Goal: Task Accomplishment & Management: Manage account settings

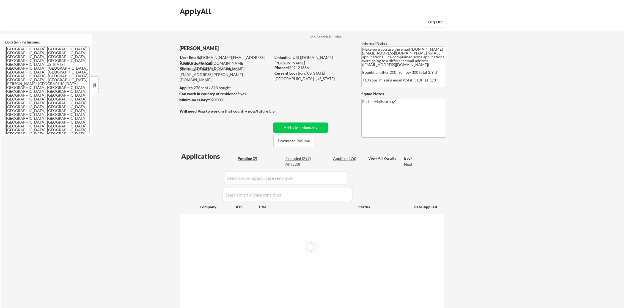
select select ""pending""
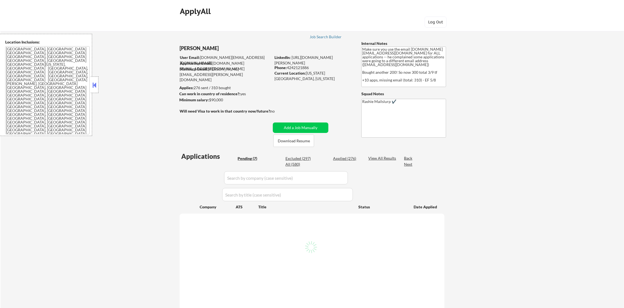
select select ""pending""
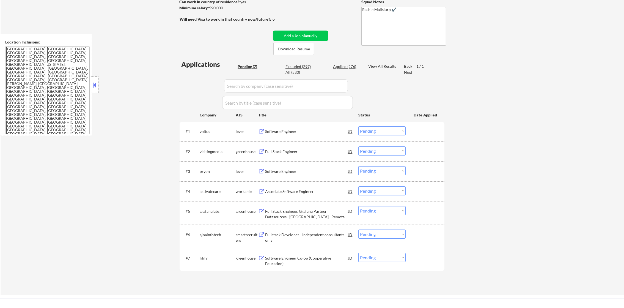
scroll to position [96, 0]
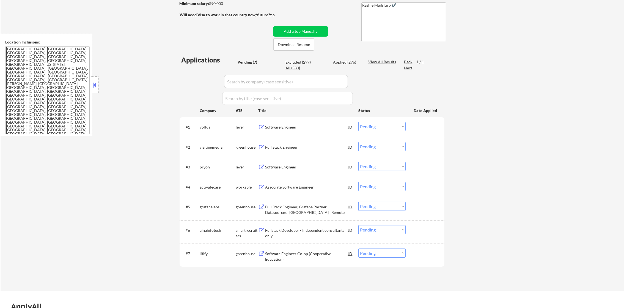
click at [279, 126] on div "Software Engineer" at bounding box center [306, 126] width 83 height 5
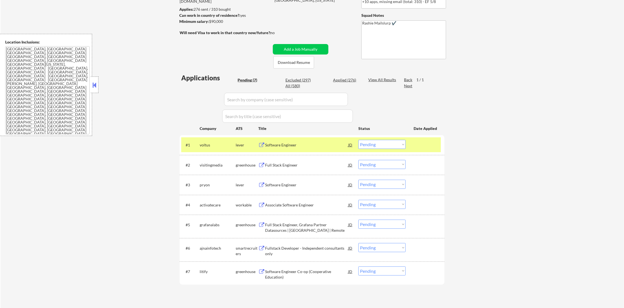
scroll to position [82, 0]
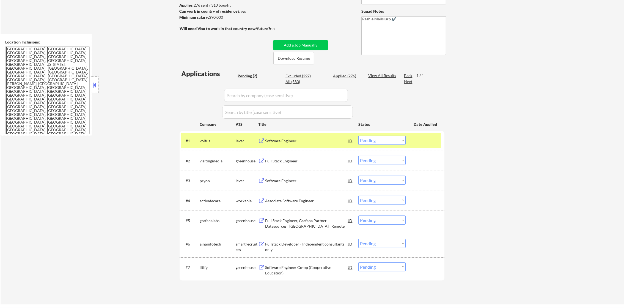
click at [377, 140] on select "Choose an option... Pending Applied Excluded (Questions) Excluded (Expired) Exc…" at bounding box center [381, 139] width 47 height 9
click at [358, 135] on select "Choose an option... Pending Applied Excluded (Questions) Excluded (Expired) Exc…" at bounding box center [381, 139] width 47 height 9
click at [222, 144] on div "voltus" at bounding box center [218, 140] width 36 height 10
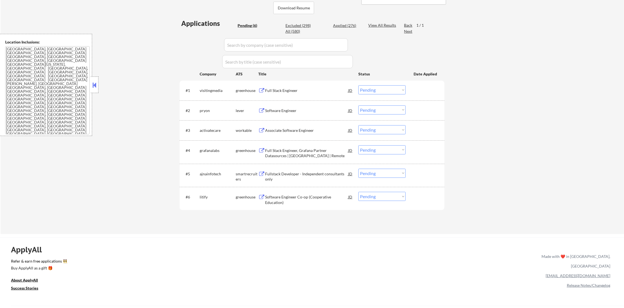
scroll to position [137, 0]
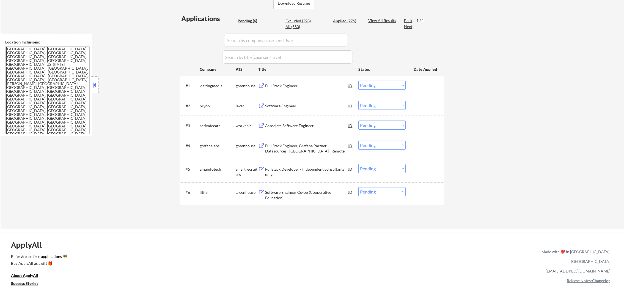
click at [318, 86] on div "#1 visitingmedia greenhouse Full Stack Engineer JD Choose an option... Pending …" at bounding box center [310, 85] width 259 height 15
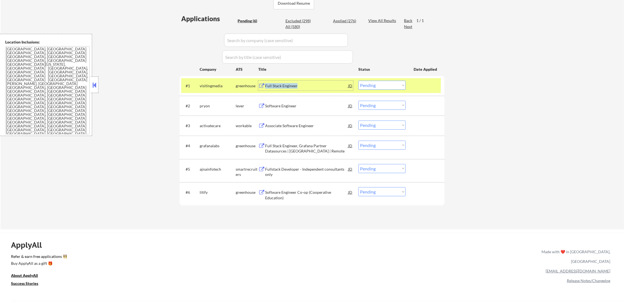
click at [302, 82] on div "Full Stack Engineer" at bounding box center [306, 86] width 83 height 10
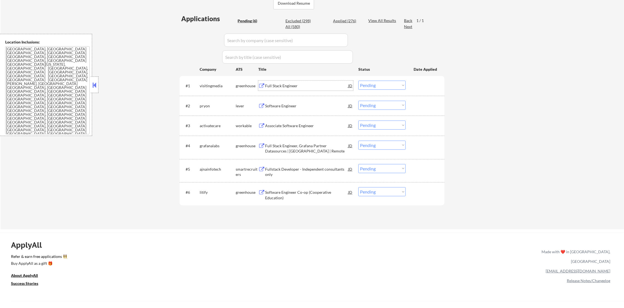
click at [208, 86] on div "visitingmedia" at bounding box center [218, 85] width 36 height 5
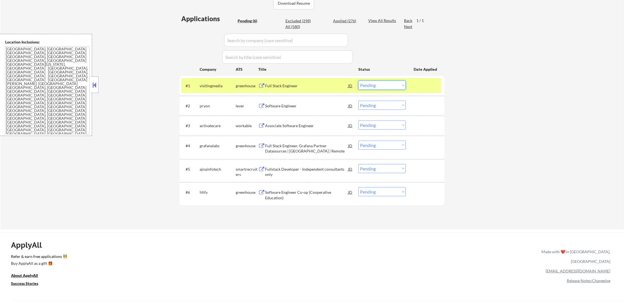
click at [382, 84] on select "Choose an option... Pending Applied Excluded (Questions) Excluded (Expired) Exc…" at bounding box center [381, 85] width 47 height 9
click at [358, 81] on select "Choose an option... Pending Applied Excluded (Questions) Excluded (Expired) Exc…" at bounding box center [381, 85] width 47 height 9
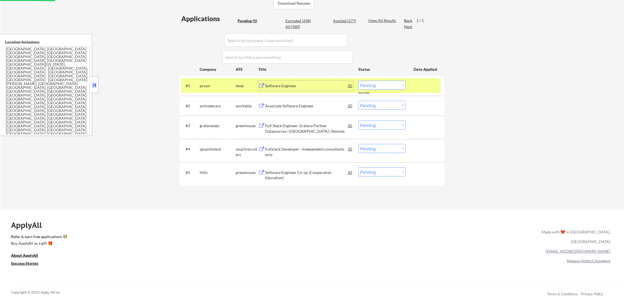
click at [284, 83] on div "Software Engineer" at bounding box center [306, 85] width 83 height 5
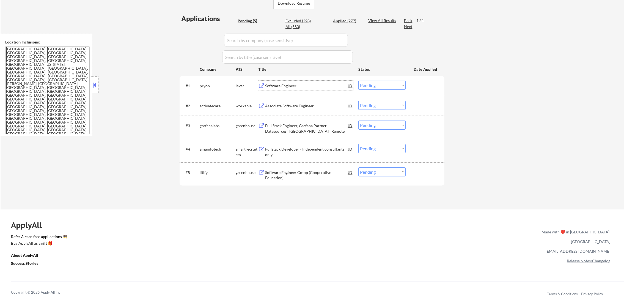
click at [377, 83] on select "Choose an option... Pending Applied Excluded (Questions) Excluded (Expired) Exc…" at bounding box center [381, 85] width 47 height 9
click at [358, 81] on select "Choose an option... Pending Applied Excluded (Questions) Excluded (Expired) Exc…" at bounding box center [381, 85] width 47 height 9
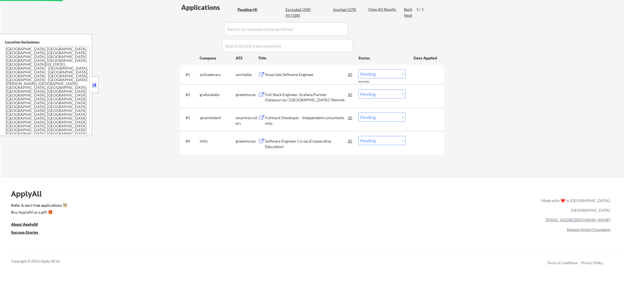
scroll to position [151, 0]
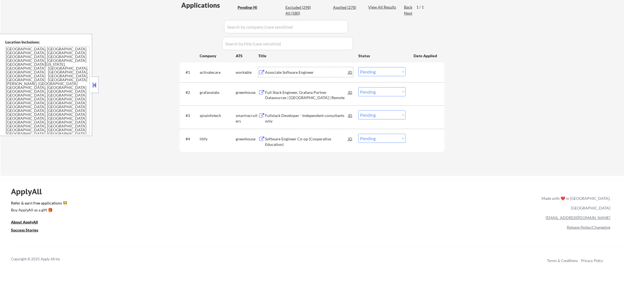
click at [304, 74] on div "Associate Software Engineer" at bounding box center [306, 72] width 83 height 5
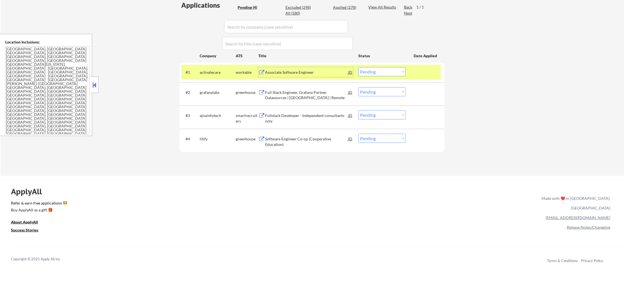
click at [367, 72] on select "Choose an option... Pending Applied Excluded (Questions) Excluded (Expired) Exc…" at bounding box center [381, 71] width 47 height 9
click at [358, 67] on select "Choose an option... Pending Applied Excluded (Questions) Excluded (Expired) Exc…" at bounding box center [381, 71] width 47 height 9
click at [211, 70] on div "activatecare" at bounding box center [218, 72] width 36 height 5
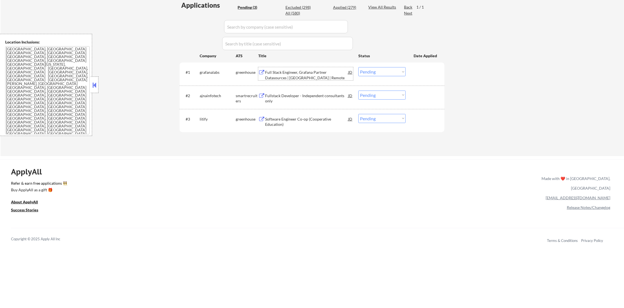
click at [307, 73] on div "Full Stack Engineer, Grafana Partner Datasources | US | Remote" at bounding box center [306, 75] width 83 height 11
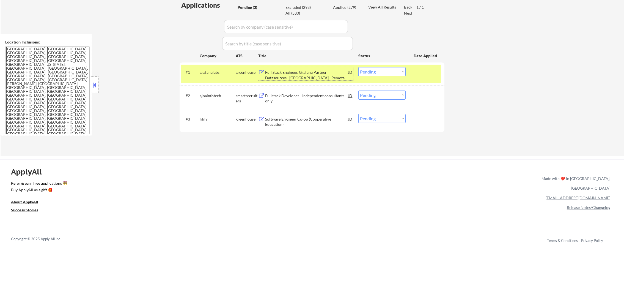
drag, startPoint x: 367, startPoint y: 71, endPoint x: 370, endPoint y: 76, distance: 4.9
click at [368, 71] on select "Choose an option... Pending Applied Excluded (Questions) Excluded (Expired) Exc…" at bounding box center [381, 71] width 47 height 9
click at [358, 67] on select "Choose an option... Pending Applied Excluded (Questions) Excluded (Expired) Exc…" at bounding box center [381, 71] width 47 height 9
click at [215, 67] on div "grafanalabs" at bounding box center [218, 72] width 36 height 10
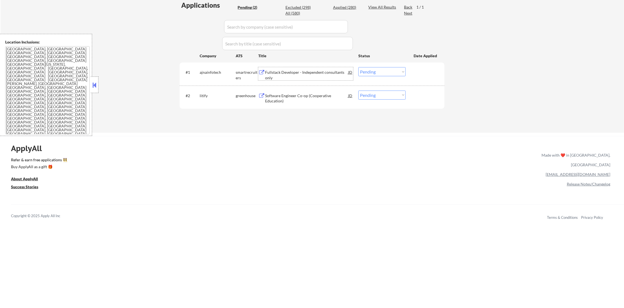
click at [301, 71] on div "Fullstack Developer - Independent consultants only" at bounding box center [306, 75] width 83 height 11
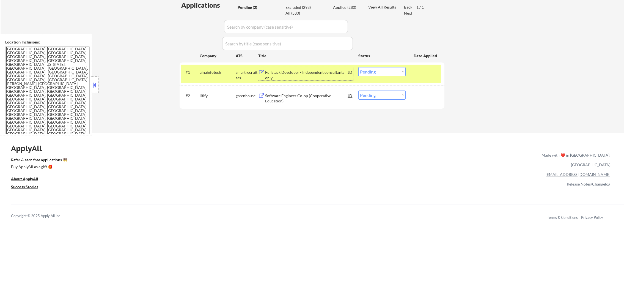
click at [372, 74] on select "Choose an option... Pending Applied Excluded (Questions) Excluded (Expired) Exc…" at bounding box center [381, 71] width 47 height 9
click at [358, 67] on select "Choose an option... Pending Applied Excluded (Questions) Excluded (Expired) Exc…" at bounding box center [381, 71] width 47 height 9
click at [218, 72] on div "ajnainfotech" at bounding box center [218, 72] width 36 height 5
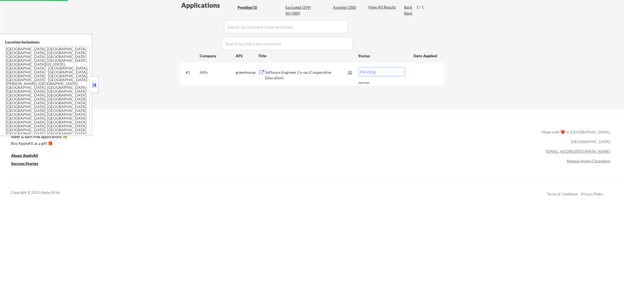
click at [296, 66] on div "#1 litify greenhouse Software Engineer Co-op (Cooperative Education) JD Choose …" at bounding box center [310, 74] width 259 height 18
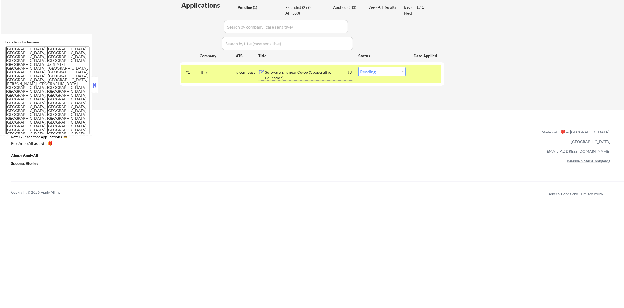
click at [296, 68] on div "Software Engineer Co-op (Cooperative Education)" at bounding box center [306, 73] width 83 height 13
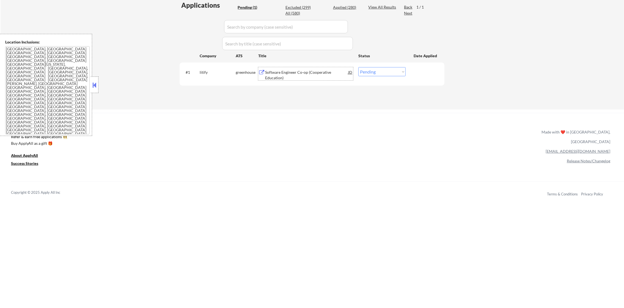
click at [378, 74] on select "Choose an option... Pending Applied Excluded (Questions) Excluded (Expired) Exc…" at bounding box center [381, 71] width 47 height 9
click at [358, 67] on select "Choose an option... Pending Applied Excluded (Questions) Excluded (Expired) Exc…" at bounding box center [381, 71] width 47 height 9
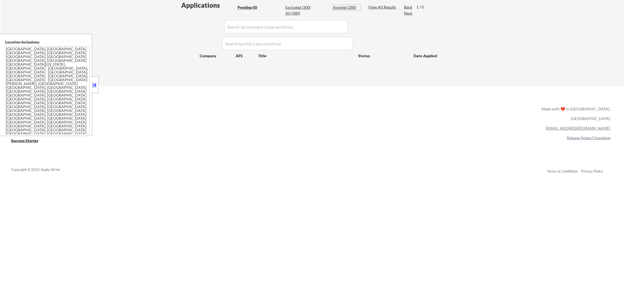
click at [334, 6] on div "Applied (280)" at bounding box center [346, 7] width 27 height 5
select select ""applied""
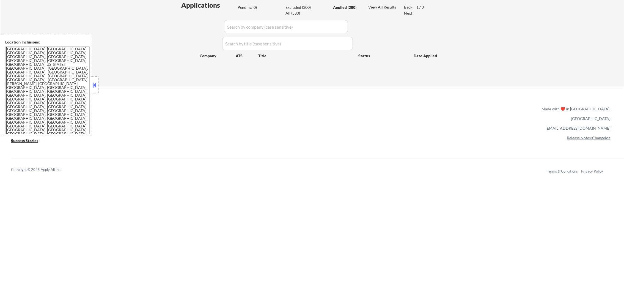
select select ""applied""
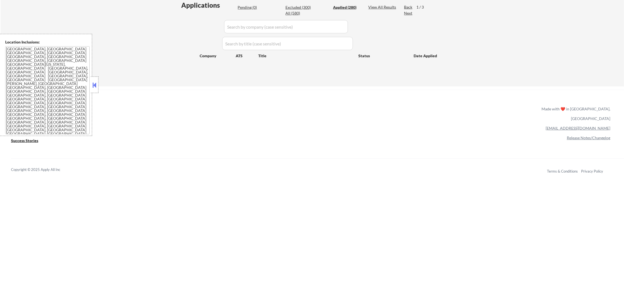
select select ""applied""
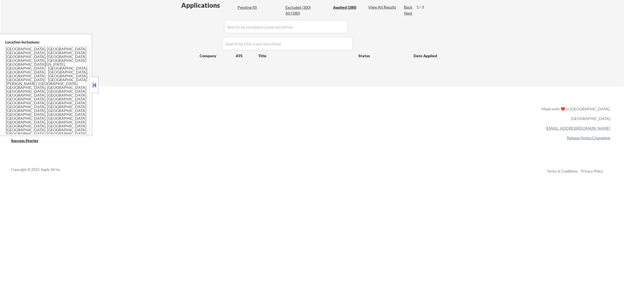
select select ""applied""
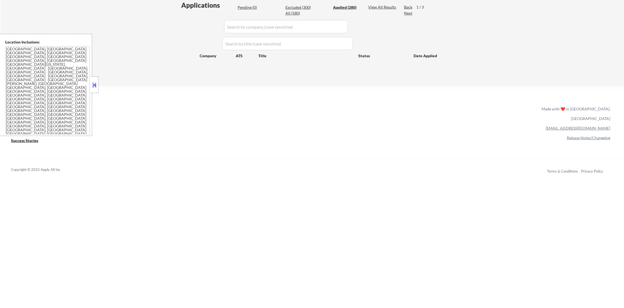
select select ""applied""
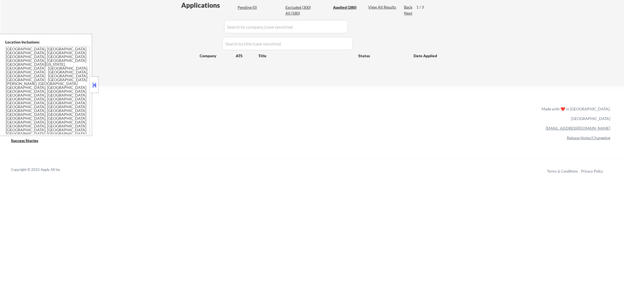
select select ""applied""
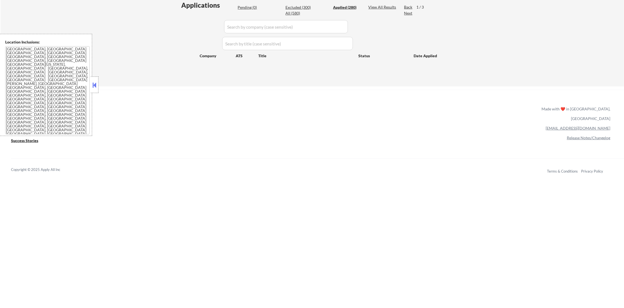
select select ""applied""
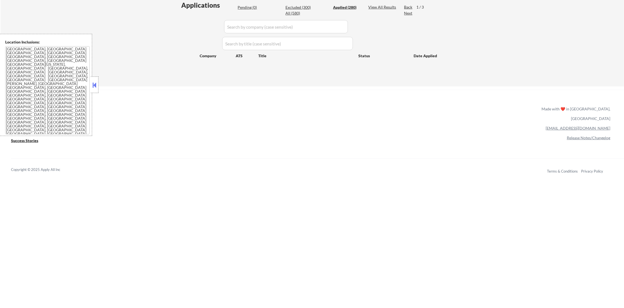
select select ""applied""
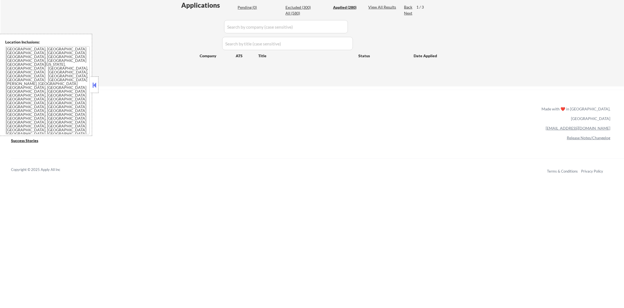
select select ""applied""
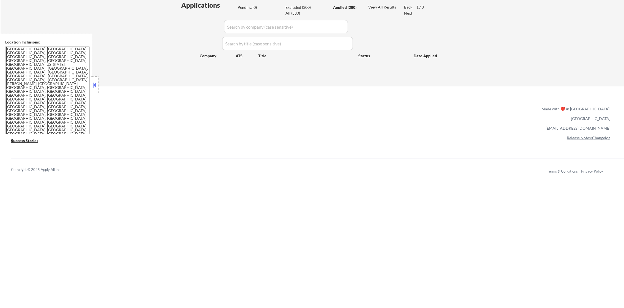
select select ""applied""
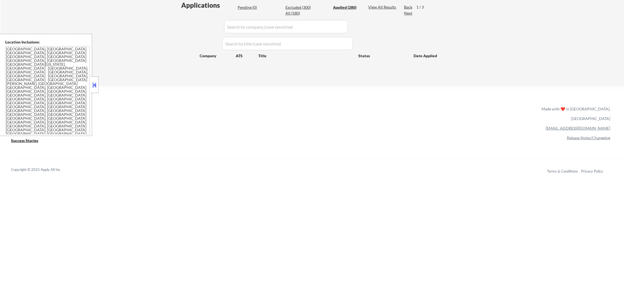
select select ""applied""
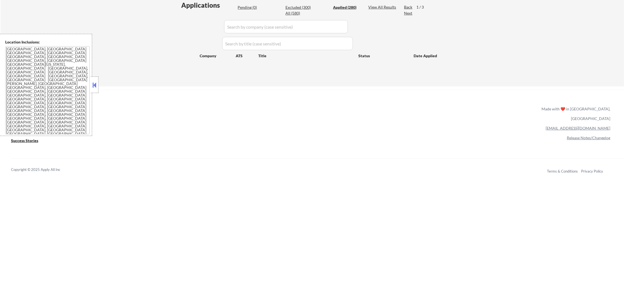
select select ""applied""
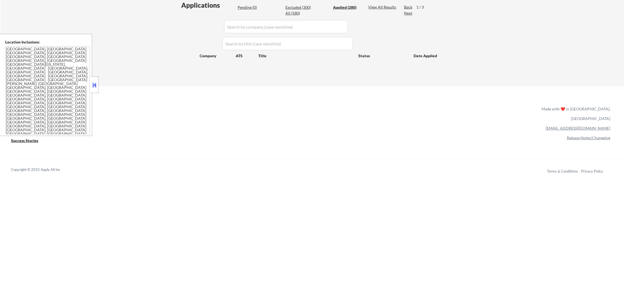
select select ""applied""
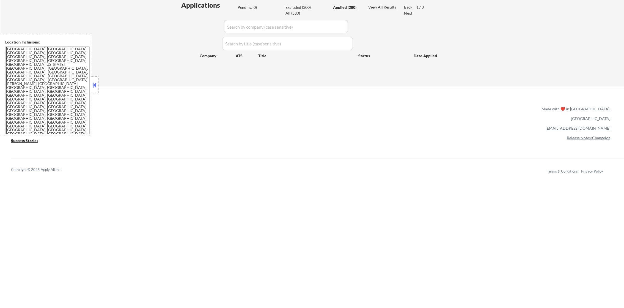
select select ""applied""
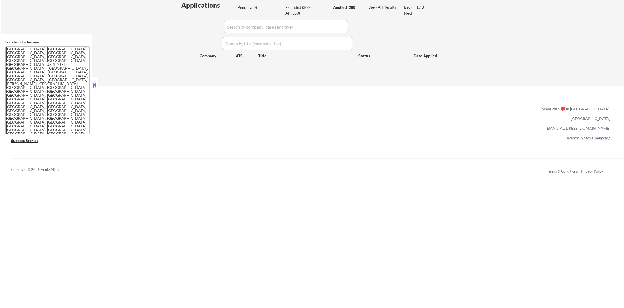
select select ""applied""
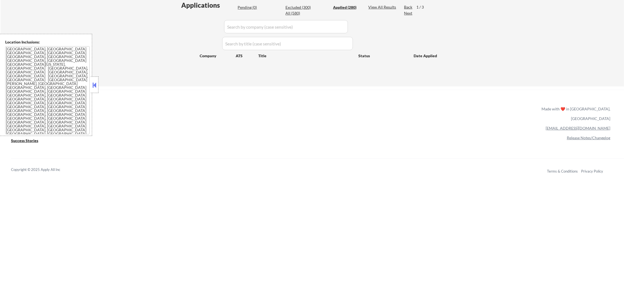
select select ""applied""
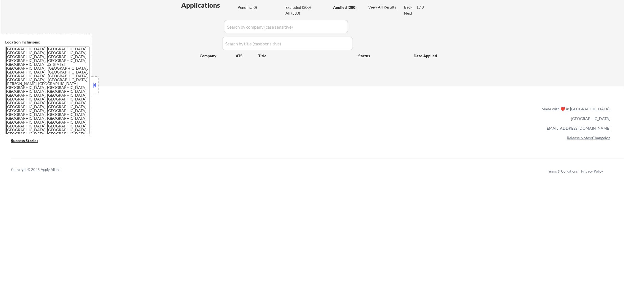
select select ""applied""
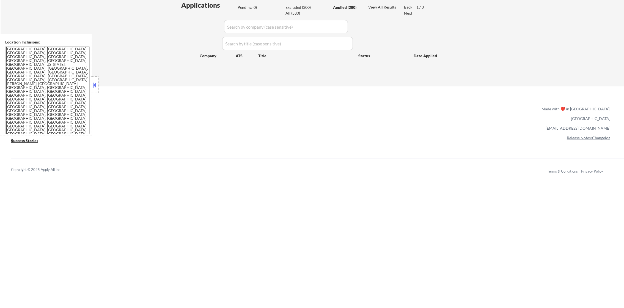
select select ""applied""
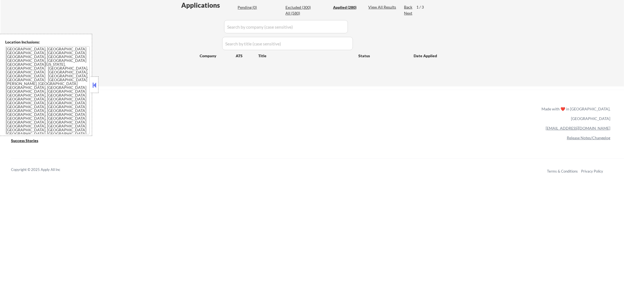
select select ""applied""
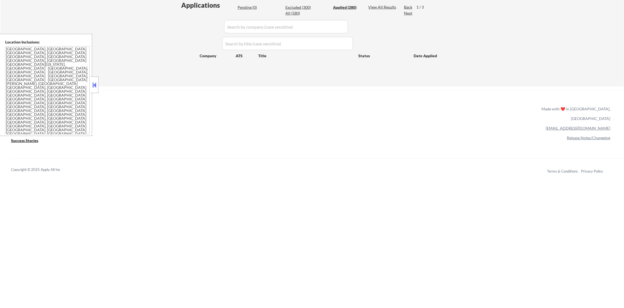
select select ""applied""
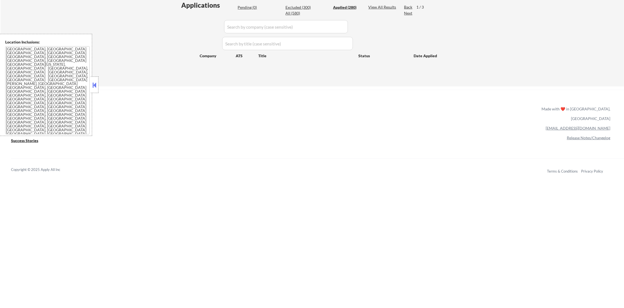
select select ""applied""
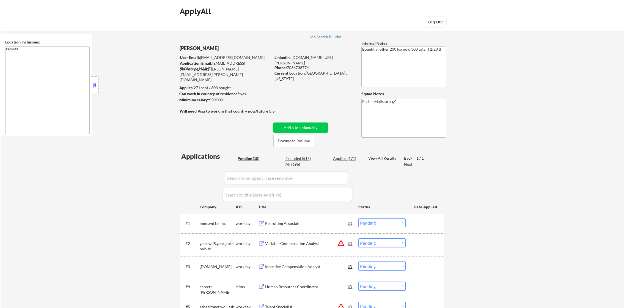
select select ""pending""
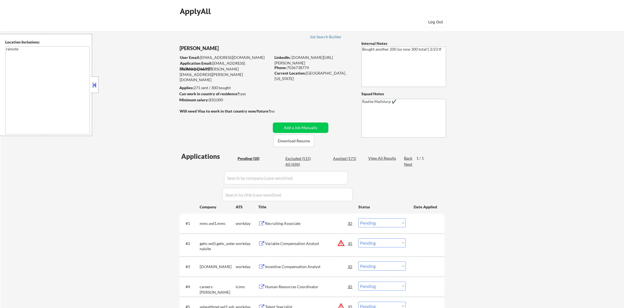
select select ""pending""
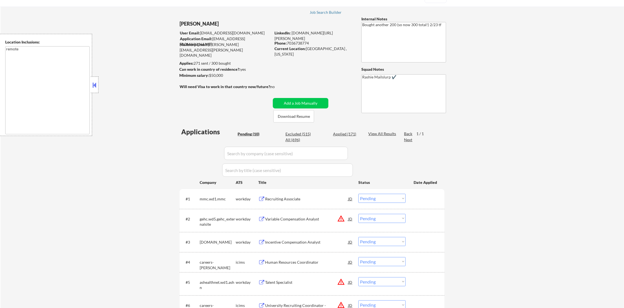
scroll to position [82, 0]
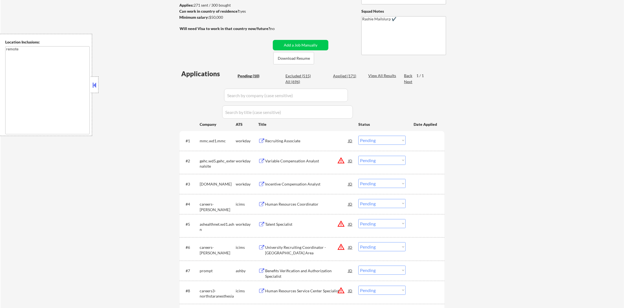
click at [342, 161] on button "warning_amber" at bounding box center [341, 160] width 8 height 8
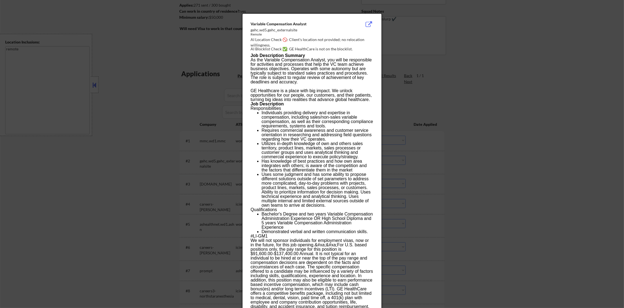
click at [436, 145] on div at bounding box center [312, 154] width 624 height 308
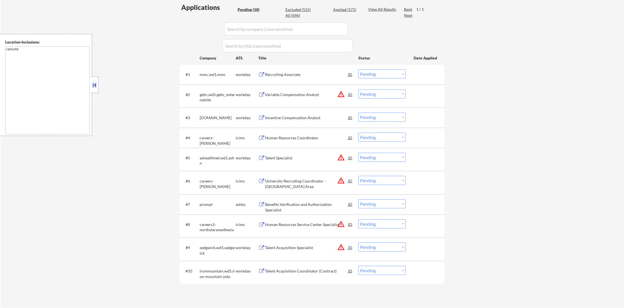
scroll to position [151, 0]
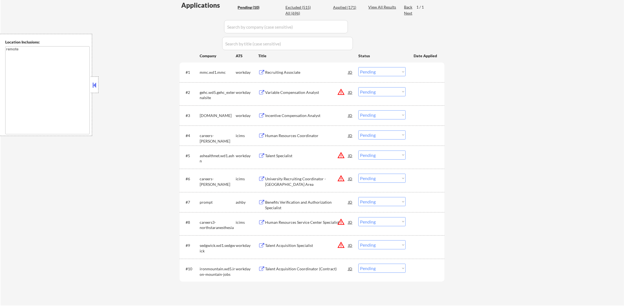
click at [306, 72] on div "Recruiting Associate" at bounding box center [306, 72] width 83 height 5
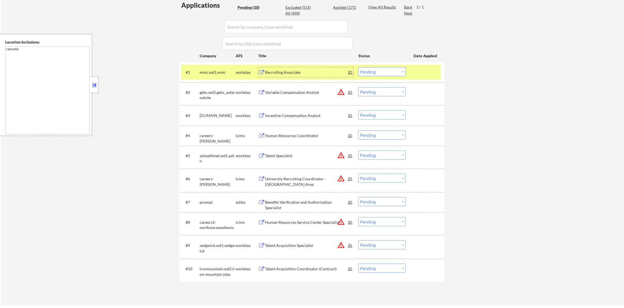
drag, startPoint x: 358, startPoint y: 68, endPoint x: 362, endPoint y: 68, distance: 4.4
click at [359, 68] on div "#1 mmc.wd1.mmc workday Recruiting Associate JD Choose an option... Pending Appl…" at bounding box center [310, 72] width 259 height 15
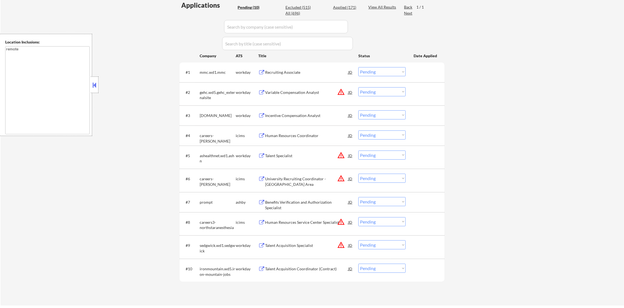
click at [366, 69] on select "Choose an option... Pending Applied Excluded (Questions) Excluded (Expired) Exc…" at bounding box center [381, 71] width 47 height 9
click at [358, 67] on select "Choose an option... Pending Applied Excluded (Questions) Excluded (Expired) Exc…" at bounding box center [381, 71] width 47 height 9
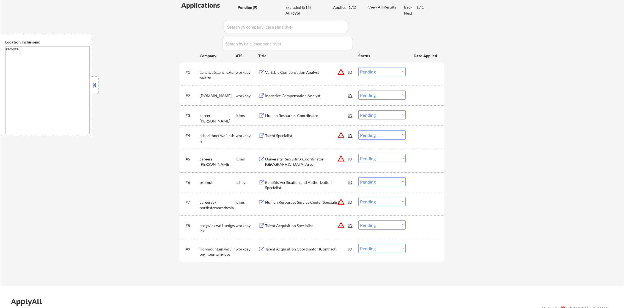
click at [342, 72] on button "warning_amber" at bounding box center [341, 72] width 8 height 8
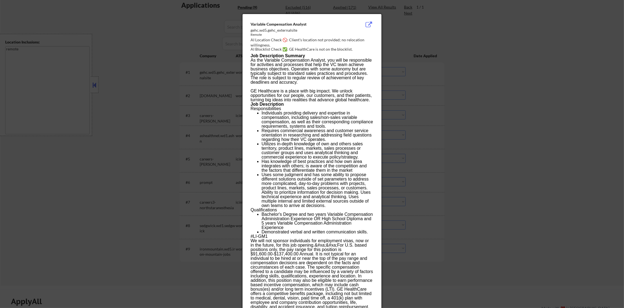
click at [387, 70] on div at bounding box center [312, 154] width 624 height 308
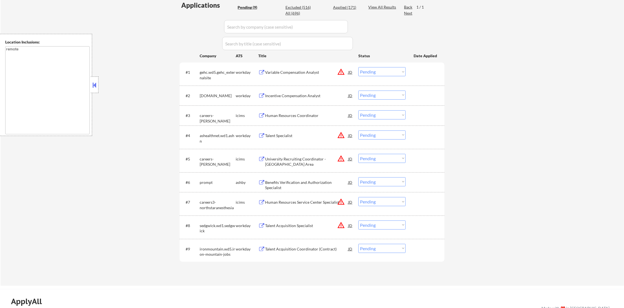
click at [309, 71] on div "Variable Compensation Analyst" at bounding box center [306, 72] width 83 height 5
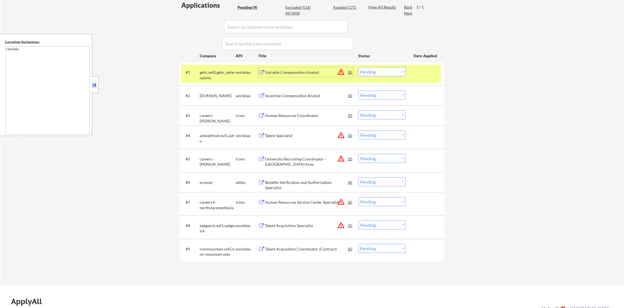
click at [299, 69] on div "Variable Compensation Analyst" at bounding box center [306, 72] width 83 height 10
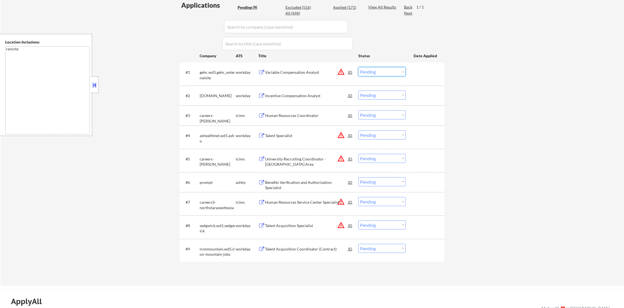
drag, startPoint x: 365, startPoint y: 70, endPoint x: 368, endPoint y: 74, distance: 5.0
click at [365, 70] on select "Choose an option... Pending Applied Excluded (Questions) Excluded (Expired) Exc…" at bounding box center [381, 71] width 47 height 9
click at [358, 67] on select "Choose an option... Pending Applied Excluded (Questions) Excluded (Expired) Exc…" at bounding box center [381, 71] width 47 height 9
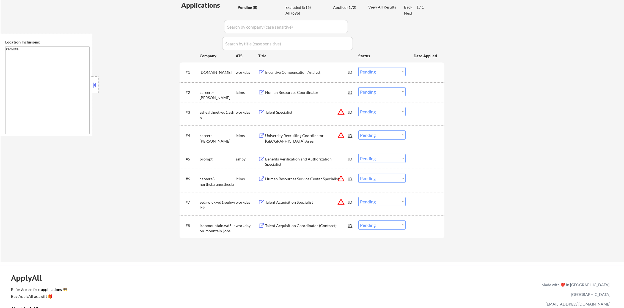
click at [301, 70] on div "Incentive Compensation Analyst" at bounding box center [306, 72] width 83 height 5
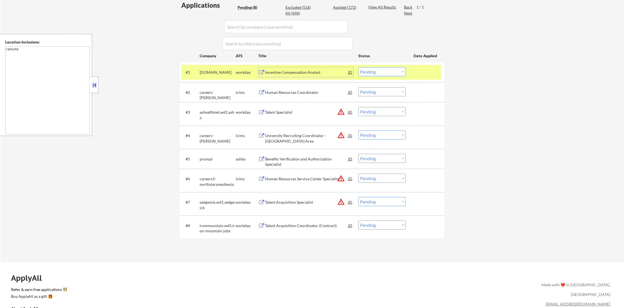
click at [393, 70] on select "Choose an option... Pending Applied Excluded (Questions) Excluded (Expired) Exc…" at bounding box center [381, 71] width 47 height 9
click at [358, 67] on select "Choose an option... Pending Applied Excluded (Questions) Excluded (Expired) Exc…" at bounding box center [381, 71] width 47 height 9
click at [216, 62] on div "#1 livanova.wd5.search workday Incentive Compensation Analyst JD warning_amber …" at bounding box center [311, 72] width 265 height 20
click at [215, 70] on div "livanova.wd5.search" at bounding box center [218, 72] width 36 height 5
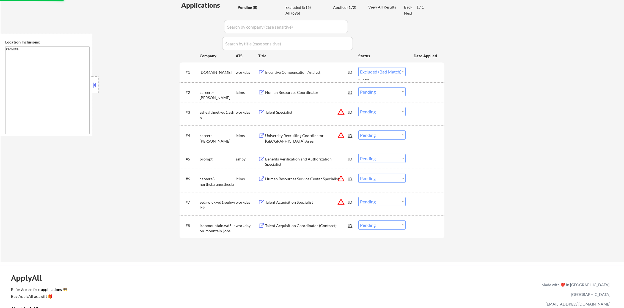
select select ""pending""
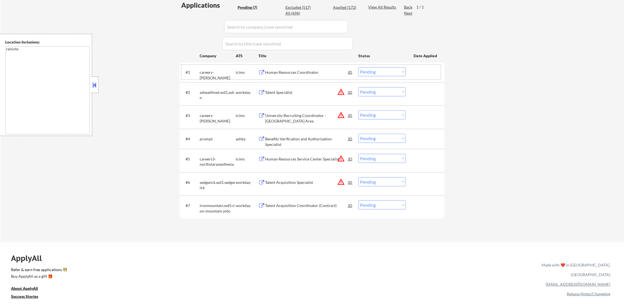
click at [298, 71] on div "Human Resources Coordinator" at bounding box center [306, 72] width 83 height 5
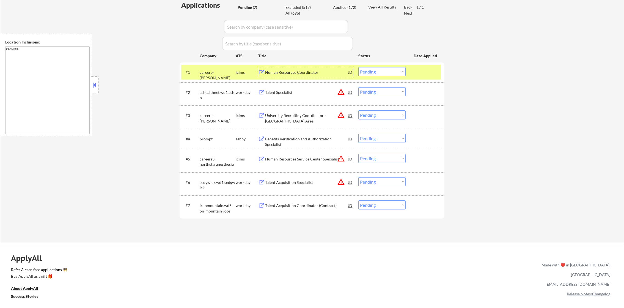
click at [214, 77] on div "#1 careers-vanir icims Human Resources Coordinator JD warning_amber Choose an o…" at bounding box center [310, 72] width 259 height 15
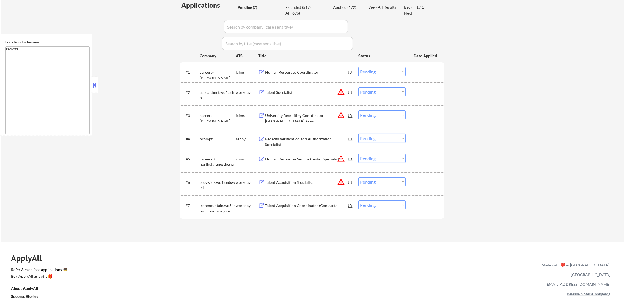
scroll to position [179, 0]
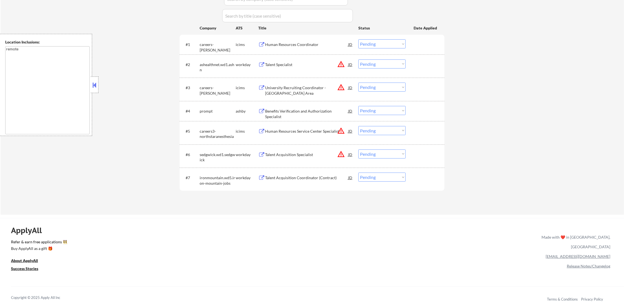
click at [340, 63] on button "warning_amber" at bounding box center [341, 64] width 8 height 8
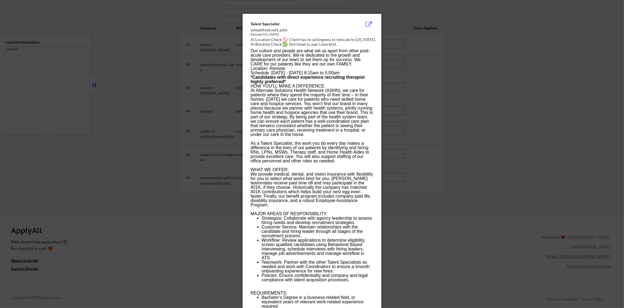
click at [405, 65] on div at bounding box center [312, 154] width 624 height 308
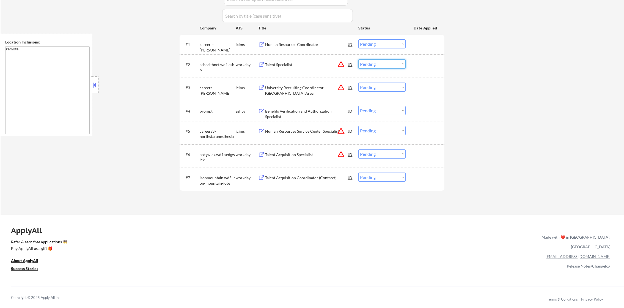
click at [391, 63] on select "Choose an option... Pending Applied Excluded (Questions) Excluded (Expired) Exc…" at bounding box center [381, 63] width 47 height 9
click at [358, 59] on select "Choose an option... Pending Applied Excluded (Questions) Excluded (Expired) Exc…" at bounding box center [381, 63] width 47 height 9
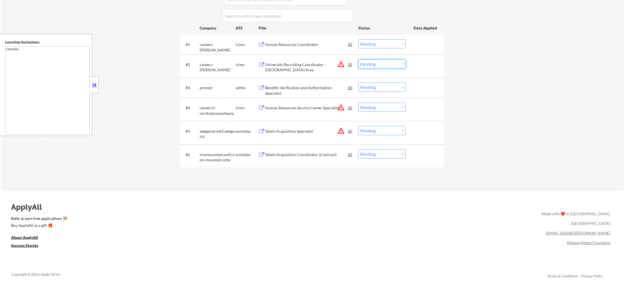
drag, startPoint x: 378, startPoint y: 59, endPoint x: 377, endPoint y: 64, distance: 5.4
click at [378, 59] on select "Choose an option... Pending Applied Excluded (Questions) Excluded (Expired) Exc…" at bounding box center [381, 63] width 47 height 9
click at [377, 64] on select "Choose an option... Pending Applied Excluded (Questions) Excluded (Expired) Exc…" at bounding box center [381, 63] width 47 height 9
drag, startPoint x: 377, startPoint y: 64, endPoint x: 377, endPoint y: 67, distance: 3.0
click at [377, 64] on select "Choose an option... Pending Applied Excluded (Questions) Excluded (Expired) Exc…" at bounding box center [381, 63] width 47 height 9
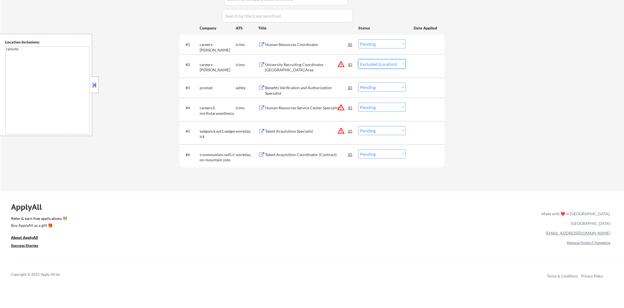
click at [358, 59] on select "Choose an option... Pending Applied Excluded (Questions) Excluded (Expired) Exc…" at bounding box center [381, 63] width 47 height 9
click at [339, 107] on button "warning_amber" at bounding box center [341, 107] width 8 height 8
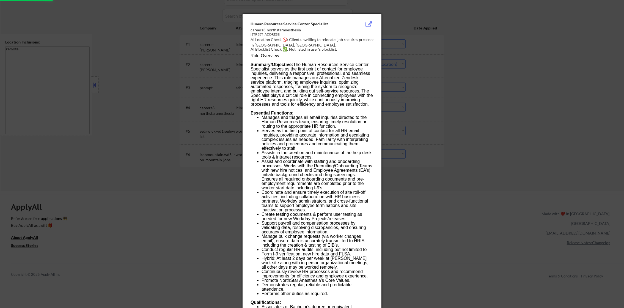
select select ""pending""
click at [409, 99] on div at bounding box center [312, 154] width 624 height 308
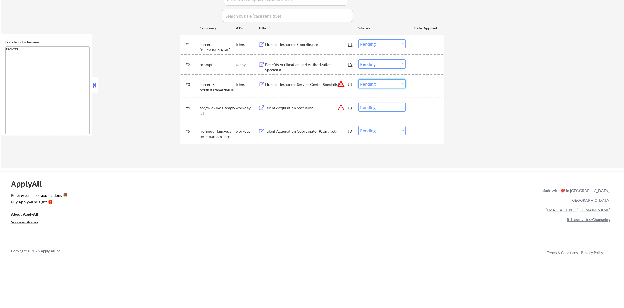
click at [396, 84] on select "Choose an option... Pending Applied Excluded (Questions) Excluded (Expired) Exc…" at bounding box center [381, 83] width 47 height 9
click at [358, 79] on select "Choose an option... Pending Applied Excluded (Questions) Excluded (Expired) Exc…" at bounding box center [381, 83] width 47 height 9
click at [340, 107] on div "Talent Acquisition Specialist JD warning_amber" at bounding box center [309, 108] width 88 height 10
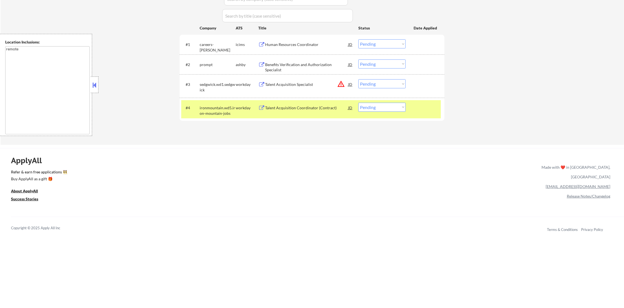
click at [227, 104] on div "ironmountain.wd5.iron-mountain-jobs" at bounding box center [218, 109] width 36 height 13
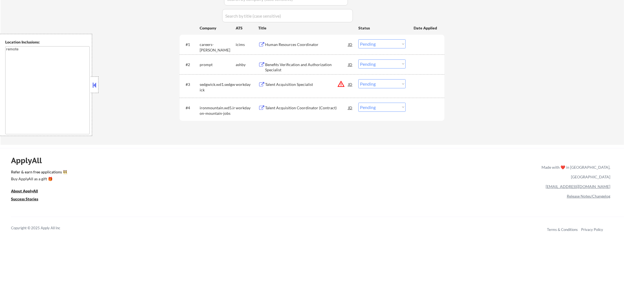
click at [341, 82] on button "warning_amber" at bounding box center [341, 84] width 8 height 8
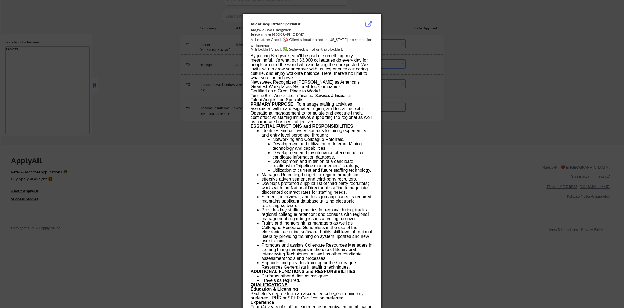
click at [466, 51] on div at bounding box center [312, 154] width 624 height 308
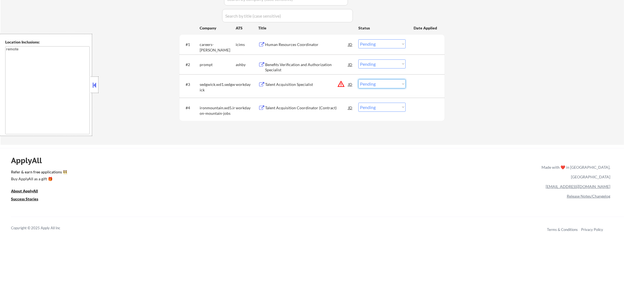
click at [381, 84] on select "Choose an option... Pending Applied Excluded (Questions) Excluded (Expired) Exc…" at bounding box center [381, 83] width 47 height 9
click at [358, 79] on select "Choose an option... Pending Applied Excluded (Questions) Excluded (Expired) Exc…" at bounding box center [381, 83] width 47 height 9
select select ""pending""
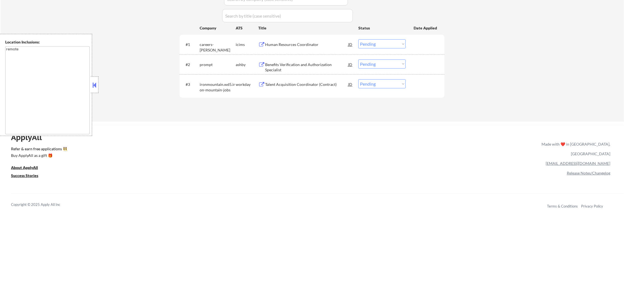
click at [305, 65] on div "Benefits Verification and Authorization Specialist" at bounding box center [306, 67] width 83 height 11
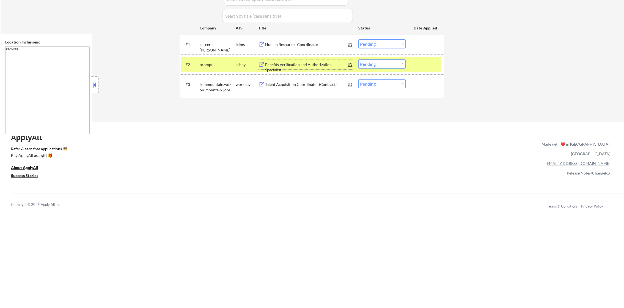
click at [366, 65] on select "Choose an option... Pending Applied Excluded (Questions) Excluded (Expired) Exc…" at bounding box center [381, 63] width 47 height 9
click at [358, 59] on select "Choose an option... Pending Applied Excluded (Questions) Excluded (Expired) Exc…" at bounding box center [381, 63] width 47 height 9
click at [221, 66] on div "prompt" at bounding box center [218, 64] width 36 height 5
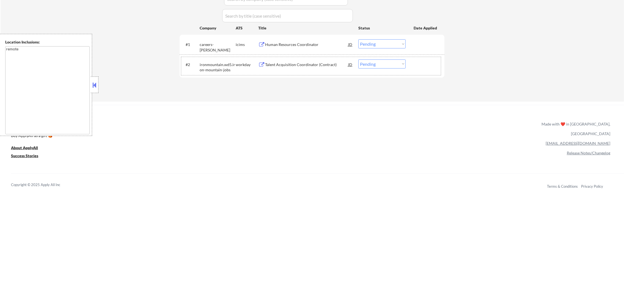
click at [292, 69] on div "#2 ironmountain.wd5.iron-mountain-jobs workday Talent Acquisition Coordinator (…" at bounding box center [310, 66] width 259 height 18
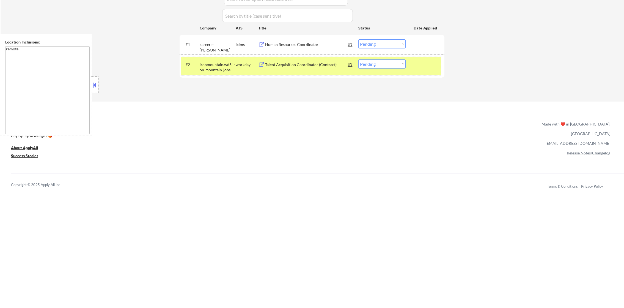
drag, startPoint x: 367, startPoint y: 64, endPoint x: 369, endPoint y: 68, distance: 3.8
click at [367, 64] on select "Choose an option... Pending Applied Excluded (Questions) Excluded (Expired) Exc…" at bounding box center [381, 63] width 47 height 9
select select ""excluded__bad_match_""
click at [358, 59] on select "Choose an option... Pending Applied Excluded (Questions) Excluded (Expired) Exc…" at bounding box center [381, 63] width 47 height 9
click at [210, 58] on div "#2 ironmountain.wd5.iron-mountain-jobs workday Talent Acquisition Coordinator (…" at bounding box center [310, 66] width 259 height 18
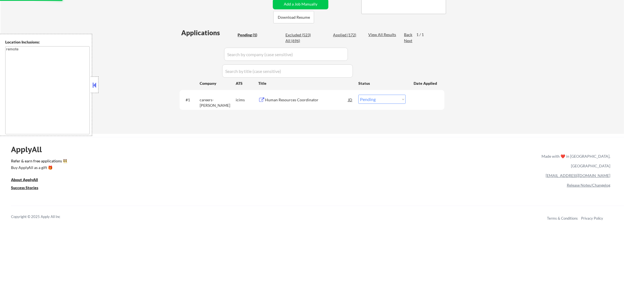
scroll to position [110, 0]
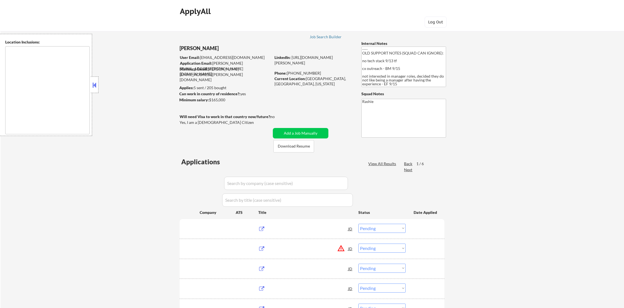
select select ""pending""
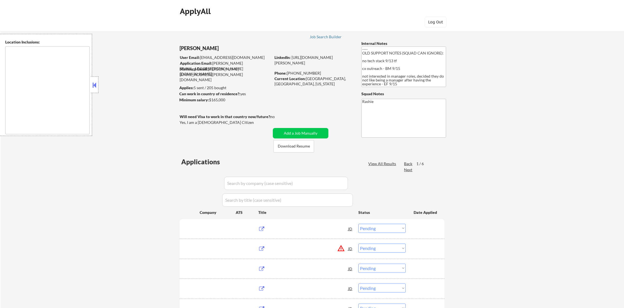
select select ""pending""
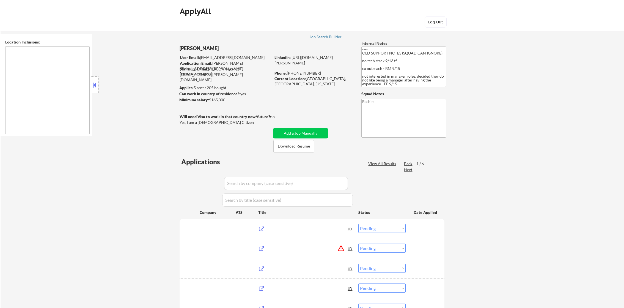
select select ""pending""
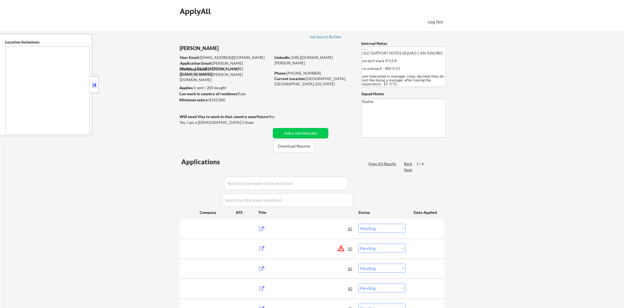
select select ""pending""
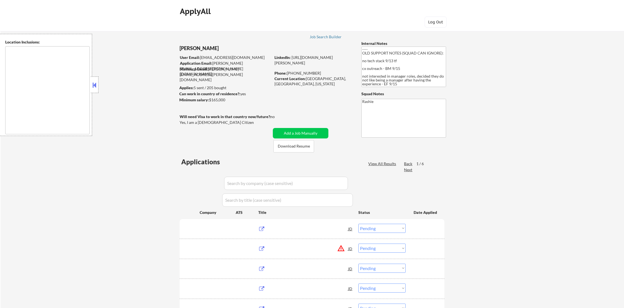
select select ""pending""
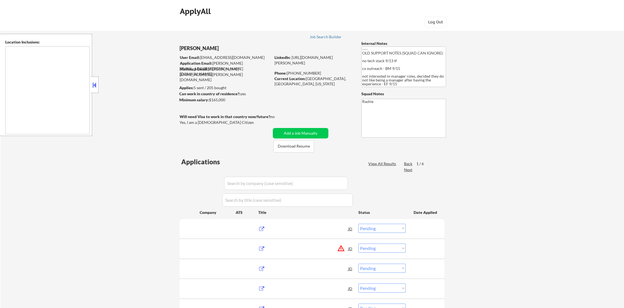
select select ""pending""
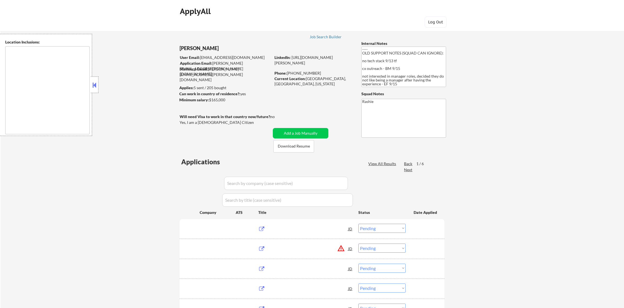
select select ""pending""
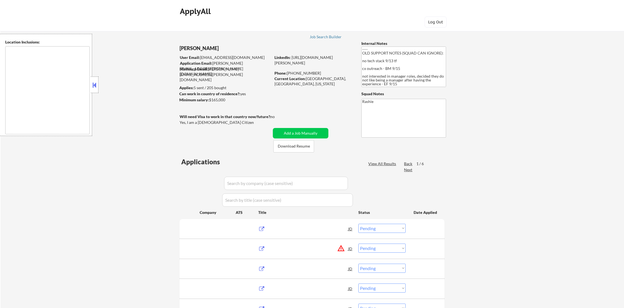
select select ""pending""
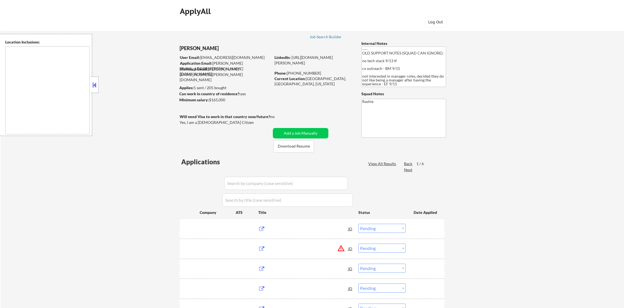
select select ""pending""
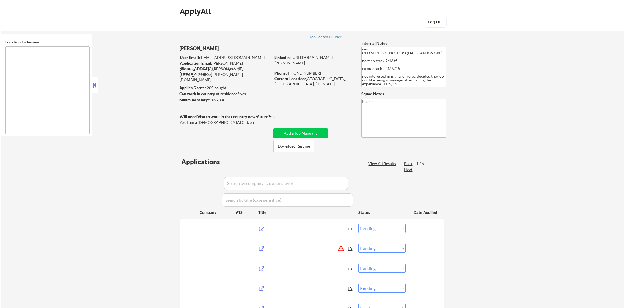
select select ""pending""
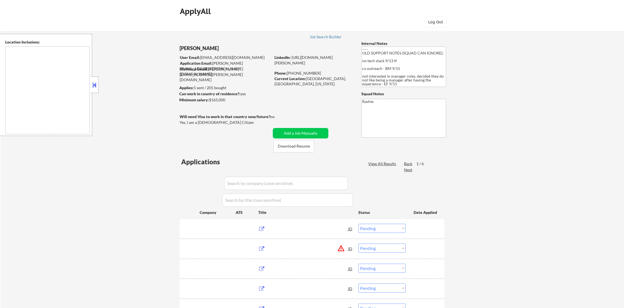
select select ""pending""
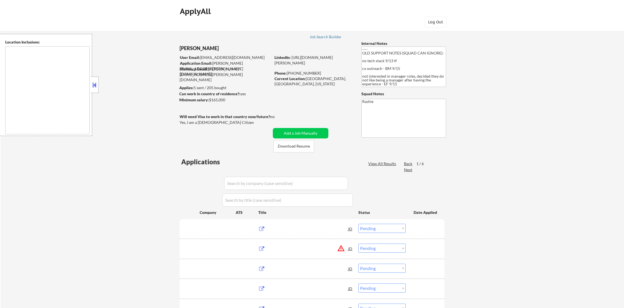
select select ""pending""
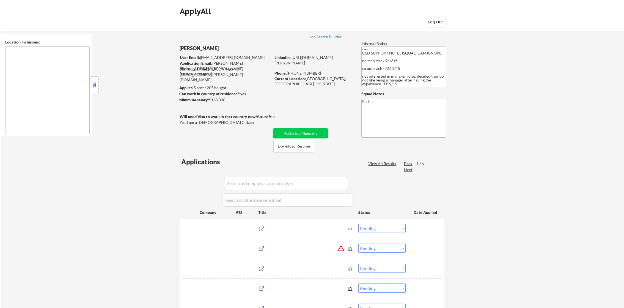
select select ""pending""
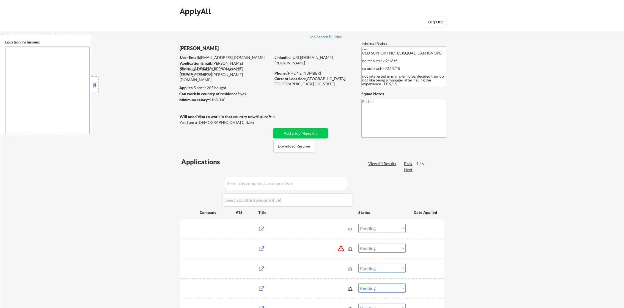
select select ""pending""
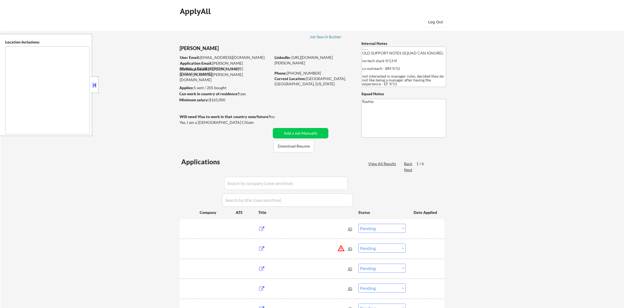
select select ""pending""
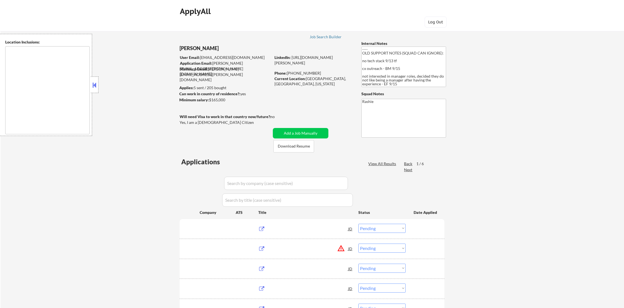
select select ""pending""
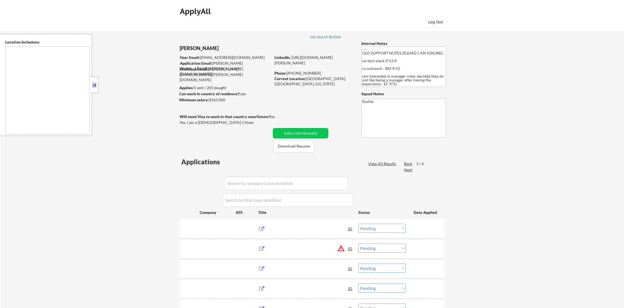
select select ""pending""
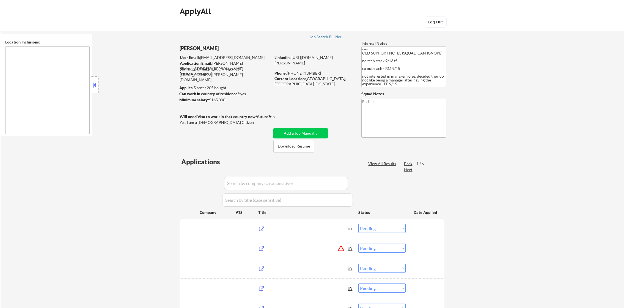
select select ""pending""
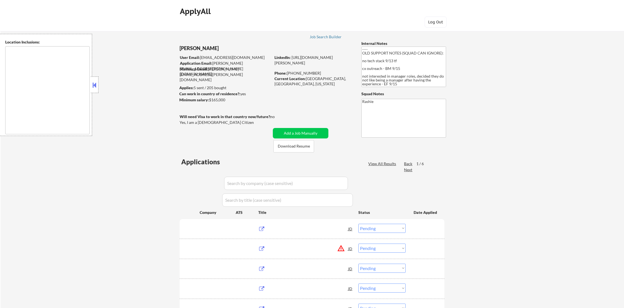
select select ""pending""
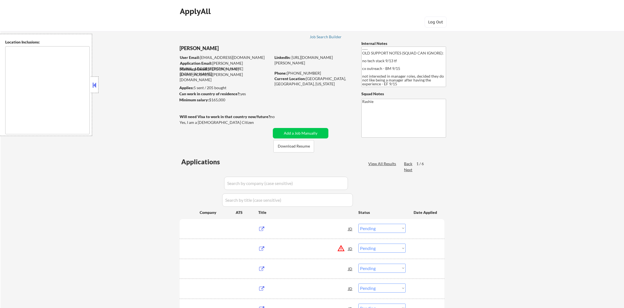
select select ""pending""
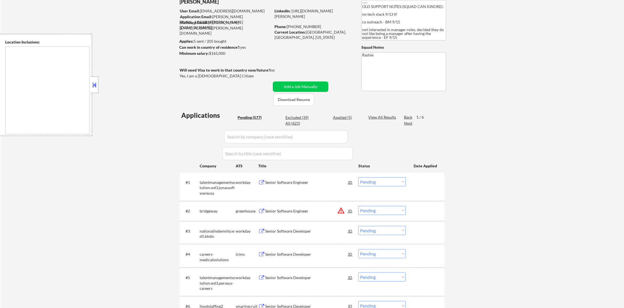
scroll to position [82, 0]
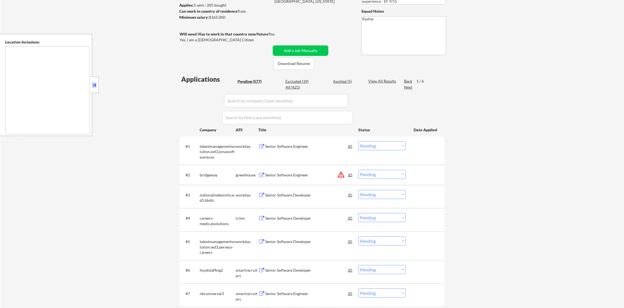
click at [342, 175] on button "warning_amber" at bounding box center [341, 174] width 8 height 8
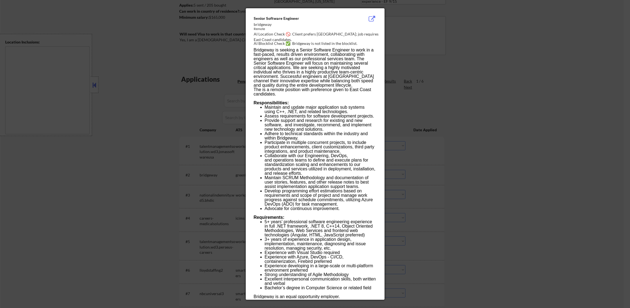
click at [404, 164] on div at bounding box center [315, 154] width 630 height 308
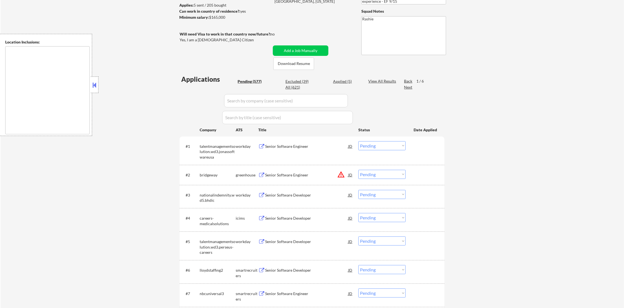
drag, startPoint x: 395, startPoint y: 175, endPoint x: 395, endPoint y: 178, distance: 3.6
click at [395, 175] on select "Choose an option... Pending Applied Excluded (Questions) Excluded (Expired) Exc…" at bounding box center [381, 174] width 47 height 9
click at [358, 170] on select "Choose an option... Pending Applied Excluded (Questions) Excluded (Expired) Exc…" at bounding box center [381, 174] width 47 height 9
select select ""pending""
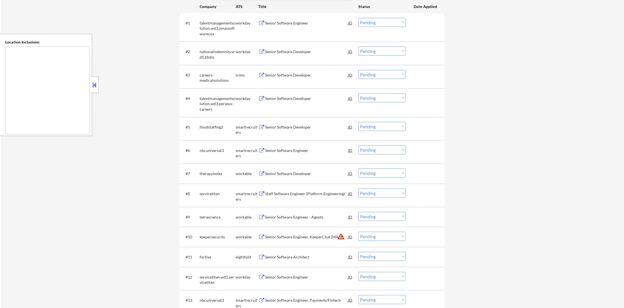
scroll to position [230, 0]
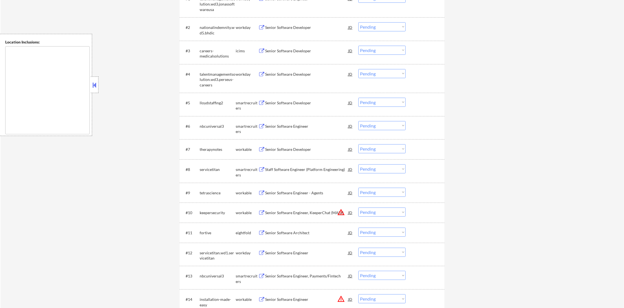
click at [296, 103] on div "Senior Software Developer" at bounding box center [306, 102] width 83 height 5
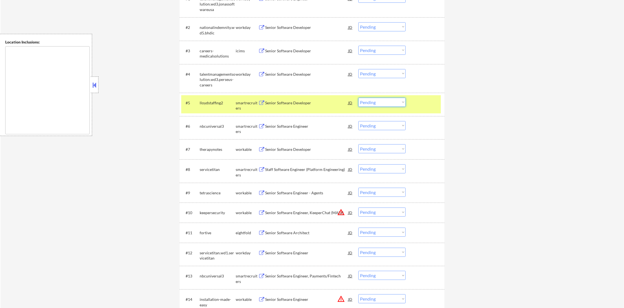
click at [370, 104] on select "Choose an option... Pending Applied Excluded (Questions) Excluded (Expired) Exc…" at bounding box center [381, 102] width 47 height 9
click at [358, 98] on select "Choose an option... Pending Applied Excluded (Questions) Excluded (Expired) Exc…" at bounding box center [381, 102] width 47 height 9
click at [214, 102] on div "lloydstaffing2" at bounding box center [218, 102] width 36 height 5
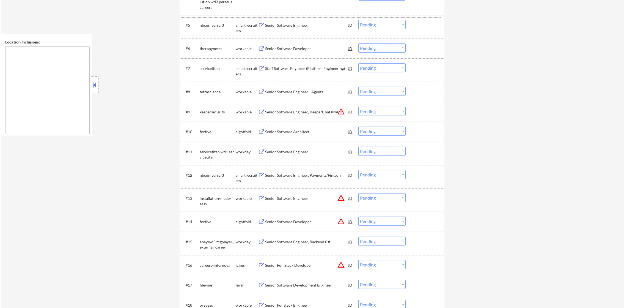
scroll to position [312, 0]
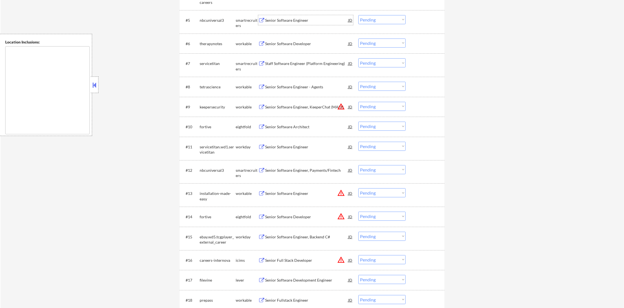
click at [292, 24] on div "Senior Software Engineer" at bounding box center [306, 20] width 83 height 10
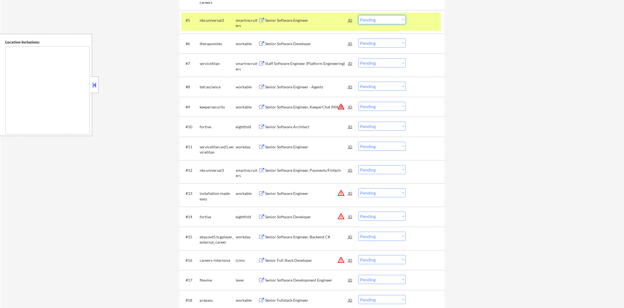
click at [369, 20] on select "Choose an option... Pending Applied Excluded (Questions) Excluded (Expired) Exc…" at bounding box center [381, 19] width 47 height 9
click at [358, 15] on select "Choose an option... Pending Applied Excluded (Questions) Excluded (Expired) Exc…" at bounding box center [381, 19] width 47 height 9
click at [221, 24] on div "nbcuniversal3" at bounding box center [218, 20] width 36 height 10
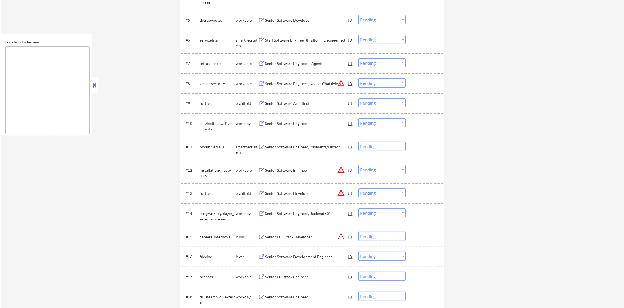
scroll to position [298, 0]
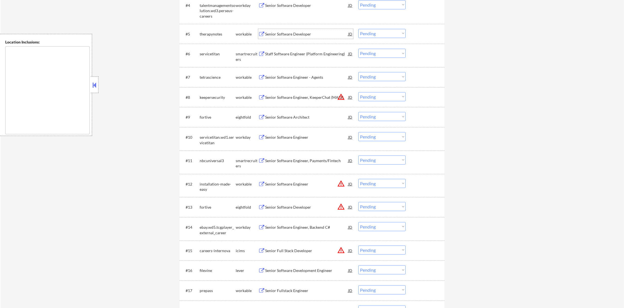
click at [299, 31] on div "Senior Software Developer" at bounding box center [306, 33] width 83 height 5
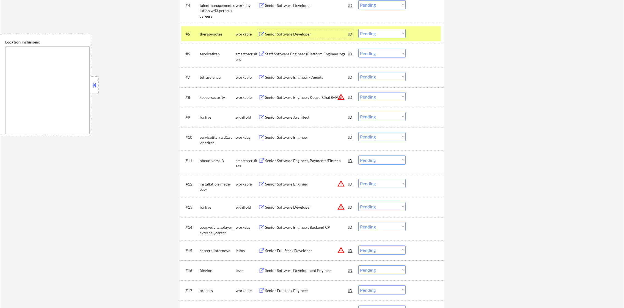
click at [367, 33] on select "Choose an option... Pending Applied Excluded (Questions) Excluded (Expired) Exc…" at bounding box center [381, 33] width 47 height 9
click at [358, 29] on select "Choose an option... Pending Applied Excluded (Questions) Excluded (Expired) Exc…" at bounding box center [381, 33] width 47 height 9
click at [200, 38] on div "therapynotes" at bounding box center [218, 34] width 36 height 10
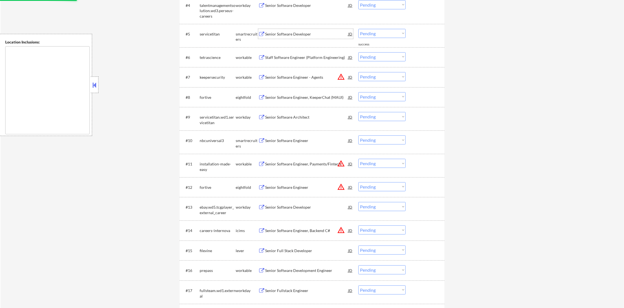
click at [317, 32] on div "Senior Software Developer" at bounding box center [306, 33] width 83 height 5
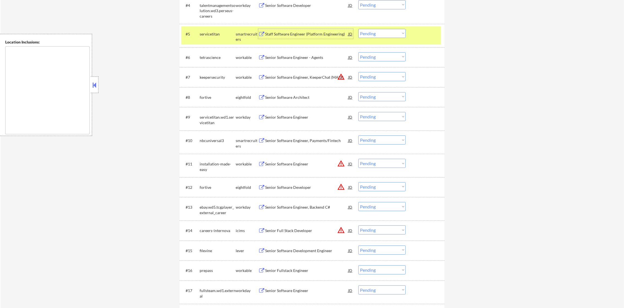
click at [366, 33] on select "Choose an option... Pending Applied Excluded (Questions) Excluded (Expired) Exc…" at bounding box center [381, 33] width 47 height 9
click at [358, 29] on select "Choose an option... Pending Applied Excluded (Questions) Excluded (Expired) Exc…" at bounding box center [381, 33] width 47 height 9
select select ""pending""
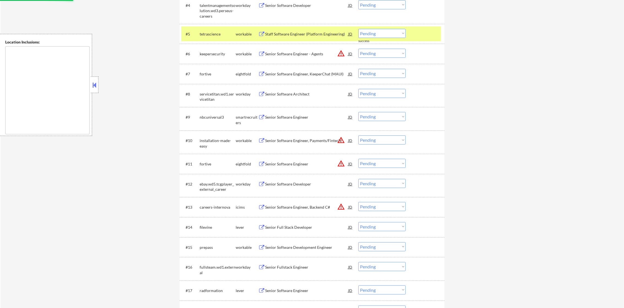
click at [211, 38] on div "tetrascience" at bounding box center [218, 34] width 36 height 10
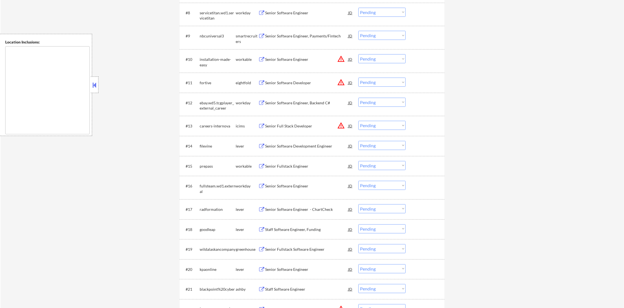
scroll to position [381, 0]
click at [304, 30] on div "Senior Software Engineer, Payments/Fintech" at bounding box center [306, 35] width 83 height 10
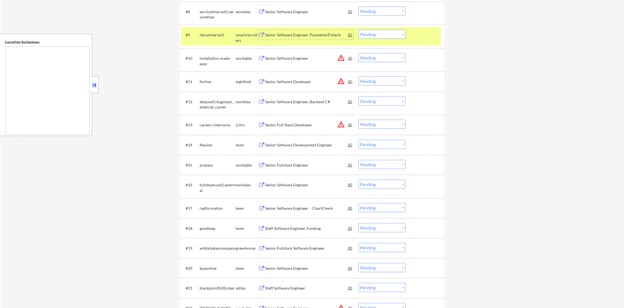
click at [210, 38] on div "nbcuniversal3" at bounding box center [218, 35] width 36 height 10
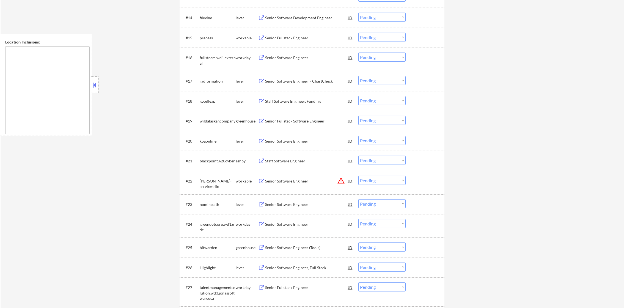
scroll to position [504, 0]
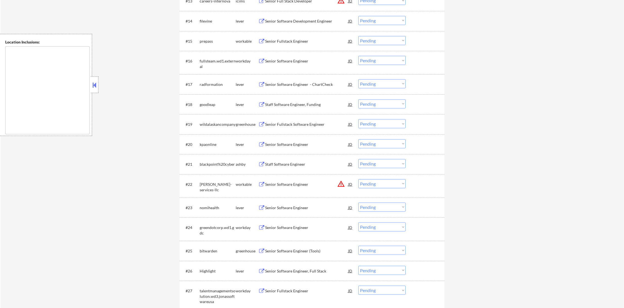
click at [307, 21] on div "Senior Software Development Engineer" at bounding box center [306, 20] width 83 height 5
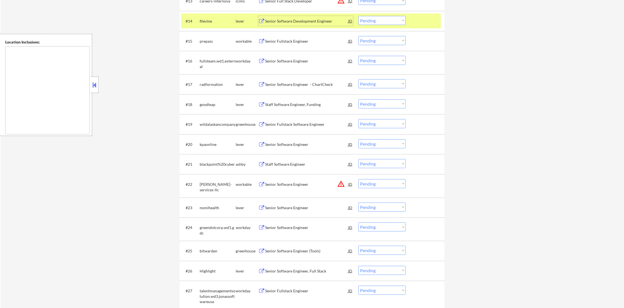
drag, startPoint x: 379, startPoint y: 18, endPoint x: 381, endPoint y: 20, distance: 3.2
click at [380, 18] on select "Choose an option... Pending Applied Excluded (Questions) Excluded (Expired) Exc…" at bounding box center [381, 20] width 47 height 9
click at [358, 16] on select "Choose an option... Pending Applied Excluded (Questions) Excluded (Expired) Exc…" at bounding box center [381, 20] width 47 height 9
click at [219, 23] on div "filevine" at bounding box center [218, 20] width 36 height 5
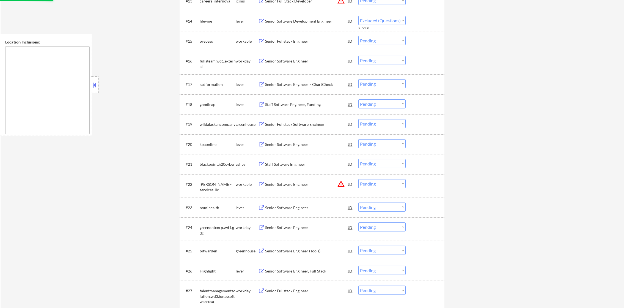
select select ""pending""
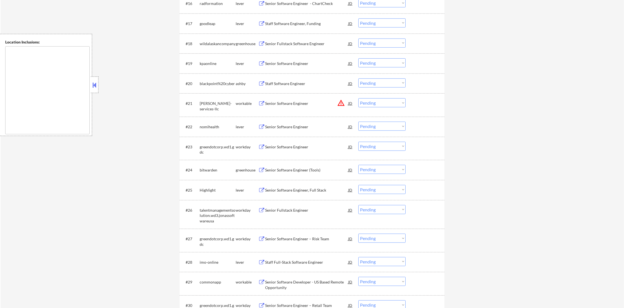
scroll to position [601, 0]
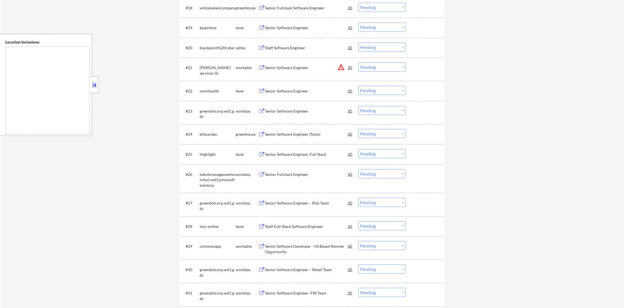
click at [305, 23] on div "Senior Software Engineer" at bounding box center [306, 28] width 83 height 10
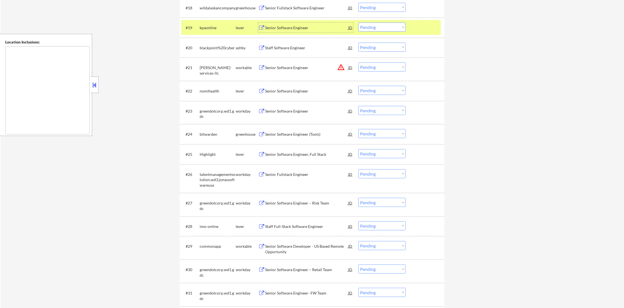
click at [382, 23] on select "Choose an option... Pending Applied Excluded (Questions) Excluded (Expired) Exc…" at bounding box center [381, 27] width 47 height 9
click at [358, 23] on select "Choose an option... Pending Applied Excluded (Questions) Excluded (Expired) Exc…" at bounding box center [381, 27] width 47 height 9
click at [215, 26] on div "kpaonline" at bounding box center [218, 27] width 36 height 5
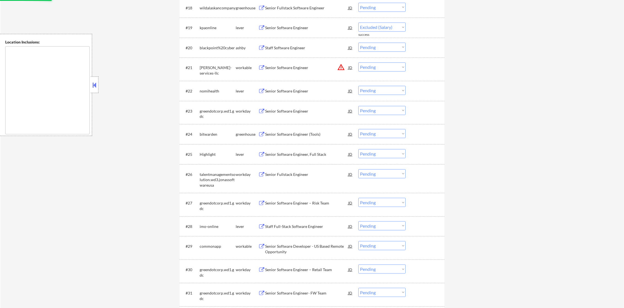
select select ""pending""
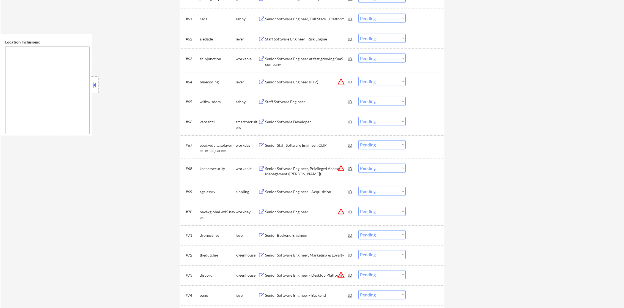
scroll to position [1494, 0]
click at [305, 122] on div "Senior Software Developer" at bounding box center [306, 121] width 83 height 5
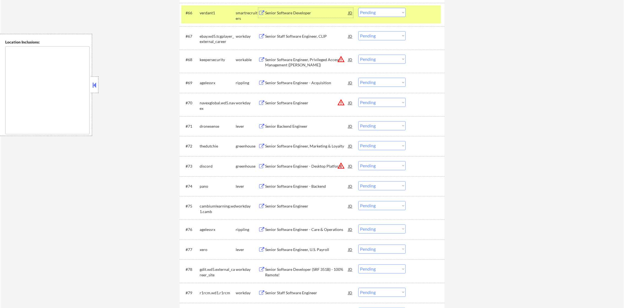
scroll to position [1604, 0]
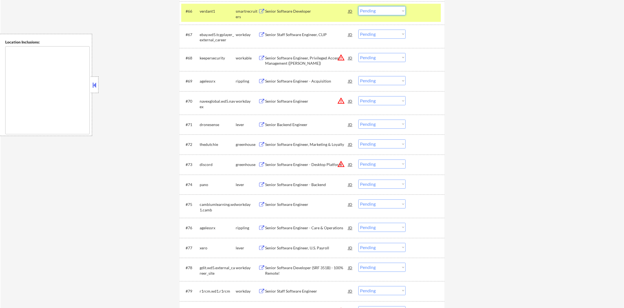
click at [374, 9] on select "Choose an option... Pending Applied Excluded (Questions) Excluded (Expired) Exc…" at bounding box center [381, 10] width 47 height 9
click at [358, 6] on select "Choose an option... Pending Applied Excluded (Questions) Excluded (Expired) Exc…" at bounding box center [381, 10] width 47 height 9
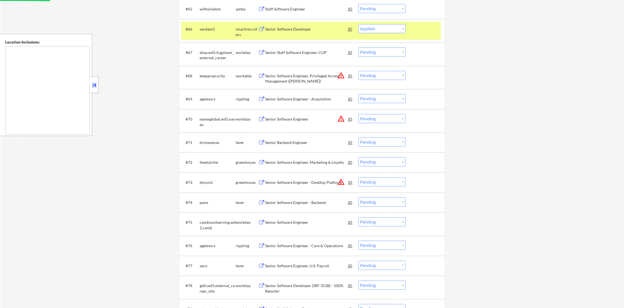
scroll to position [1576, 0]
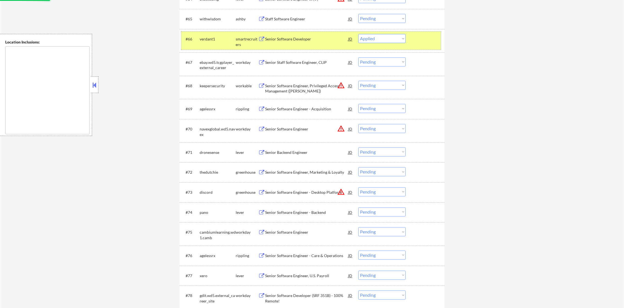
click at [207, 43] on div "verdant1" at bounding box center [218, 39] width 36 height 10
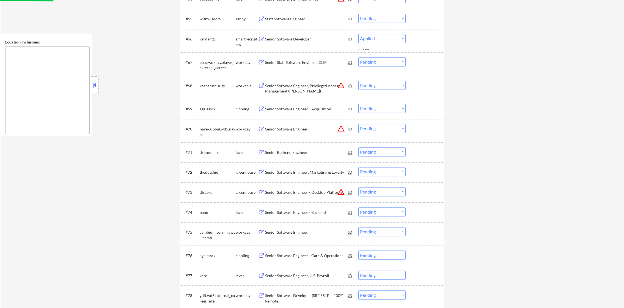
select select ""pending""
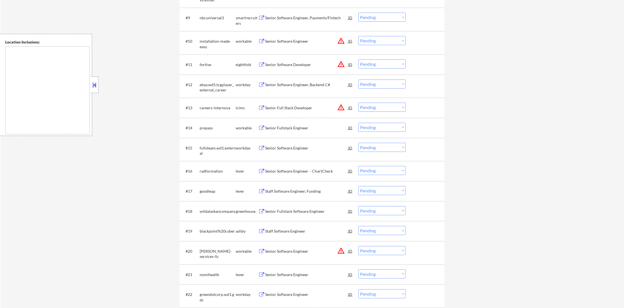
scroll to position [0, 0]
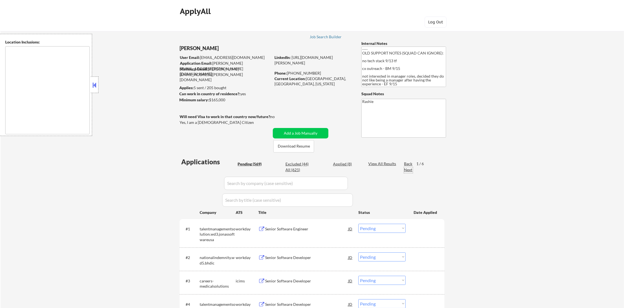
click at [410, 172] on div "Next" at bounding box center [408, 169] width 9 height 5
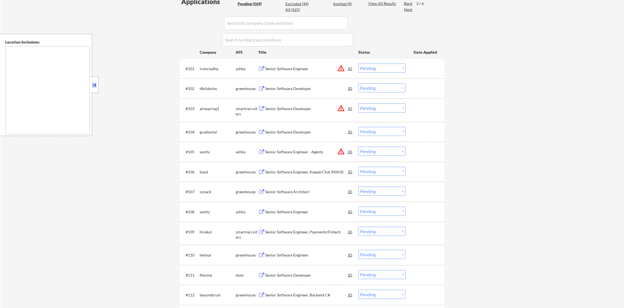
scroll to position [165, 0]
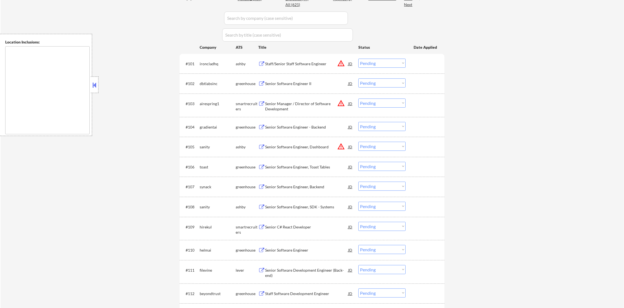
click at [343, 104] on button "warning_amber" at bounding box center [341, 103] width 8 height 8
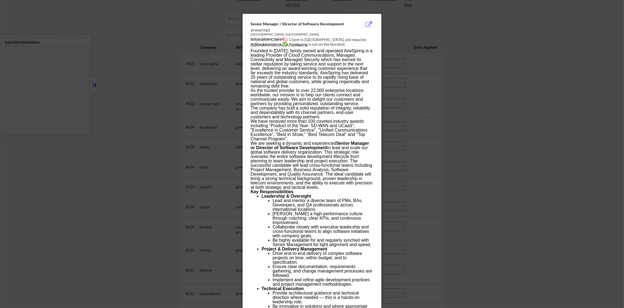
click at [419, 101] on div at bounding box center [312, 154] width 624 height 308
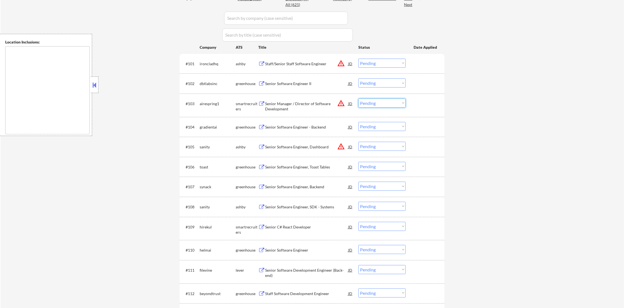
click at [377, 99] on select "Choose an option... Pending Applied Excluded (Questions) Excluded (Expired) Exc…" at bounding box center [381, 102] width 47 height 9
click at [358, 98] on select "Choose an option... Pending Applied Excluded (Questions) Excluded (Expired) Exc…" at bounding box center [381, 102] width 47 height 9
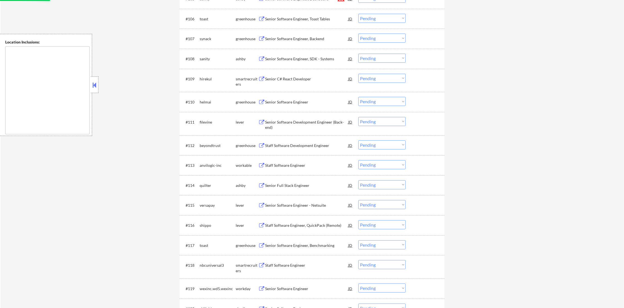
scroll to position [316, 0]
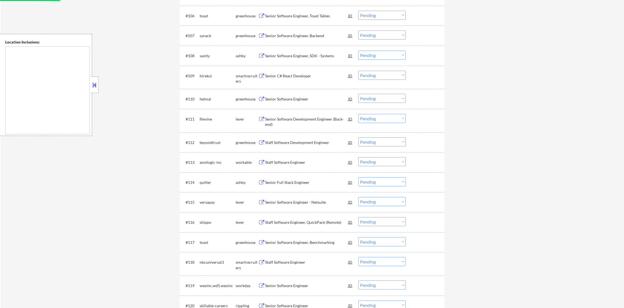
select select ""pending""
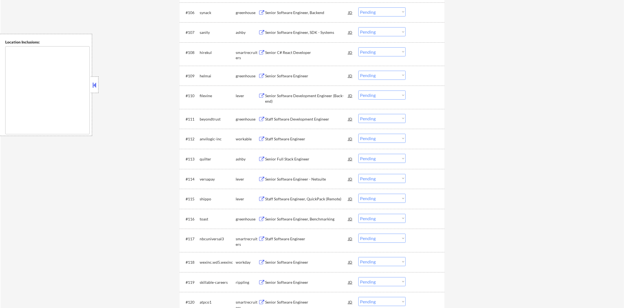
click at [289, 51] on div "Senior C# React Developer" at bounding box center [306, 52] width 83 height 5
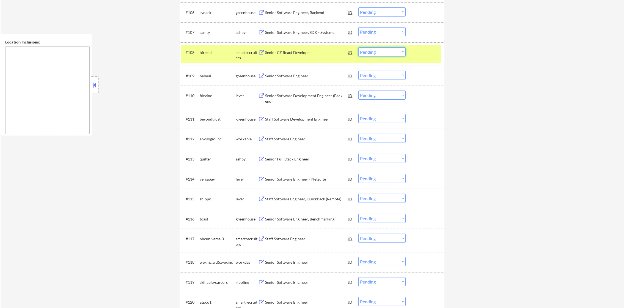
drag, startPoint x: 363, startPoint y: 53, endPoint x: 365, endPoint y: 57, distance: 4.1
click at [363, 53] on select "Choose an option... Pending Applied Excluded (Questions) Excluded (Expired) Exc…" at bounding box center [381, 51] width 47 height 9
click at [358, 47] on select "Choose an option... Pending Applied Excluded (Questions) Excluded (Expired) Exc…" at bounding box center [381, 51] width 47 height 9
click at [210, 55] on div "hirekul" at bounding box center [218, 52] width 36 height 10
select select ""pending""
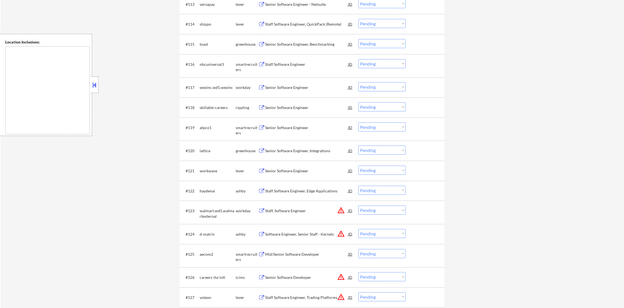
scroll to position [467, 0]
click at [303, 62] on div "Staff Software Engineer" at bounding box center [306, 63] width 83 height 5
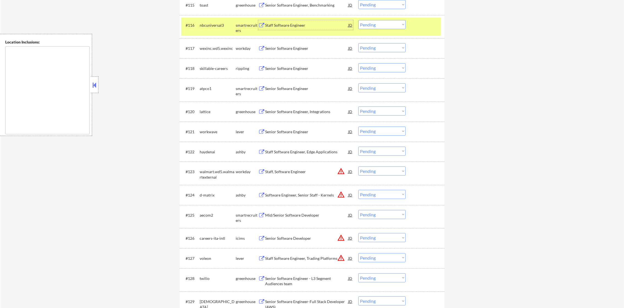
scroll to position [508, 0]
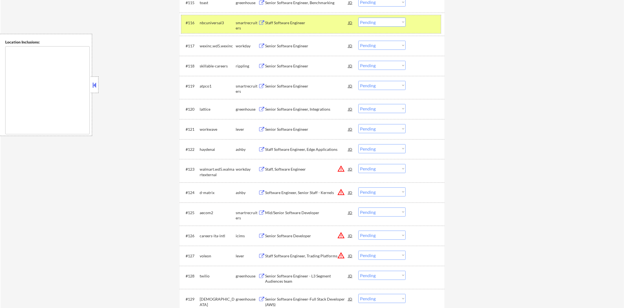
click at [212, 31] on div "#116 nbcuniversal3 smartrecruiters Staff Software Engineer JD warning_amber Cho…" at bounding box center [310, 24] width 259 height 18
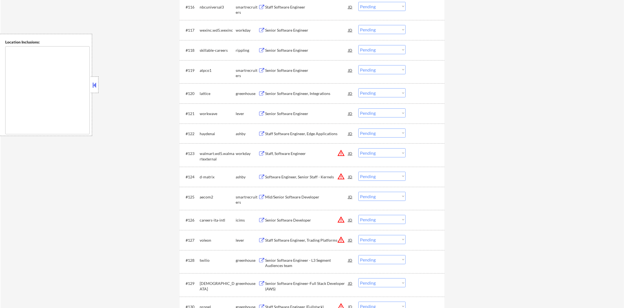
scroll to position [563, 0]
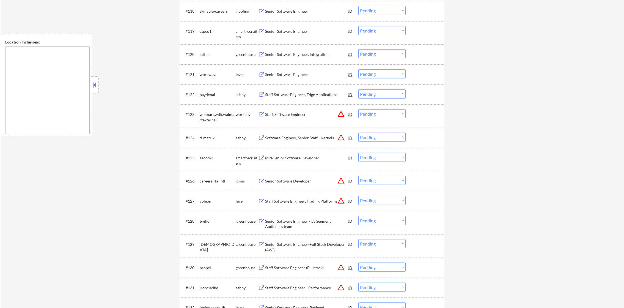
click at [302, 29] on div "Senior Software Engineer" at bounding box center [306, 31] width 83 height 5
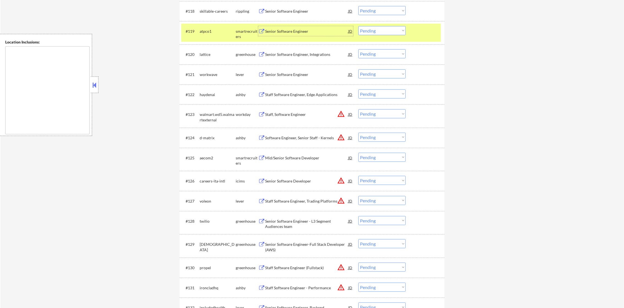
click at [376, 30] on select "Choose an option... Pending Applied Excluded (Questions) Excluded (Expired) Exc…" at bounding box center [381, 30] width 47 height 9
click at [358, 26] on select "Choose an option... Pending Applied Excluded (Questions) Excluded (Expired) Exc…" at bounding box center [381, 30] width 47 height 9
click at [208, 34] on div "atpco1" at bounding box center [218, 31] width 36 height 10
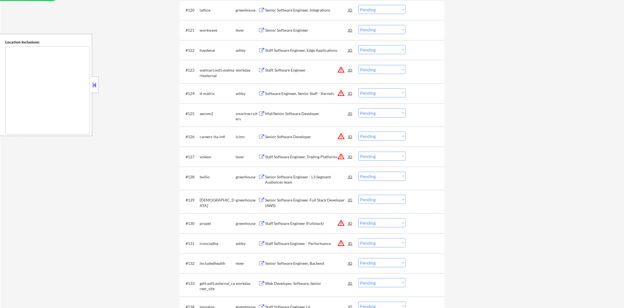
select select ""pending""
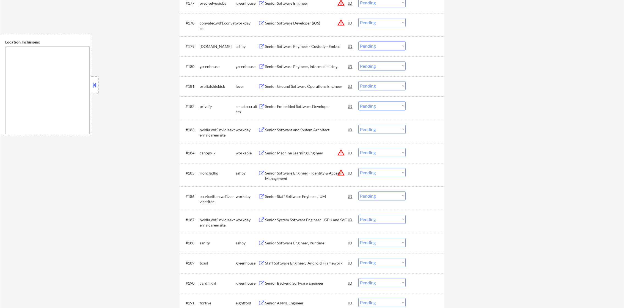
scroll to position [1814, 0]
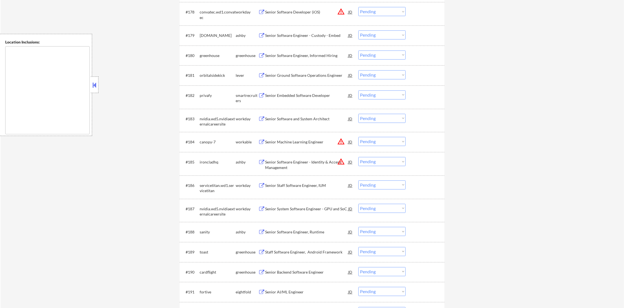
click at [297, 95] on div "Senior Embedded Software Developer" at bounding box center [306, 95] width 83 height 5
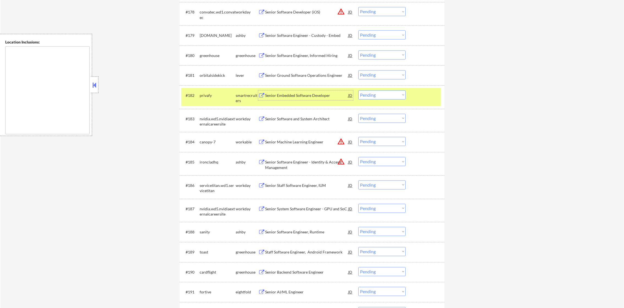
drag, startPoint x: 367, startPoint y: 95, endPoint x: 367, endPoint y: 99, distance: 4.2
click at [367, 96] on select "Choose an option... Pending Applied Excluded (Questions) Excluded (Expired) Exc…" at bounding box center [381, 94] width 47 height 9
click at [358, 90] on select "Choose an option... Pending Applied Excluded (Questions) Excluded (Expired) Exc…" at bounding box center [381, 94] width 47 height 9
click at [224, 94] on div "privafy" at bounding box center [218, 95] width 36 height 5
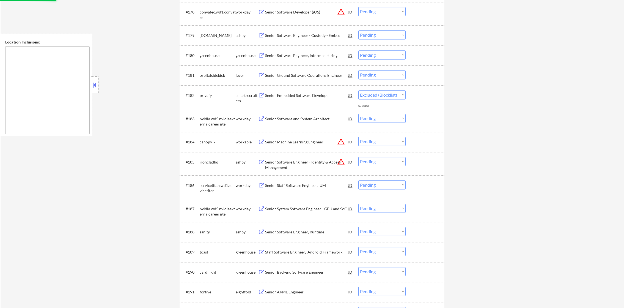
select select ""pending""
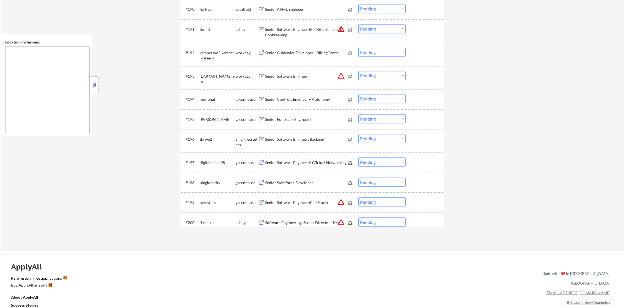
scroll to position [2075, 0]
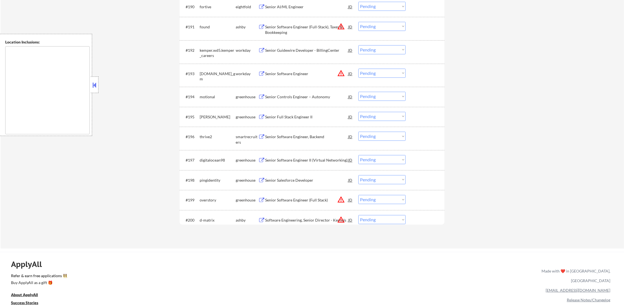
click at [291, 137] on div "Senior Software Engineer, Backend" at bounding box center [306, 136] width 83 height 5
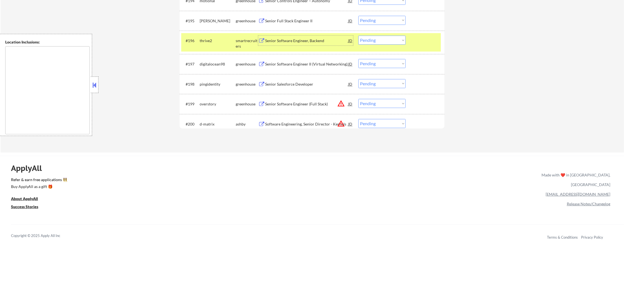
scroll to position [2185, 0]
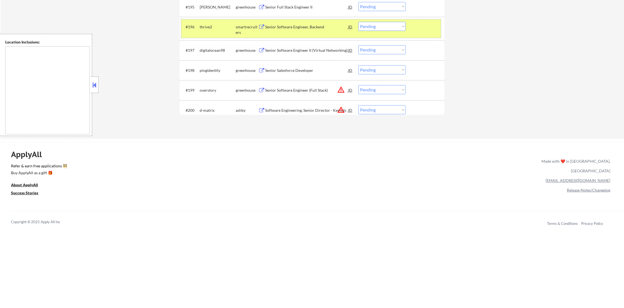
click at [369, 31] on div "#196 thrive2 smartrecruiters Senior Software Engineer, Backend JD warning_amber…" at bounding box center [310, 28] width 259 height 18
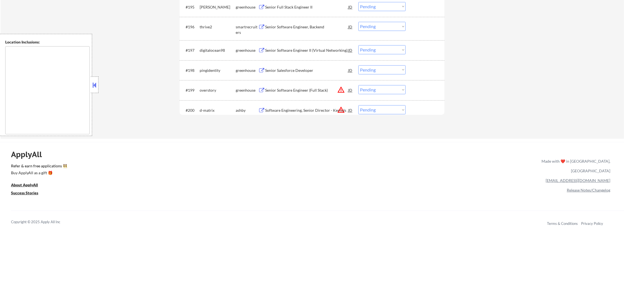
click at [374, 29] on select "Choose an option... Pending Applied Excluded (Questions) Excluded (Expired) Exc…" at bounding box center [381, 26] width 47 height 9
click at [358, 22] on select "Choose an option... Pending Applied Excluded (Questions) Excluded (Expired) Exc…" at bounding box center [381, 26] width 47 height 9
select select ""pending""
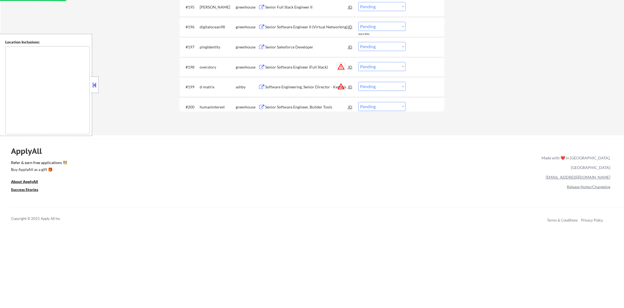
click at [341, 64] on button "warning_amber" at bounding box center [341, 67] width 8 height 8
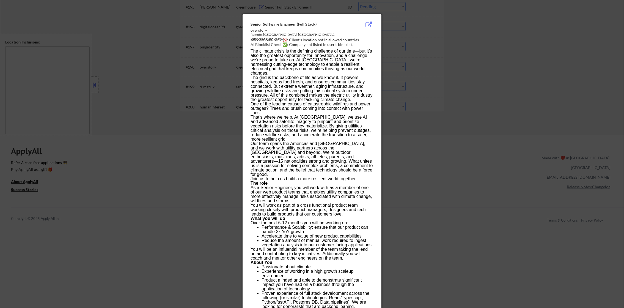
click at [404, 66] on div at bounding box center [312, 154] width 624 height 308
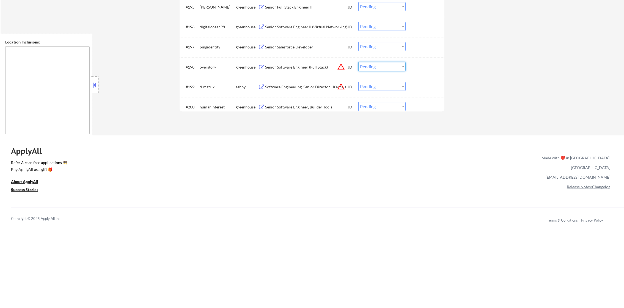
click at [372, 65] on select "Choose an option... Pending Applied Excluded (Questions) Excluded (Expired) Exc…" at bounding box center [381, 66] width 47 height 9
click at [358, 62] on select "Choose an option... Pending Applied Excluded (Questions) Excluded (Expired) Exc…" at bounding box center [381, 66] width 47 height 9
select select ""pending""
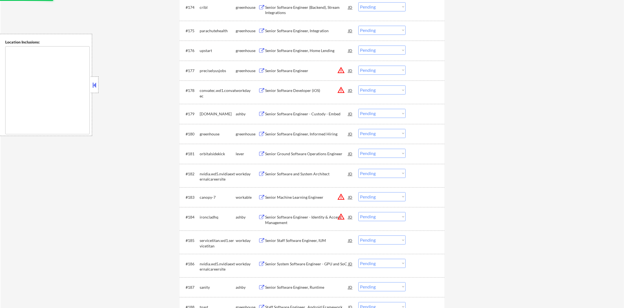
scroll to position [0, 0]
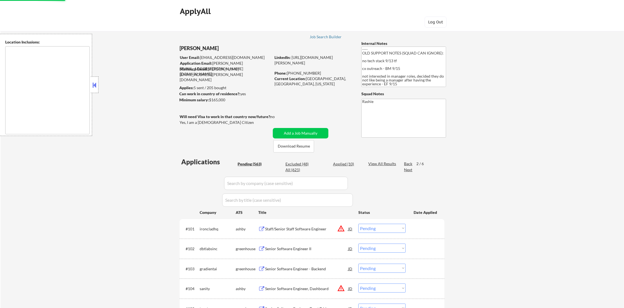
click at [405, 172] on div "Next" at bounding box center [408, 169] width 9 height 5
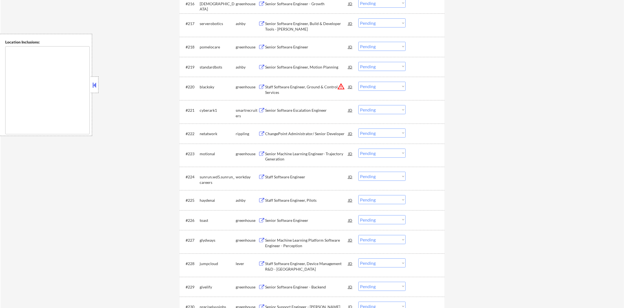
scroll to position [536, 0]
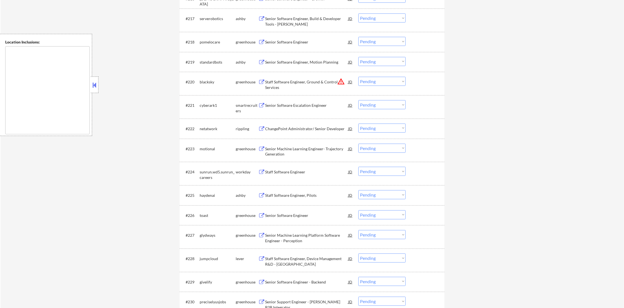
click at [297, 103] on div "Senior Software Escalation Engineer" at bounding box center [306, 105] width 83 height 5
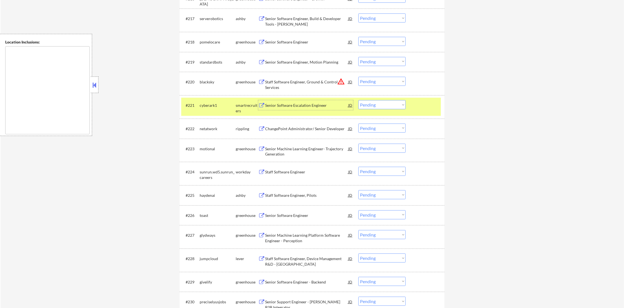
click at [384, 108] on select "Choose an option... Pending Applied Excluded (Questions) Excluded (Expired) Exc…" at bounding box center [381, 104] width 47 height 9
drag, startPoint x: 385, startPoint y: 103, endPoint x: 385, endPoint y: 109, distance: 5.5
click at [385, 103] on select "Choose an option... Pending Applied Excluded (Questions) Excluded (Expired) Exc…" at bounding box center [381, 104] width 47 height 9
click at [380, 103] on select "Choose an option... Pending Applied Excluded (Questions) Excluded (Expired) Exc…" at bounding box center [381, 104] width 47 height 9
click at [358, 100] on select "Choose an option... Pending Applied Excluded (Questions) Excluded (Expired) Exc…" at bounding box center [381, 104] width 47 height 9
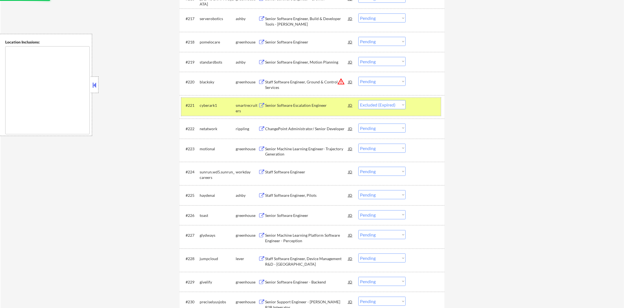
click at [236, 113] on div "#221 cyberark1 smartrecruiters Senior Software Escalation Engineer JD warning_a…" at bounding box center [310, 107] width 259 height 18
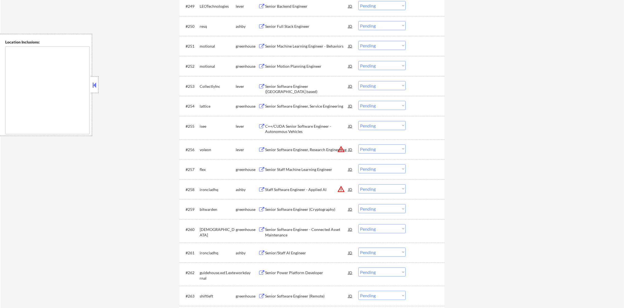
select select ""pending""
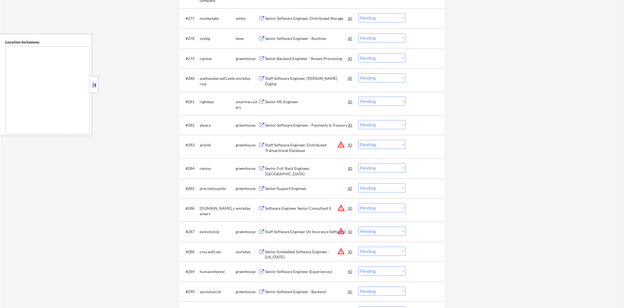
scroll to position [1814, 0]
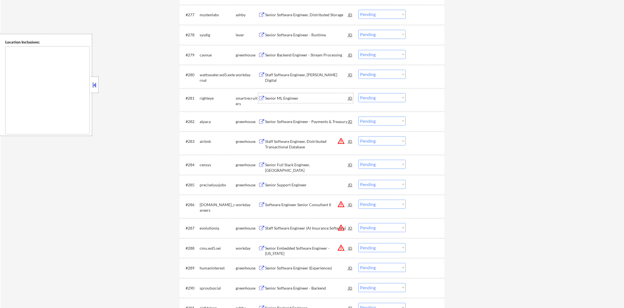
click at [296, 99] on div "Senior ML Engineer" at bounding box center [306, 97] width 83 height 5
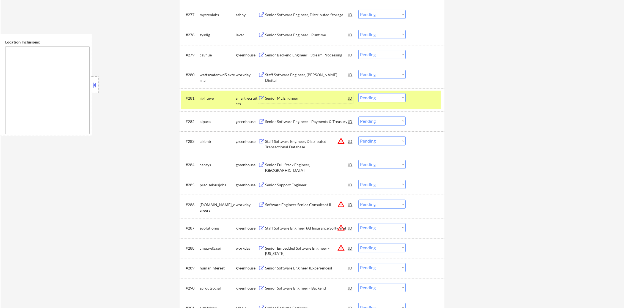
click at [367, 98] on select "Choose an option... Pending Applied Excluded (Questions) Excluded (Expired) Exc…" at bounding box center [381, 97] width 47 height 9
click at [358, 93] on select "Choose an option... Pending Applied Excluded (Questions) Excluded (Expired) Exc…" at bounding box center [381, 97] width 47 height 9
click at [203, 99] on div "righteye" at bounding box center [218, 97] width 36 height 5
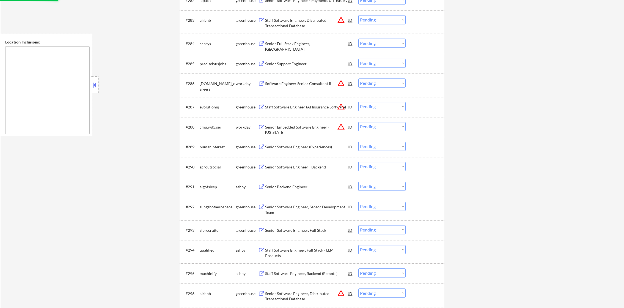
select select ""pending""
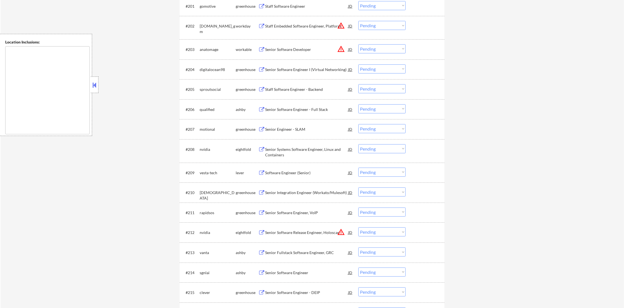
scroll to position [0, 0]
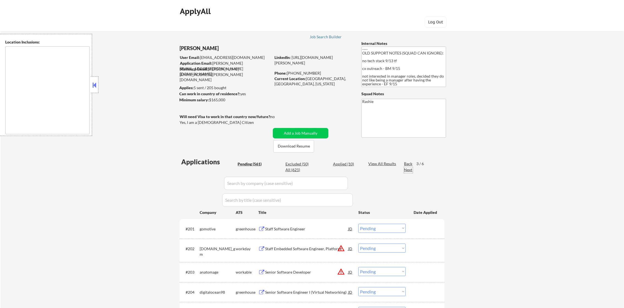
click at [404, 168] on div "Next" at bounding box center [408, 169] width 9 height 5
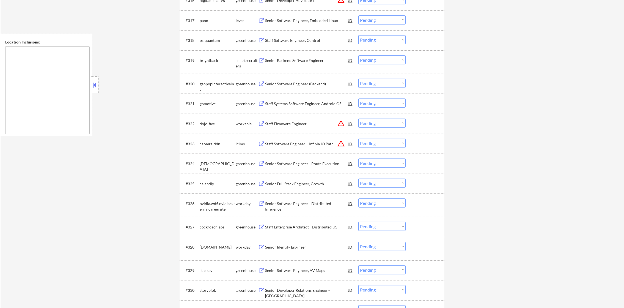
scroll to position [550, 0]
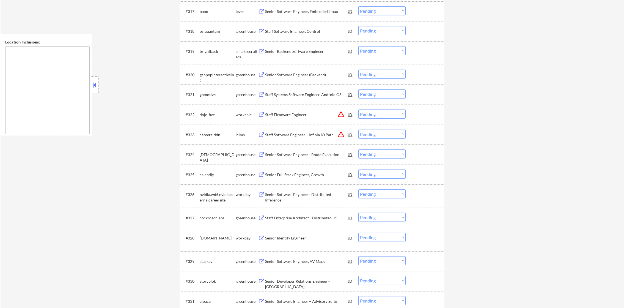
click at [299, 49] on div "Senior Backend Software Engineer" at bounding box center [306, 51] width 83 height 5
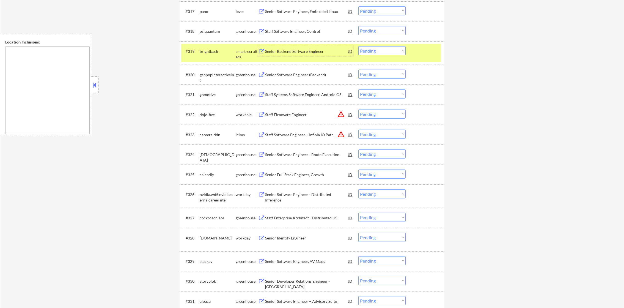
click at [370, 49] on select "Choose an option... Pending Applied Excluded (Questions) Excluded (Expired) Exc…" at bounding box center [381, 50] width 47 height 9
click at [358, 46] on select "Choose an option... Pending Applied Excluded (Questions) Excluded (Expired) Exc…" at bounding box center [381, 50] width 47 height 9
select select ""pending""
click at [208, 57] on div "#319 brightback smartrecruiters Senior Backend Software Engineer JD Choose an o…" at bounding box center [310, 53] width 259 height 18
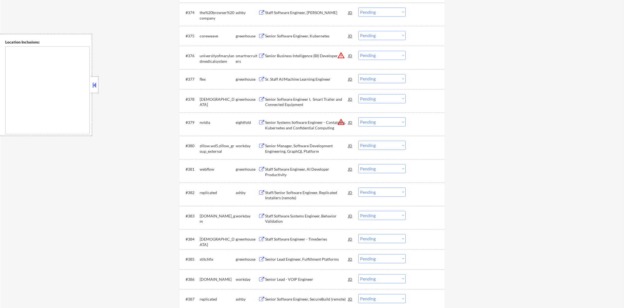
scroll to position [1731, 0]
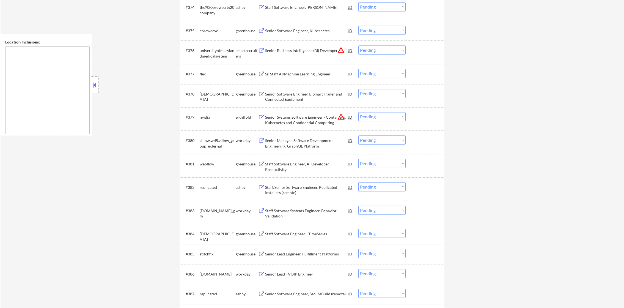
click at [374, 49] on select "Choose an option... Pending Applied Excluded (Questions) Excluded (Expired) Exc…" at bounding box center [381, 49] width 47 height 9
click at [358, 45] on select "Choose an option... Pending Applied Excluded (Questions) Excluded (Expired) Exc…" at bounding box center [381, 49] width 47 height 9
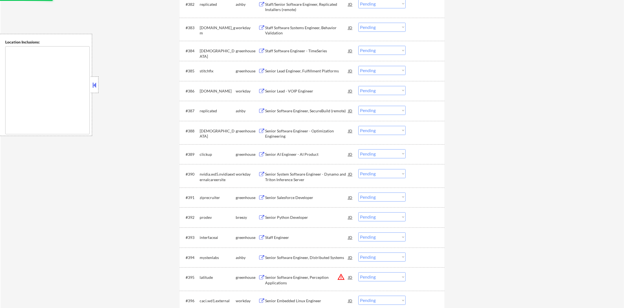
select select ""pending""
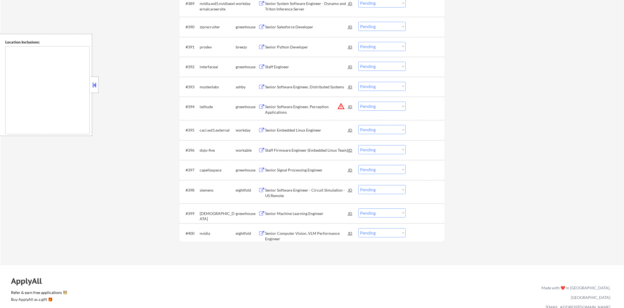
scroll to position [0, 0]
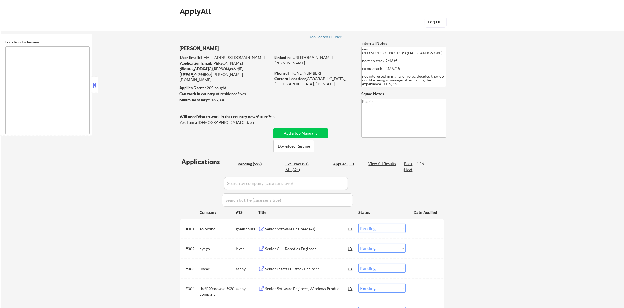
click at [410, 168] on div "Next" at bounding box center [408, 169] width 9 height 5
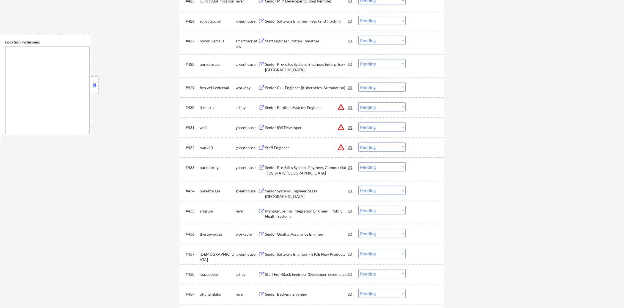
scroll to position [769, 0]
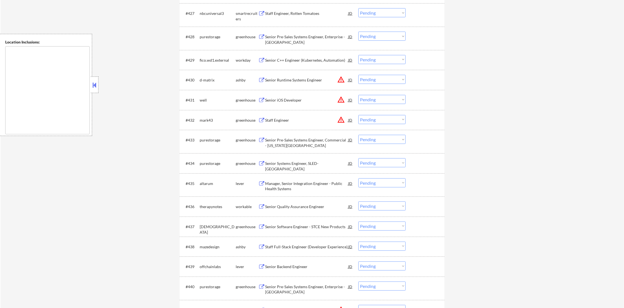
click at [310, 16] on div "Staff Engineer, Rotten Tomatoes" at bounding box center [306, 13] width 83 height 10
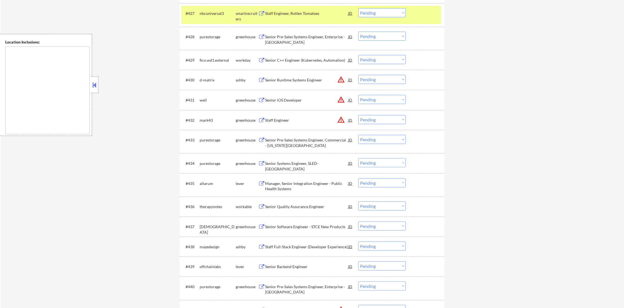
click at [370, 5] on div "#427 nbcuniversal3 smartrecruiters Staff Engineer, Rotten Tomatoes JD warning_a…" at bounding box center [311, 14] width 265 height 23
drag, startPoint x: 370, startPoint y: 13, endPoint x: 371, endPoint y: 18, distance: 4.7
click at [370, 13] on select "Choose an option... Pending Applied Excluded (Questions) Excluded (Expired) Exc…" at bounding box center [381, 12] width 47 height 9
click at [358, 8] on select "Choose an option... Pending Applied Excluded (Questions) Excluded (Expired) Exc…" at bounding box center [381, 12] width 47 height 9
click at [206, 20] on div "#427 nbcuniversal3 smartrecruiters Staff Engineer, Rotten Tomatoes JD warning_a…" at bounding box center [310, 15] width 259 height 18
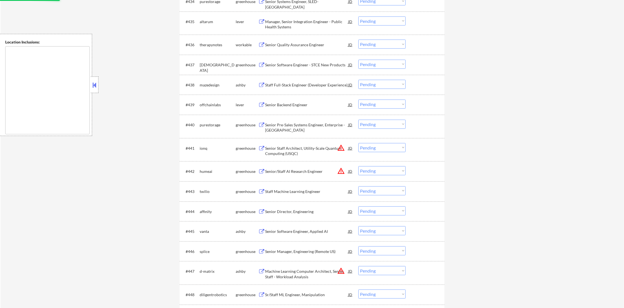
select select ""pending""
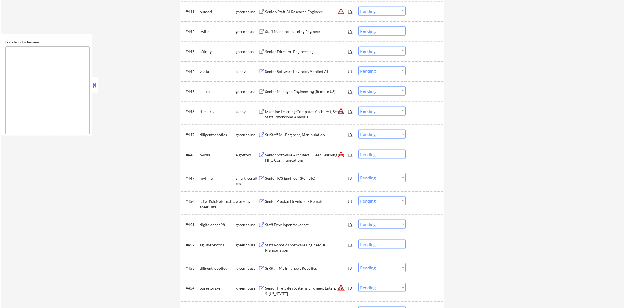
scroll to position [1113, 0]
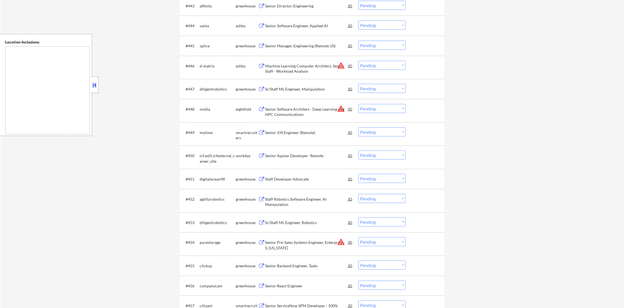
click at [292, 134] on div "Senior iOS Engineer (Remote)" at bounding box center [306, 132] width 83 height 5
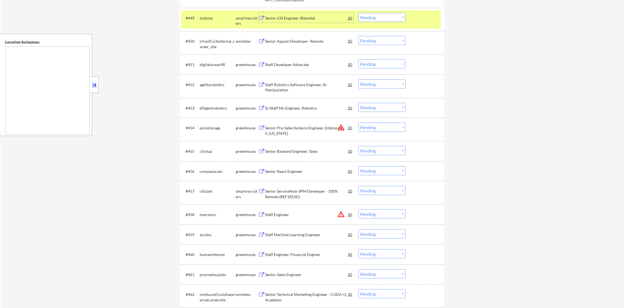
scroll to position [1237, 0]
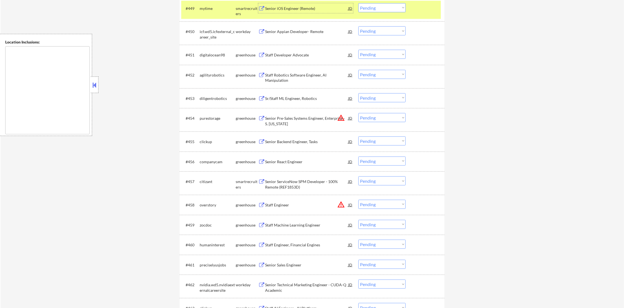
click at [399, 9] on select "Choose an option... Pending Applied Excluded (Questions) Excluded (Expired) Exc…" at bounding box center [381, 7] width 47 height 9
click at [358, 3] on select "Choose an option... Pending Applied Excluded (Questions) Excluded (Expired) Exc…" at bounding box center [381, 7] width 47 height 9
click at [208, 9] on div "mytime" at bounding box center [218, 8] width 36 height 5
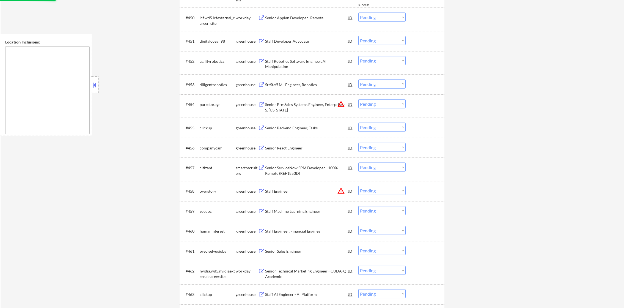
select select ""pending""
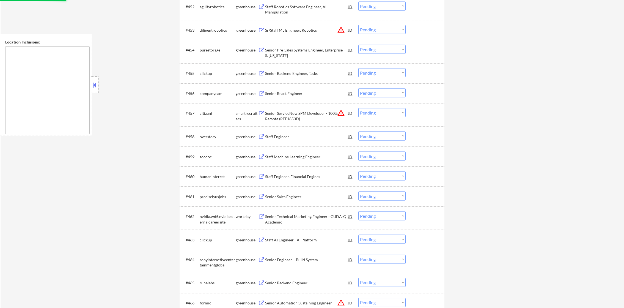
scroll to position [1305, 0]
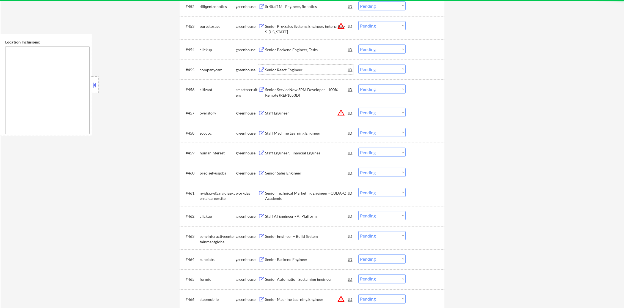
click at [291, 69] on div "Senior React Engineer" at bounding box center [306, 69] width 83 height 5
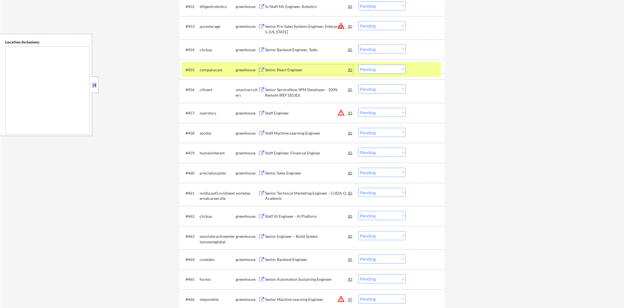
click at [297, 91] on div "Senior ServiceNow SPM Developer - 100% Remote (REF1853D)" at bounding box center [306, 92] width 83 height 11
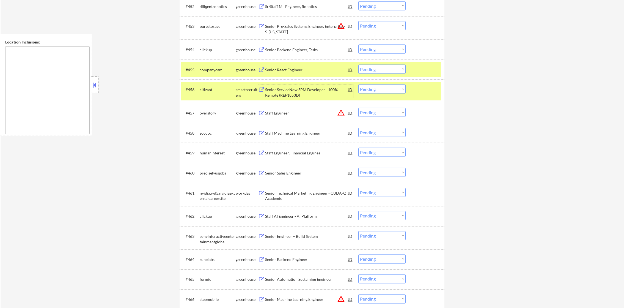
click at [214, 69] on div "companycam" at bounding box center [218, 69] width 36 height 5
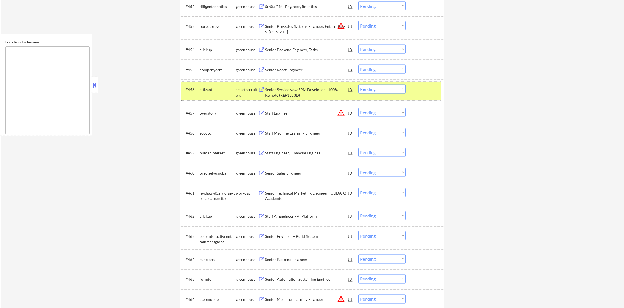
click at [208, 84] on div "#456 citizant smartrecruiters Senior ServiceNow SPM Developer - 100% Remote (RE…" at bounding box center [310, 91] width 259 height 18
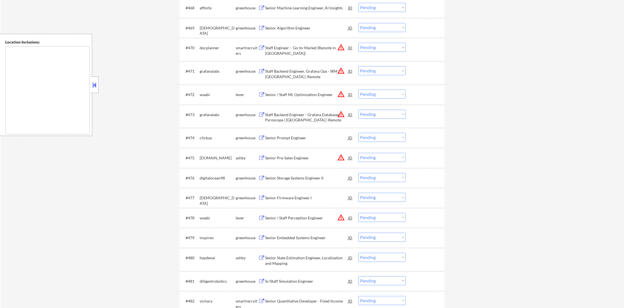
scroll to position [1649, 0]
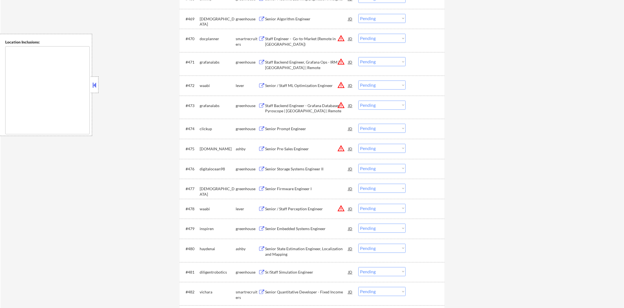
click at [375, 36] on select "Choose an option... Pending Applied Excluded (Questions) Excluded (Expired) Exc…" at bounding box center [381, 38] width 47 height 9
click at [358, 34] on select "Choose an option... Pending Applied Excluded (Questions) Excluded (Expired) Exc…" at bounding box center [381, 38] width 47 height 9
select select ""pending""
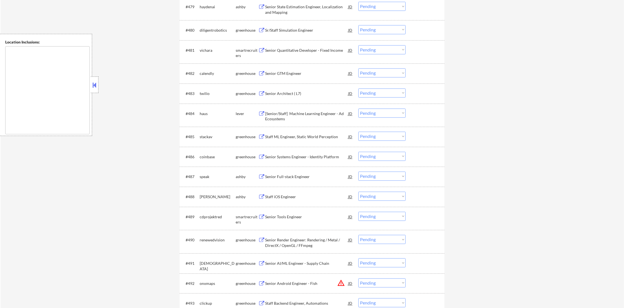
scroll to position [1869, 0]
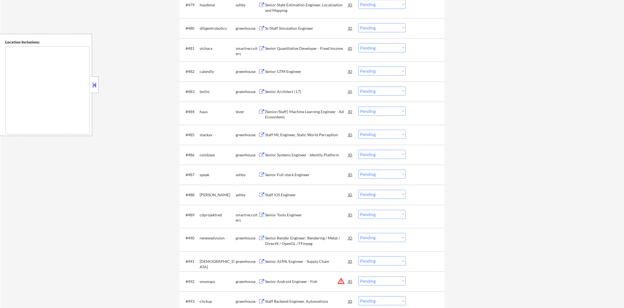
click at [303, 45] on div "Senior Quantitative Developer - Fixed Income" at bounding box center [306, 48] width 83 height 10
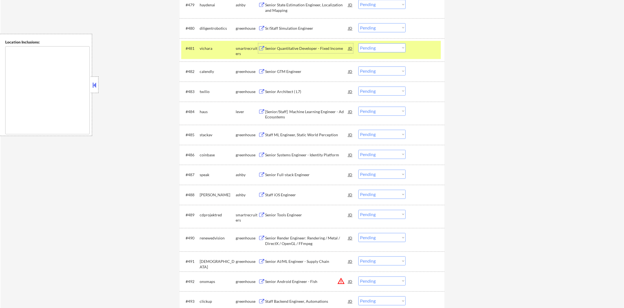
click at [397, 49] on select "Choose an option... Pending Applied Excluded (Questions) Excluded (Expired) Exc…" at bounding box center [381, 47] width 47 height 9
click at [358, 43] on select "Choose an option... Pending Applied Excluded (Questions) Excluded (Expired) Exc…" at bounding box center [381, 47] width 47 height 9
click at [223, 51] on div "vichara" at bounding box center [218, 48] width 36 height 10
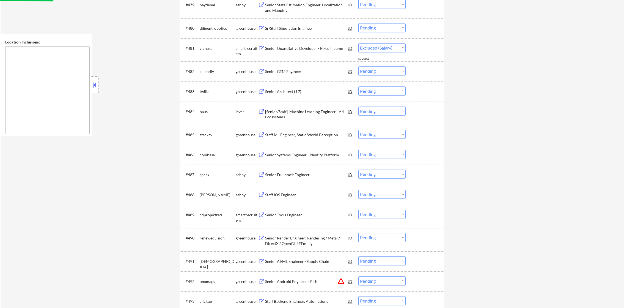
select select ""pending""
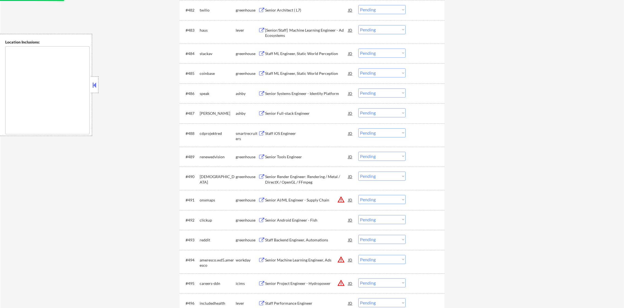
scroll to position [1937, 0]
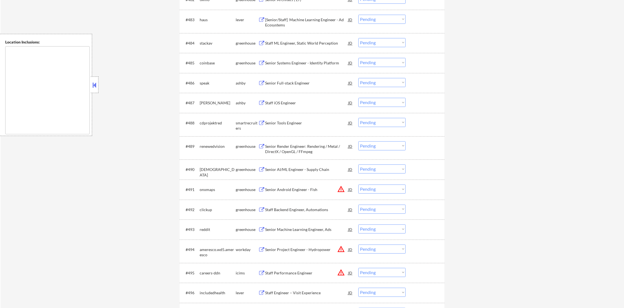
click at [305, 129] on div "#488 cdprojektred smartrecruiters Senior Tools Engineer JD warning_amber Choose…" at bounding box center [310, 124] width 259 height 18
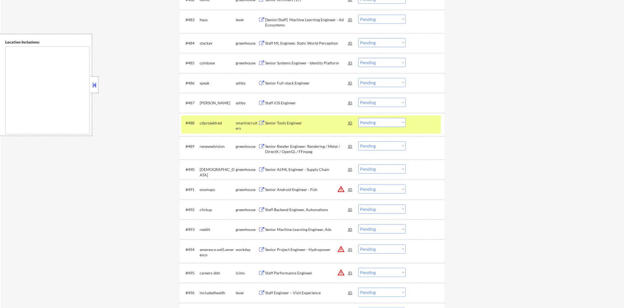
click at [305, 129] on div "#488 cdprojektred smartrecruiters Senior Tools Engineer JD warning_amber Choose…" at bounding box center [310, 124] width 259 height 18
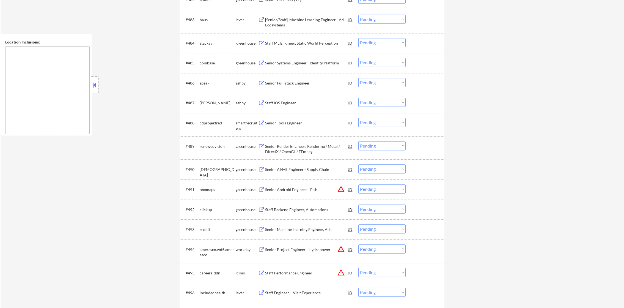
click at [280, 118] on div "Senior Tools Engineer" at bounding box center [306, 123] width 83 height 10
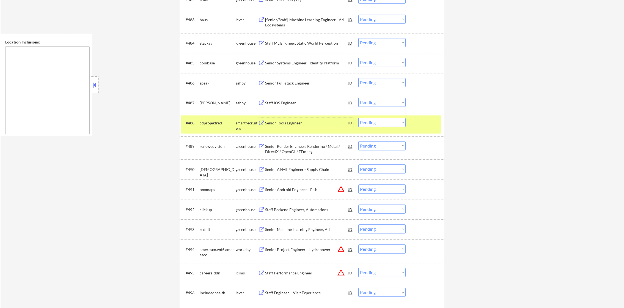
click at [375, 120] on select "Choose an option... Pending Applied Excluded (Questions) Excluded (Expired) Exc…" at bounding box center [381, 122] width 47 height 9
click at [358, 118] on select "Choose an option... Pending Applied Excluded (Questions) Excluded (Expired) Exc…" at bounding box center [381, 122] width 47 height 9
click at [217, 126] on div "cdprojektred" at bounding box center [218, 123] width 36 height 10
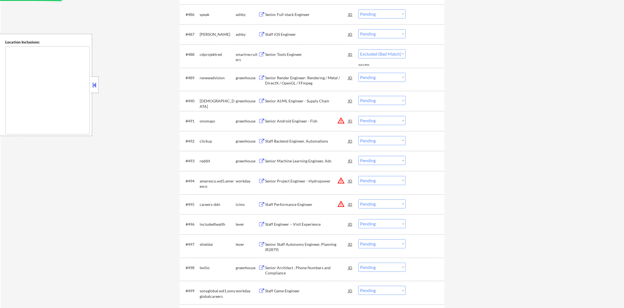
select select ""pending""
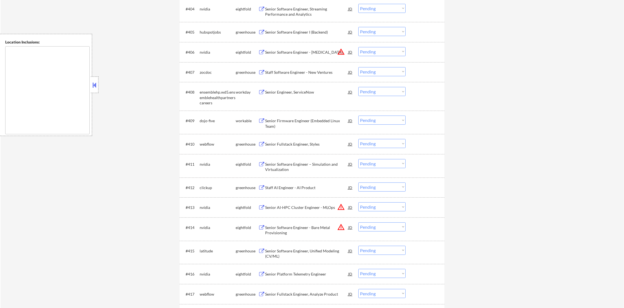
scroll to position [0, 0]
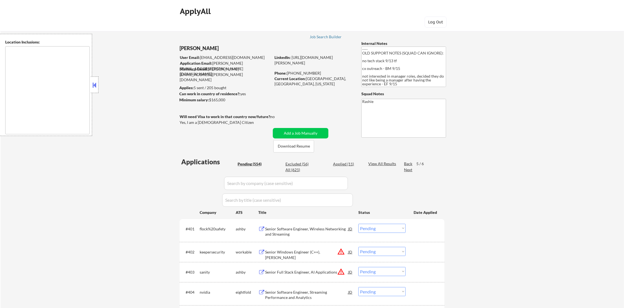
click at [406, 172] on div "Next" at bounding box center [408, 169] width 9 height 5
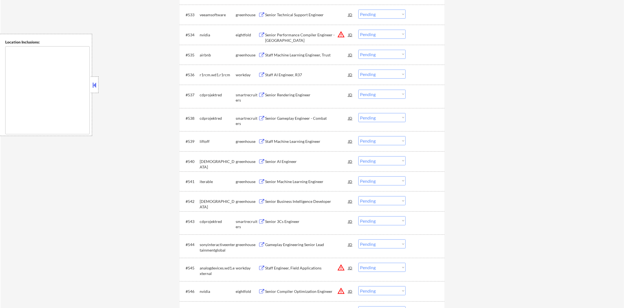
scroll to position [907, 0]
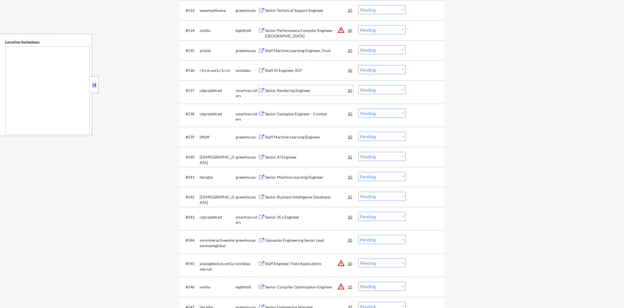
click at [311, 88] on div "Senior Rendering Engineer" at bounding box center [306, 90] width 83 height 5
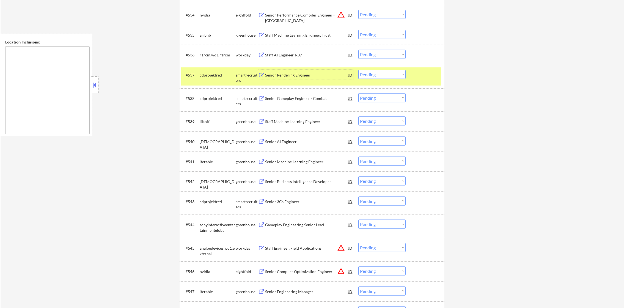
scroll to position [962, 0]
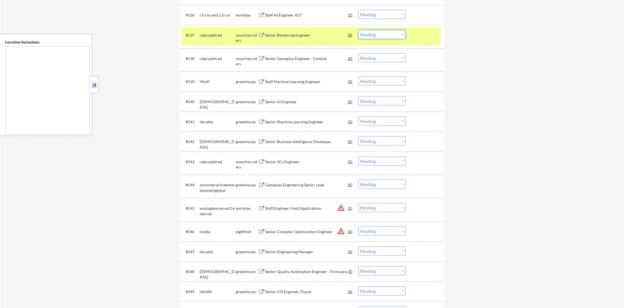
drag, startPoint x: 385, startPoint y: 33, endPoint x: 387, endPoint y: 38, distance: 4.9
click at [385, 33] on select "Choose an option... Pending Applied Excluded (Questions) Excluded (Expired) Exc…" at bounding box center [381, 34] width 47 height 9
click at [358, 30] on select "Choose an option... Pending Applied Excluded (Questions) Excluded (Expired) Exc…" at bounding box center [381, 34] width 47 height 9
click at [207, 40] on div "cdprojektred" at bounding box center [218, 35] width 36 height 10
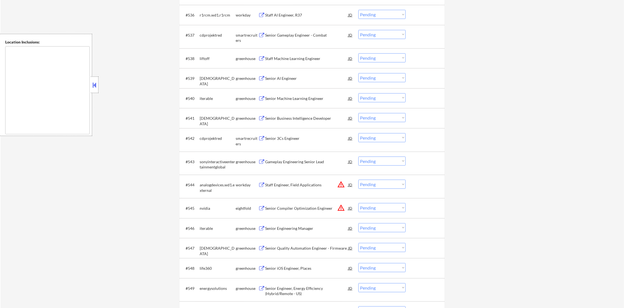
click at [303, 37] on div "Senior Gameplay Engineer - Combat" at bounding box center [306, 34] width 83 height 5
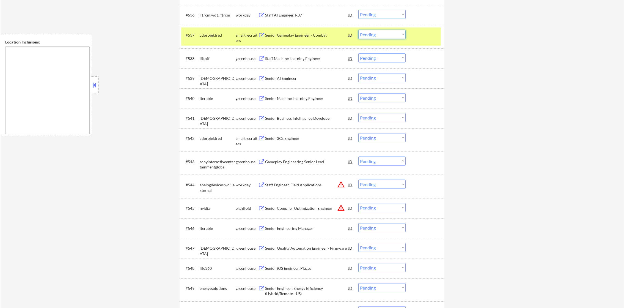
click at [380, 35] on select "Choose an option... Pending Applied Excluded (Questions) Excluded (Expired) Exc…" at bounding box center [381, 34] width 47 height 9
click at [358, 30] on select "Choose an option... Pending Applied Excluded (Questions) Excluded (Expired) Exc…" at bounding box center [381, 34] width 47 height 9
click at [204, 41] on div "#537 cdprojektred smartrecruiters Senior Gameplay Engineer - Combat JD warning_…" at bounding box center [310, 36] width 259 height 18
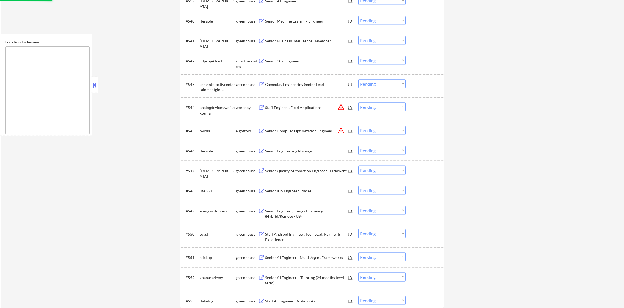
scroll to position [1044, 0]
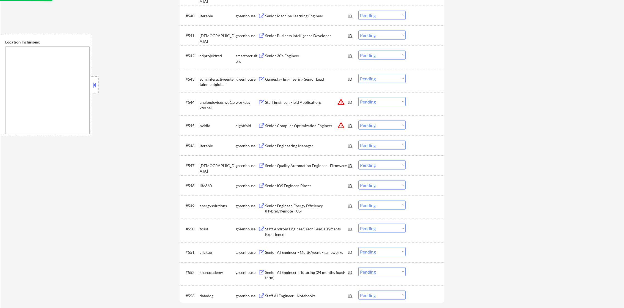
select select ""pending""
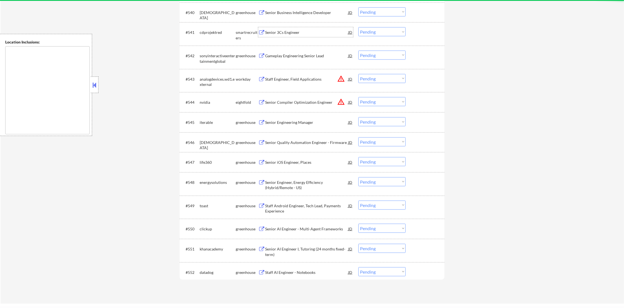
click at [301, 29] on div "Senior 3Cs Engineer" at bounding box center [306, 32] width 83 height 10
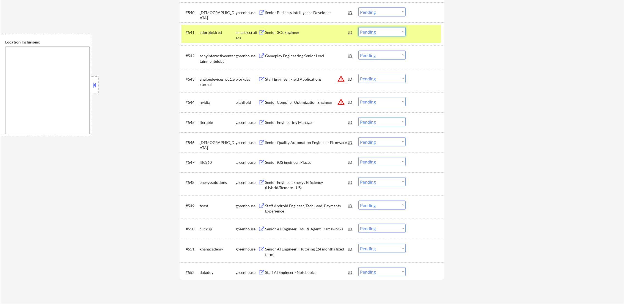
drag, startPoint x: 365, startPoint y: 30, endPoint x: 370, endPoint y: 36, distance: 7.4
click at [365, 30] on select "Choose an option... Pending Applied Excluded (Questions) Excluded (Expired) Exc…" at bounding box center [381, 31] width 47 height 9
click at [358, 27] on select "Choose an option... Pending Applied Excluded (Questions) Excluded (Expired) Exc…" at bounding box center [381, 31] width 47 height 9
click at [224, 38] on div "#541 cdprojektred smartrecruiters Senior 3Cs Engineer JD warning_amber Choose a…" at bounding box center [310, 34] width 259 height 18
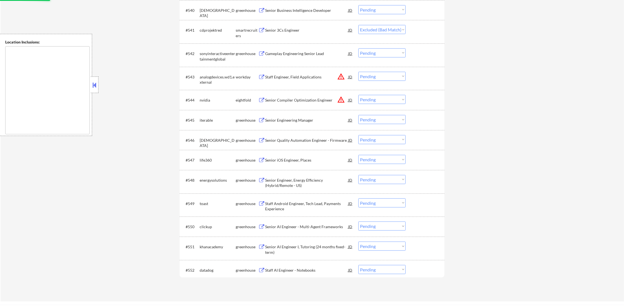
scroll to position [1127, 0]
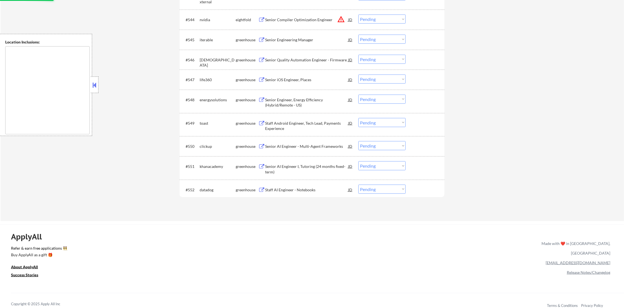
select select ""pending""
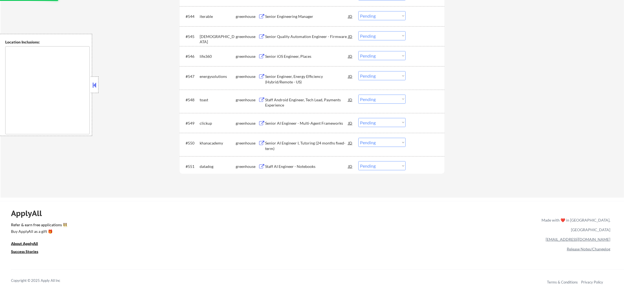
scroll to position [894, 0]
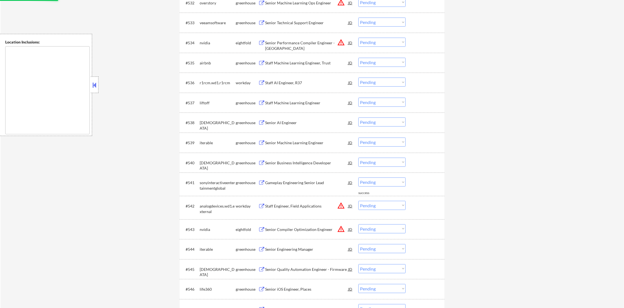
drag, startPoint x: 629, startPoint y: 243, endPoint x: 629, endPoint y: 192, distance: 50.6
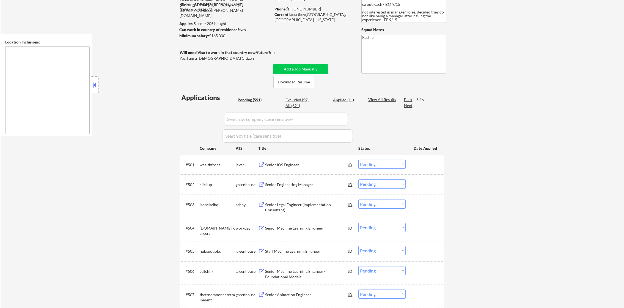
scroll to position [72, 0]
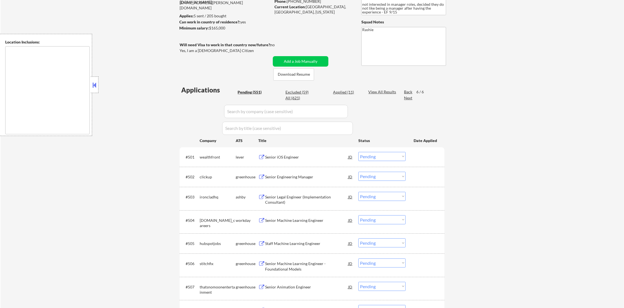
click at [408, 92] on div "Back" at bounding box center [408, 91] width 9 height 5
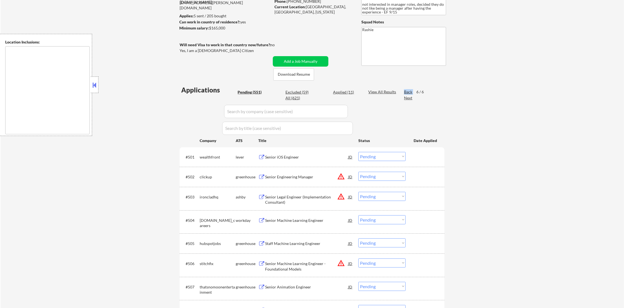
click at [408, 92] on div "Back" at bounding box center [408, 91] width 9 height 5
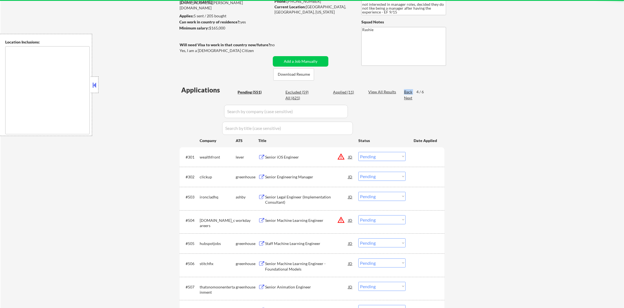
click at [408, 92] on div "Back" at bounding box center [408, 91] width 9 height 5
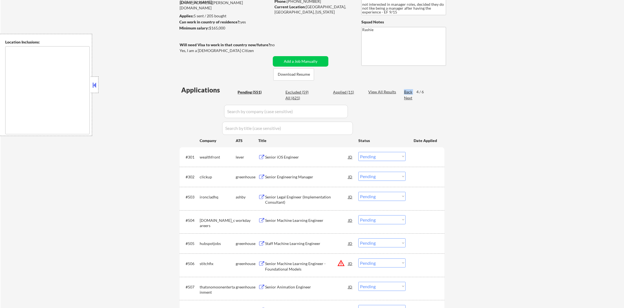
click at [408, 92] on div "Back" at bounding box center [408, 91] width 9 height 5
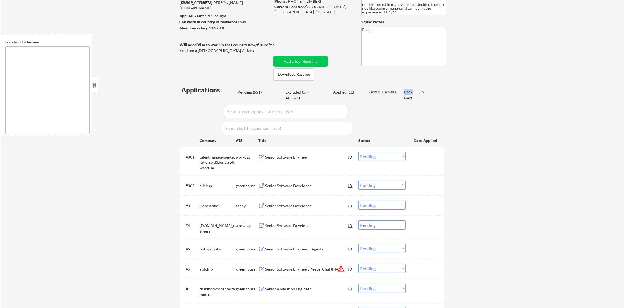
click at [408, 92] on div "Back" at bounding box center [408, 91] width 9 height 5
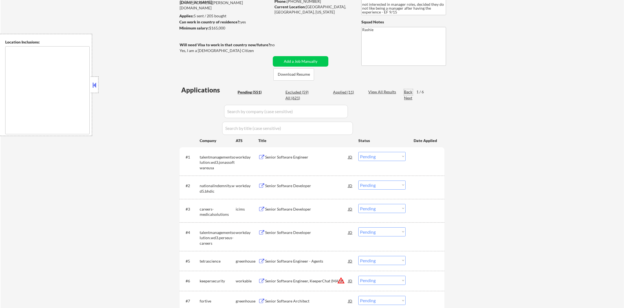
click at [405, 92] on div "Back" at bounding box center [408, 91] width 9 height 5
drag, startPoint x: 629, startPoint y: 58, endPoint x: 631, endPoint y: 63, distance: 5.5
click at [623, 63] on html "← Return to /applysquad Mailslurp Inbox Job Search Builder Chandler Chao User E…" at bounding box center [312, 82] width 624 height 308
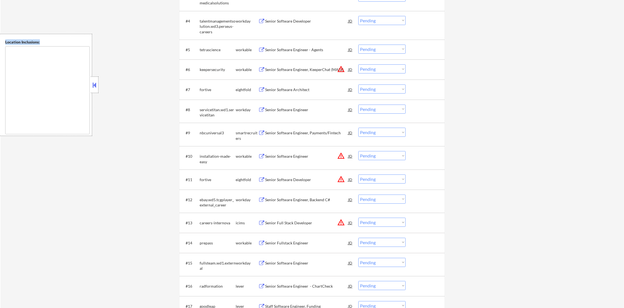
scroll to position [292, 0]
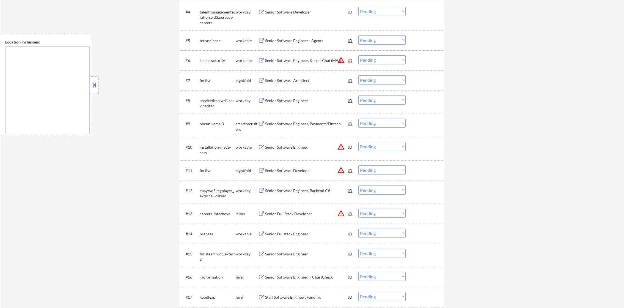
click at [313, 43] on div "Senior Software Engineer - Agents" at bounding box center [306, 40] width 83 height 5
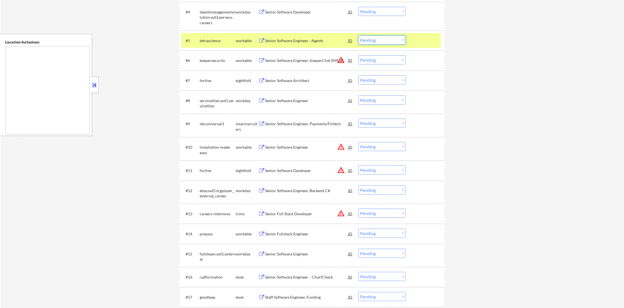
drag, startPoint x: 364, startPoint y: 38, endPoint x: 366, endPoint y: 42, distance: 4.7
click at [364, 38] on select "Choose an option... Pending Applied Excluded (Questions) Excluded (Expired) Exc…" at bounding box center [381, 39] width 47 height 9
click at [358, 35] on select "Choose an option... Pending Applied Excluded (Questions) Excluded (Expired) Exc…" at bounding box center [381, 39] width 47 height 9
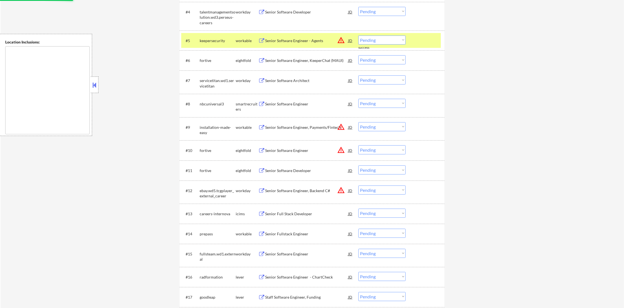
click at [225, 43] on div "keepersecurity" at bounding box center [218, 40] width 36 height 10
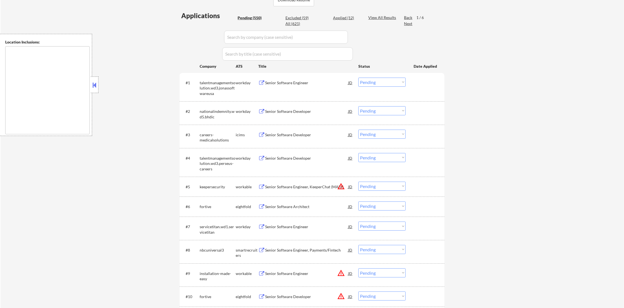
scroll to position [212, 0]
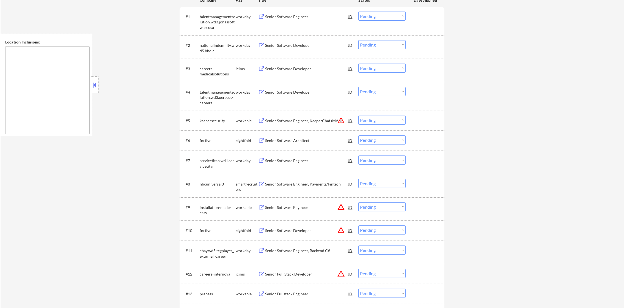
drag, startPoint x: 409, startPoint y: 115, endPoint x: 405, endPoint y: 117, distance: 4.7
click at [408, 115] on div "#5 keepersecurity workable Senior Software Engineer, KeeperChat (MAUI) JD warni…" at bounding box center [310, 120] width 259 height 15
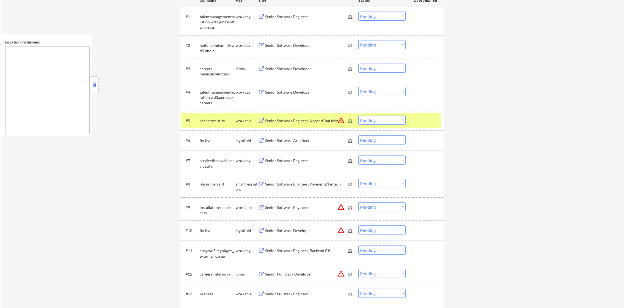
click at [396, 121] on select "Choose an option... Pending Applied Excluded (Questions) Excluded (Expired) Exc…" at bounding box center [381, 119] width 47 height 9
click at [358, 115] on select "Choose an option... Pending Applied Excluded (Questions) Excluded (Expired) Exc…" at bounding box center [381, 119] width 47 height 9
click at [209, 126] on div "#5 keepersecurity workable Senior Software Engineer, KeeperChat (MAUI) JD warni…" at bounding box center [310, 120] width 259 height 15
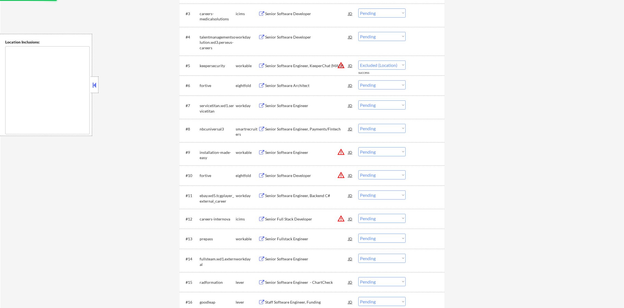
select select ""pending""
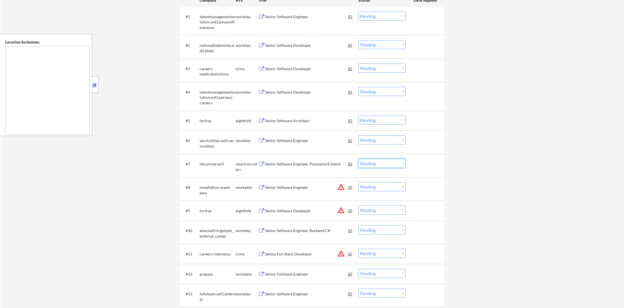
click at [364, 163] on select "Choose an option... Pending Applied Excluded (Questions) Excluded (Expired) Exc…" at bounding box center [381, 163] width 47 height 9
click at [358, 159] on select "Choose an option... Pending Applied Excluded (Questions) Excluded (Expired) Exc…" at bounding box center [381, 163] width 47 height 9
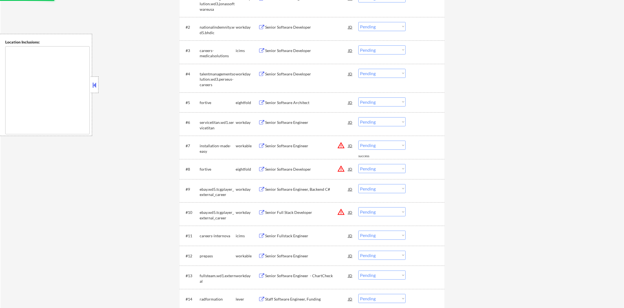
scroll to position [253, 0]
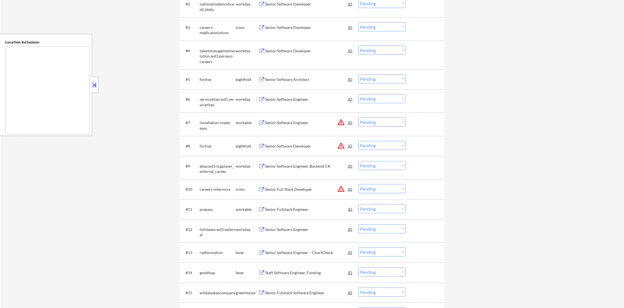
click at [375, 118] on select "Choose an option... Pending Applied Excluded (Questions) Excluded (Expired) Exc…" at bounding box center [381, 121] width 47 height 9
click at [341, 122] on button "warning_amber" at bounding box center [341, 122] width 8 height 8
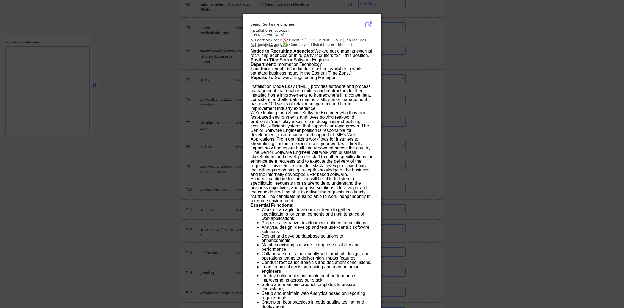
click at [435, 123] on div at bounding box center [312, 154] width 624 height 308
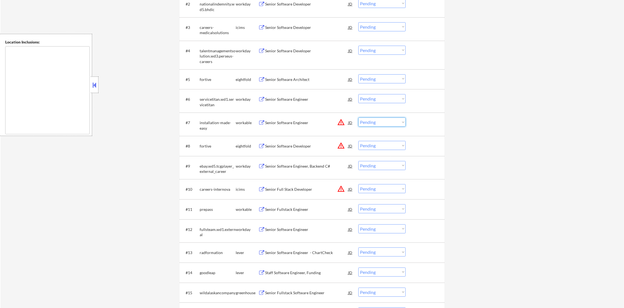
drag, startPoint x: 383, startPoint y: 123, endPoint x: 383, endPoint y: 127, distance: 3.8
click at [383, 123] on select "Choose an option... Pending Applied Excluded (Questions) Excluded (Expired) Exc…" at bounding box center [381, 121] width 47 height 9
click at [358, 117] on select "Choose an option... Pending Applied Excluded (Questions) Excluded (Expired) Exc…" at bounding box center [381, 121] width 47 height 9
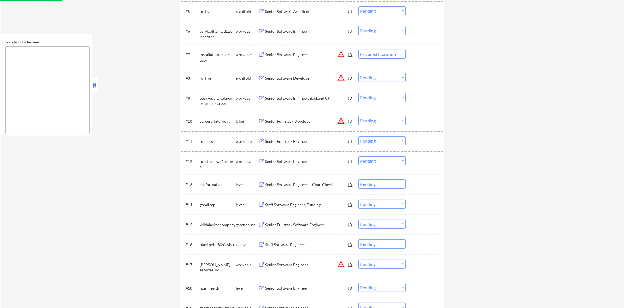
scroll to position [322, 0]
select select ""pending""
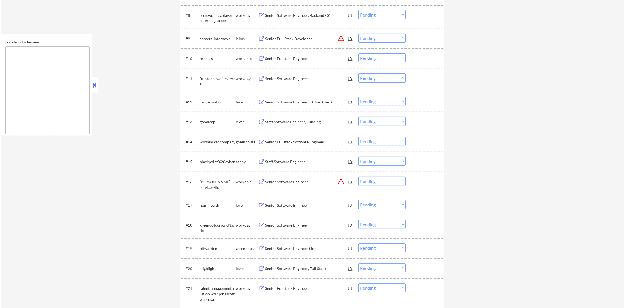
scroll to position [404, 0]
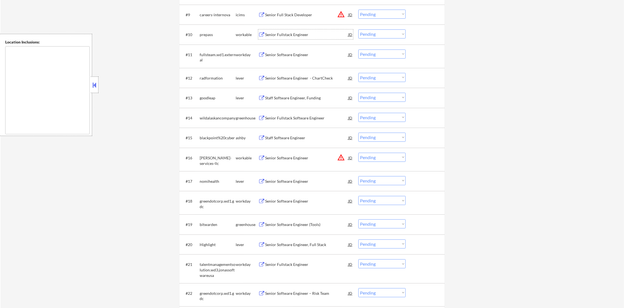
click at [283, 33] on div "Senior Fullstack Engineer" at bounding box center [306, 34] width 83 height 5
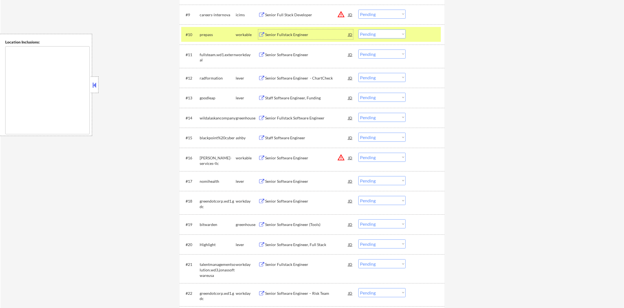
click at [362, 35] on select "Choose an option... Pending Applied Excluded (Questions) Excluded (Expired) Exc…" at bounding box center [381, 33] width 47 height 9
click at [358, 29] on select "Choose an option... Pending Applied Excluded (Questions) Excluded (Expired) Exc…" at bounding box center [381, 33] width 47 height 9
select select ""pending""
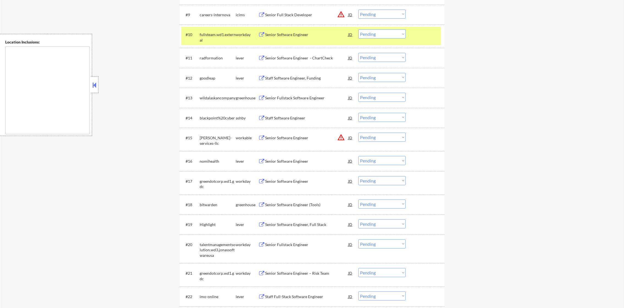
click at [214, 31] on div "fullsteam.wd1.external" at bounding box center [218, 35] width 36 height 13
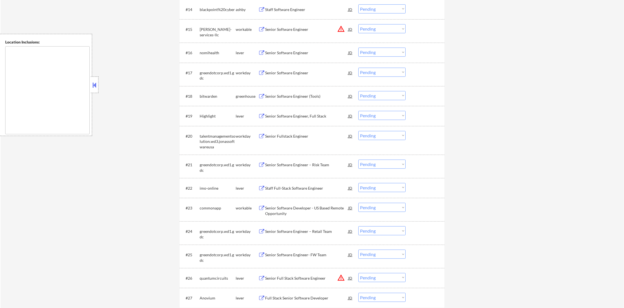
scroll to position [514, 0]
click at [382, 30] on select "Choose an option... Pending Applied Excluded (Questions) Excluded (Expired) Exc…" at bounding box center [381, 27] width 47 height 9
click at [358, 23] on select "Choose an option... Pending Applied Excluded (Questions) Excluded (Expired) Exc…" at bounding box center [381, 27] width 47 height 9
select select ""pending""
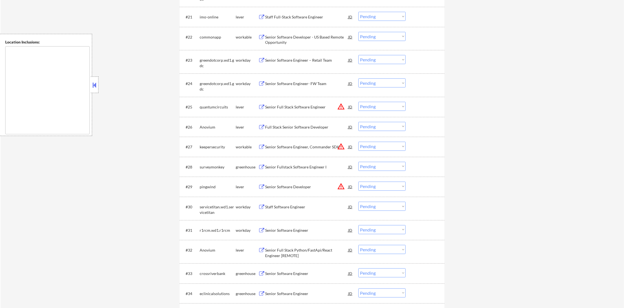
scroll to position [665, 0]
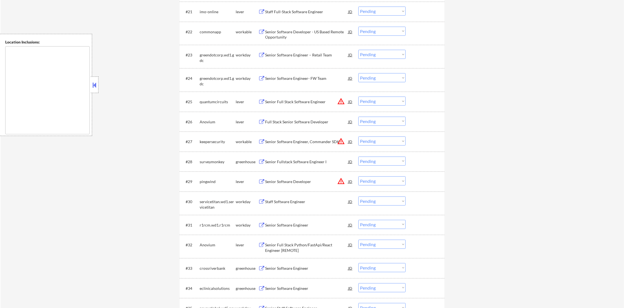
click at [306, 31] on div "Senior Software Developer - US Based Remote Opportunity" at bounding box center [306, 34] width 83 height 11
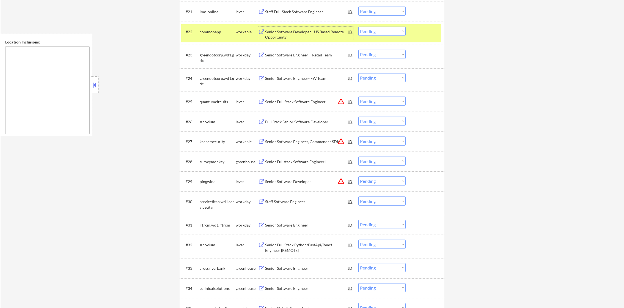
click at [382, 30] on select "Choose an option... Pending Applied Excluded (Questions) Excluded (Expired) Exc…" at bounding box center [381, 31] width 47 height 9
click at [358, 27] on select "Choose an option... Pending Applied Excluded (Questions) Excluded (Expired) Exc…" at bounding box center [381, 31] width 47 height 9
click at [214, 31] on div "commonapp" at bounding box center [218, 31] width 36 height 5
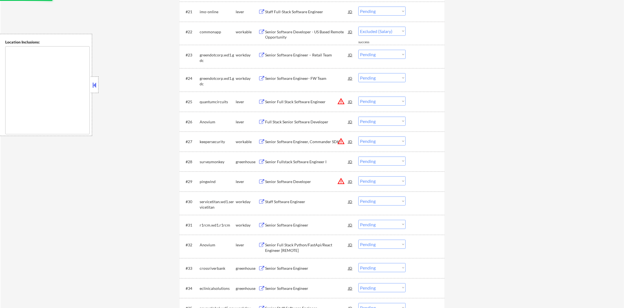
select select ""pending""
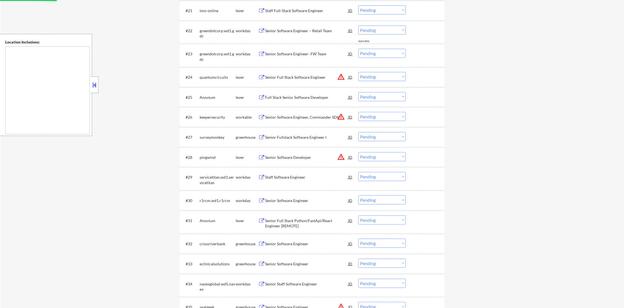
scroll to position [720, 0]
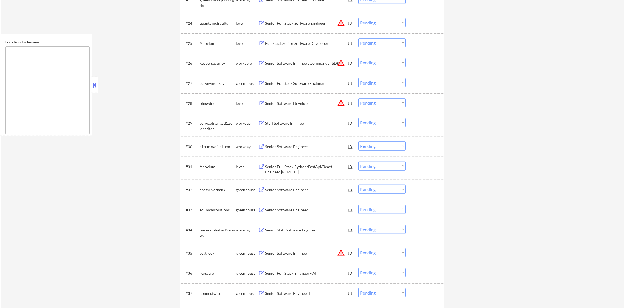
click at [377, 60] on select "Choose an option... Pending Applied Excluded (Questions) Excluded (Expired) Exc…" at bounding box center [381, 62] width 47 height 9
click at [358, 58] on select "Choose an option... Pending Applied Excluded (Questions) Excluded (Expired) Exc…" at bounding box center [381, 62] width 47 height 9
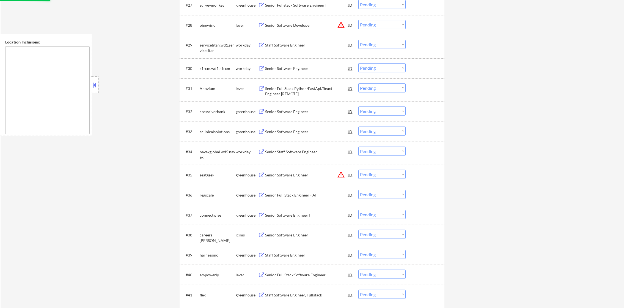
select select ""pending""
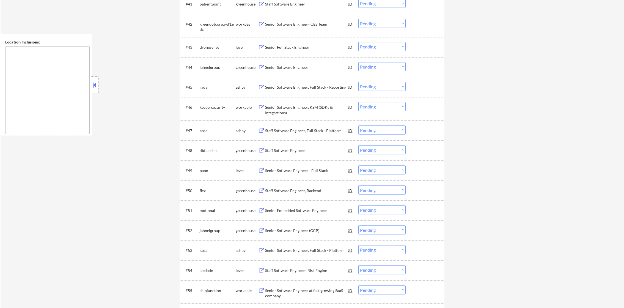
scroll to position [1091, 0]
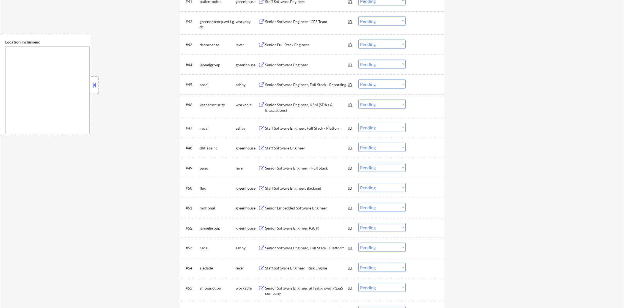
click at [303, 102] on div "Senior Software Engineer, KSM (SDKs & Integrations)" at bounding box center [306, 107] width 83 height 11
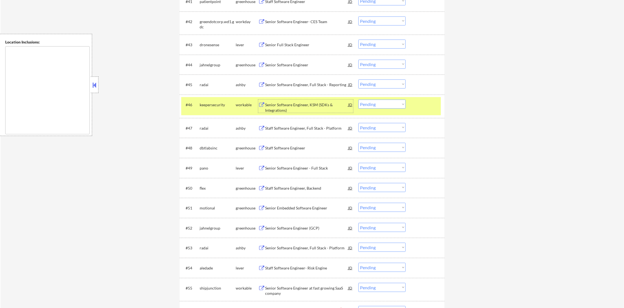
click at [375, 104] on select "Choose an option... Pending Applied Excluded (Questions) Excluded (Expired) Exc…" at bounding box center [381, 103] width 47 height 9
click at [358, 99] on select "Choose an option... Pending Applied Excluded (Questions) Excluded (Expired) Exc…" at bounding box center [381, 103] width 47 height 9
click at [193, 101] on div "#46 keepersecurity workable Senior Software Engineer, KSM (SDKs & Integrations)…" at bounding box center [310, 106] width 259 height 18
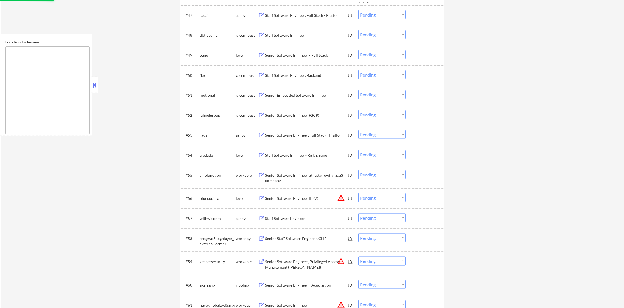
select select ""pending""
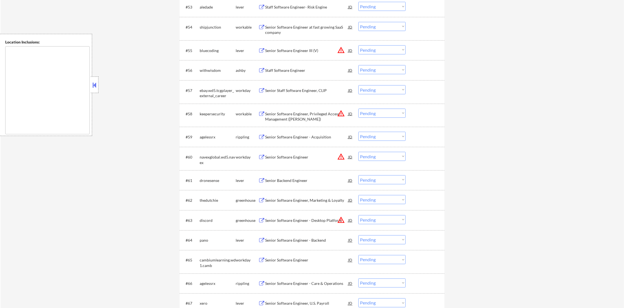
scroll to position [1325, 0]
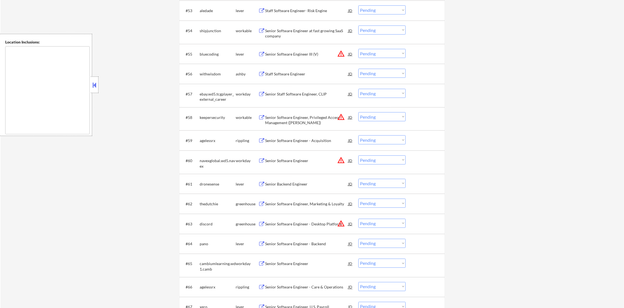
click at [335, 32] on div "Senior Software Engineer at fast growing SaaS company" at bounding box center [306, 33] width 83 height 11
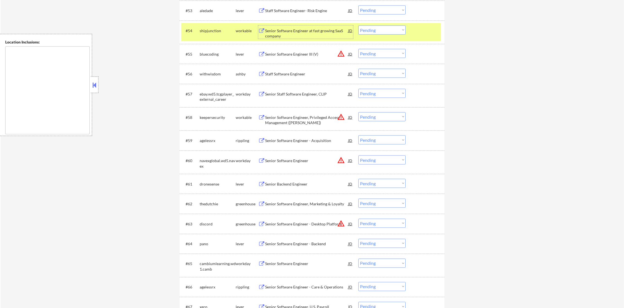
click at [385, 28] on select "Choose an option... Pending Applied Excluded (Questions) Excluded (Expired) Exc…" at bounding box center [381, 30] width 47 height 9
click at [358, 26] on select "Choose an option... Pending Applied Excluded (Questions) Excluded (Expired) Exc…" at bounding box center [381, 30] width 47 height 9
click at [223, 30] on div "shipjunction" at bounding box center [218, 30] width 36 height 5
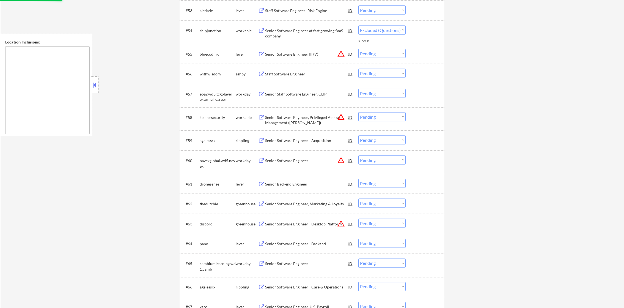
select select ""pending""
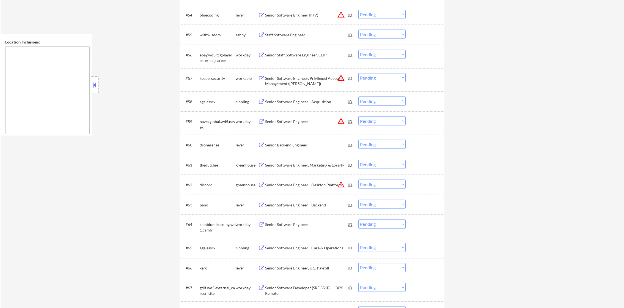
scroll to position [1380, 0]
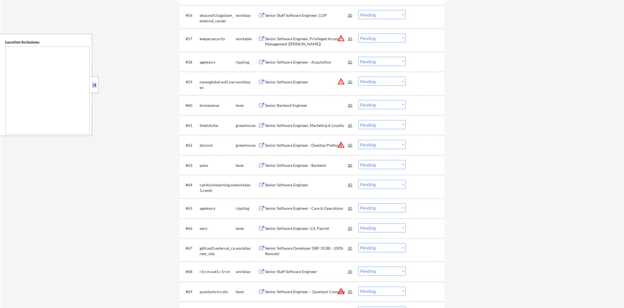
click at [377, 38] on select "Choose an option... Pending Applied Excluded (Questions) Excluded (Expired) Exc…" at bounding box center [381, 38] width 47 height 9
click at [358, 34] on select "Choose an option... Pending Applied Excluded (Questions) Excluded (Expired) Exc…" at bounding box center [381, 38] width 47 height 9
select select ""pending""
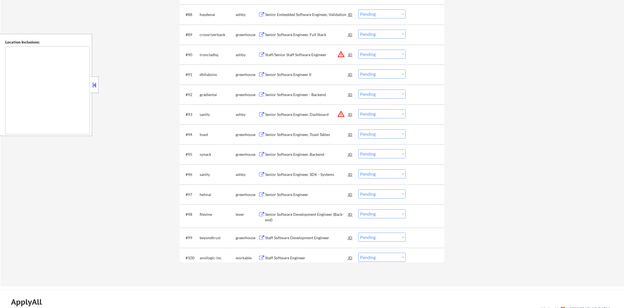
scroll to position [2151, 0]
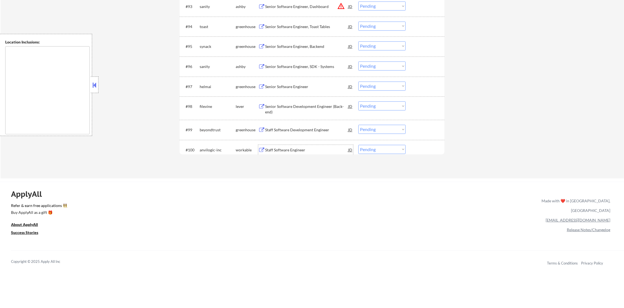
click at [286, 149] on div "Staff Software Engineer" at bounding box center [306, 149] width 83 height 5
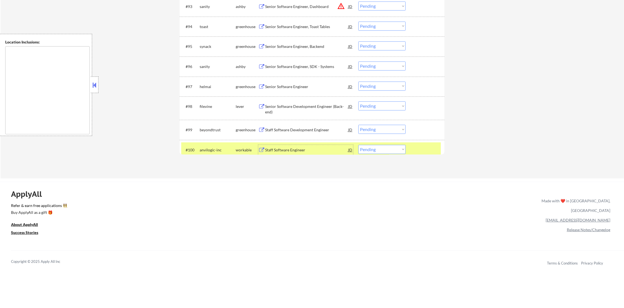
click at [377, 150] on select "Choose an option... Pending Applied Excluded (Questions) Excluded (Expired) Exc…" at bounding box center [381, 149] width 47 height 9
click at [358, 145] on select "Choose an option... Pending Applied Excluded (Questions) Excluded (Expired) Exc…" at bounding box center [381, 149] width 47 height 9
select select ""pending""
click at [218, 148] on div "quilter" at bounding box center [218, 149] width 36 height 5
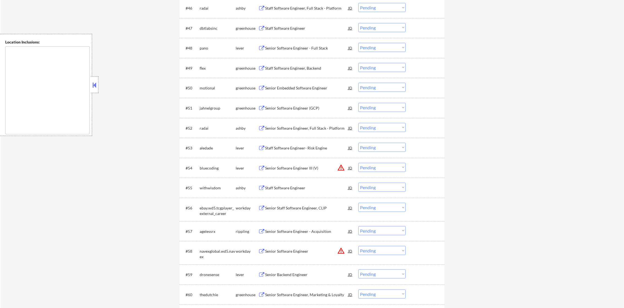
scroll to position [0, 0]
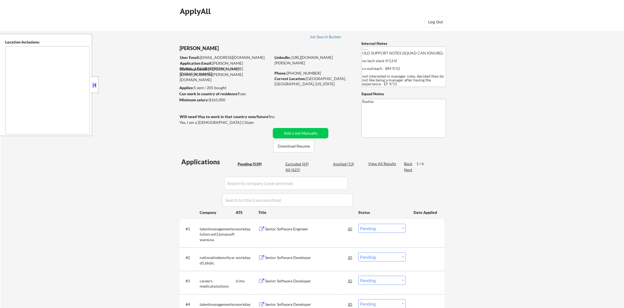
click at [407, 168] on div "Next" at bounding box center [408, 169] width 9 height 5
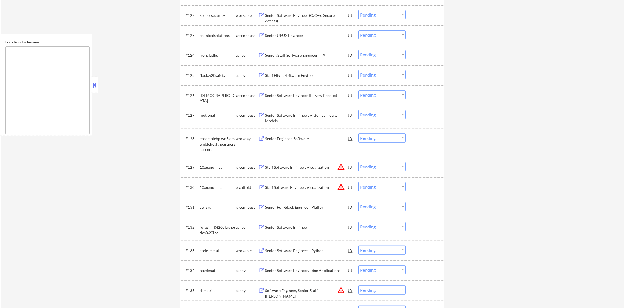
scroll to position [646, 0]
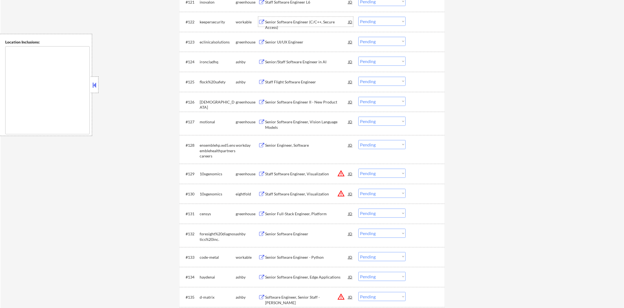
click at [313, 24] on div "Senior Software Engineer (C/C++, Secure Access)" at bounding box center [306, 24] width 83 height 11
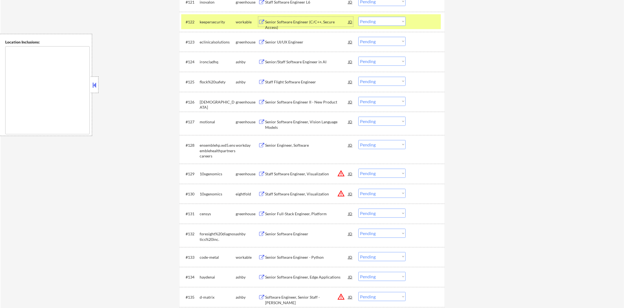
drag, startPoint x: 372, startPoint y: 21, endPoint x: 374, endPoint y: 25, distance: 4.3
click at [372, 21] on select "Choose an option... Pending Applied Excluded (Questions) Excluded (Expired) Exc…" at bounding box center [381, 21] width 47 height 9
click at [358, 17] on select "Choose an option... Pending Applied Excluded (Questions) Excluded (Expired) Exc…" at bounding box center [381, 21] width 47 height 9
click at [211, 20] on div "keepersecurity" at bounding box center [218, 21] width 36 height 5
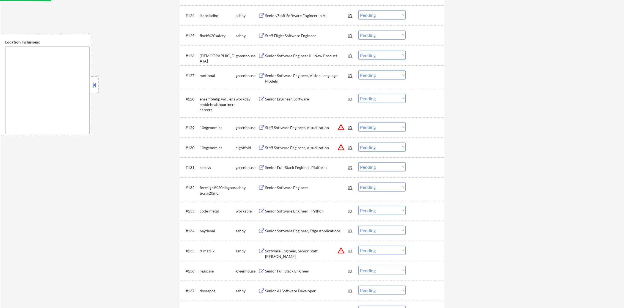
scroll to position [715, 0]
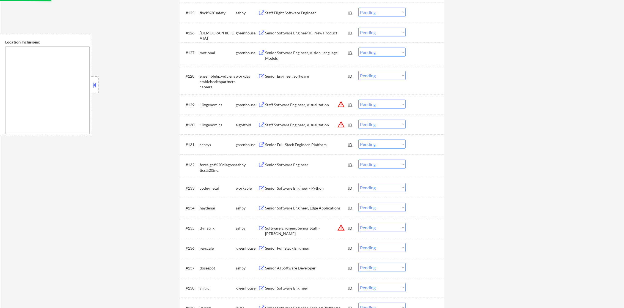
select select ""pending""
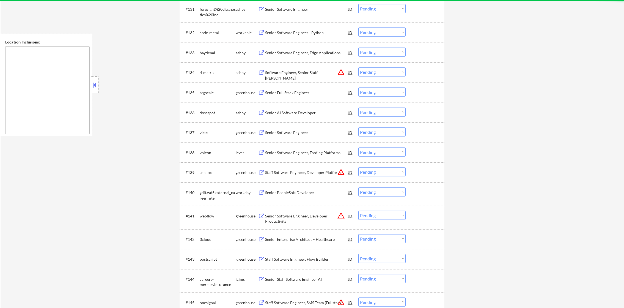
scroll to position [852, 0]
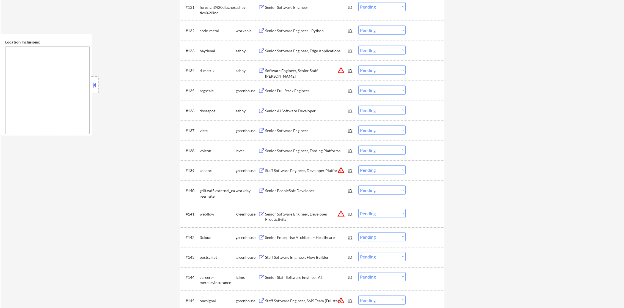
click at [292, 30] on div "Senior Software Engineer - Python" at bounding box center [306, 30] width 83 height 5
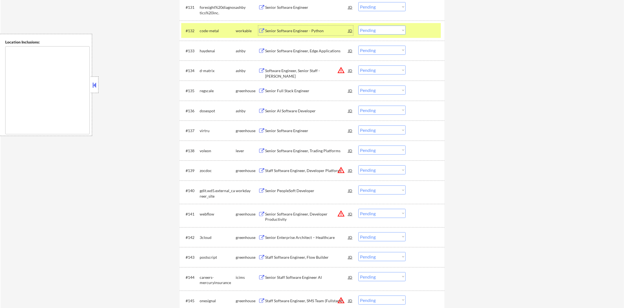
click at [380, 34] on select "Choose an option... Pending Applied Excluded (Questions) Excluded (Expired) Exc…" at bounding box center [381, 30] width 47 height 9
click at [358, 26] on select "Choose an option... Pending Applied Excluded (Questions) Excluded (Expired) Exc…" at bounding box center [381, 30] width 47 height 9
click at [222, 30] on div "code-metal" at bounding box center [218, 30] width 36 height 5
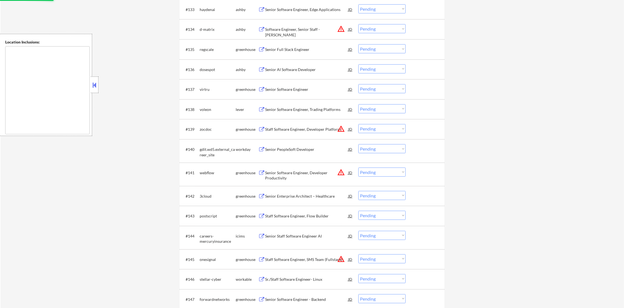
select select ""pending""
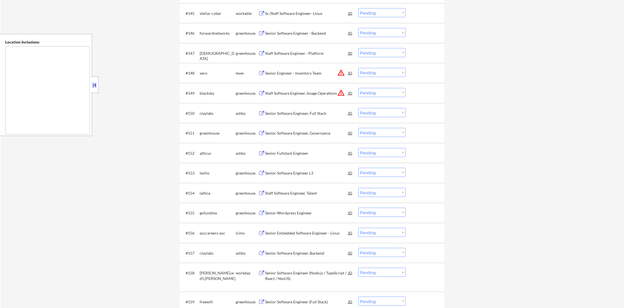
scroll to position [1140, 0]
click at [296, 9] on div "Sr./Staff Software Engineer- Linux" at bounding box center [306, 11] width 83 height 5
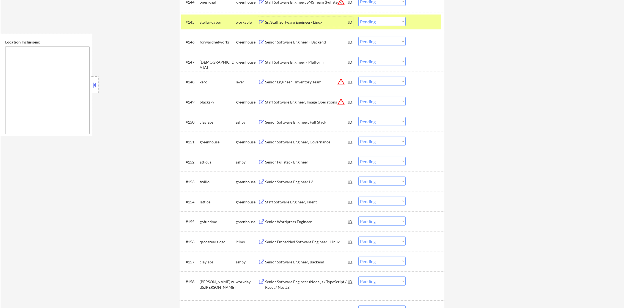
scroll to position [1127, 0]
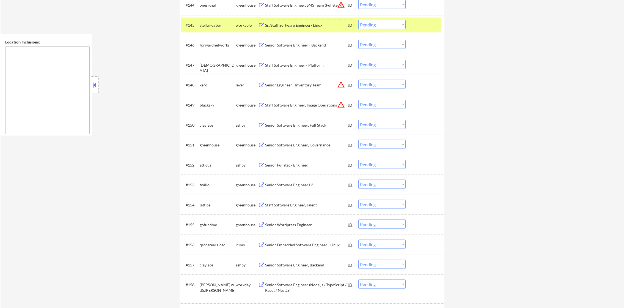
click at [372, 25] on select "Choose an option... Pending Applied Excluded (Questions) Excluded (Expired) Exc…" at bounding box center [381, 24] width 47 height 9
click at [358, 20] on select "Choose an option... Pending Applied Excluded (Questions) Excluded (Expired) Exc…" at bounding box center [381, 24] width 47 height 9
click at [218, 23] on div "stellar-cyber" at bounding box center [218, 25] width 36 height 5
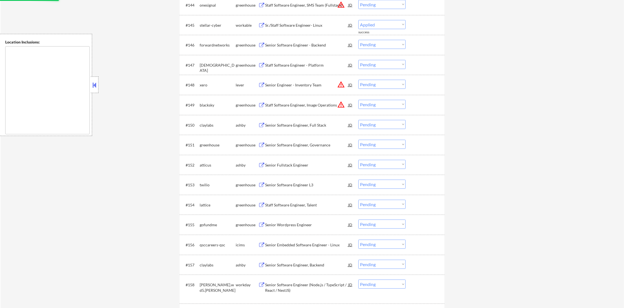
select select ""pending""
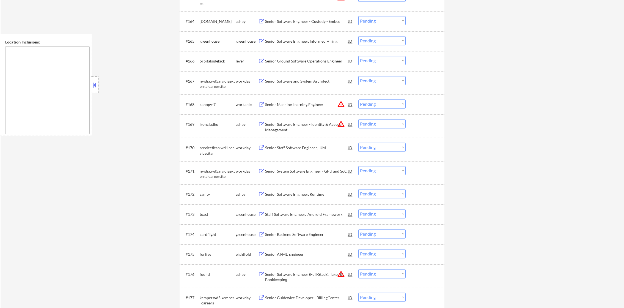
scroll to position [1539, 0]
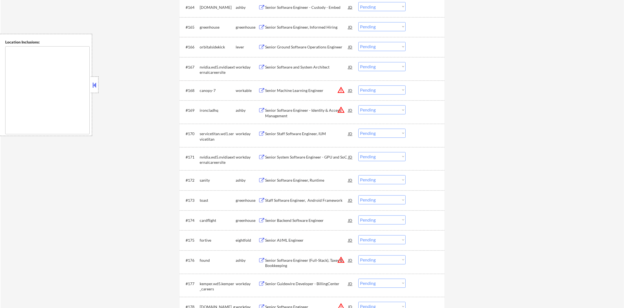
drag, startPoint x: 378, startPoint y: 89, endPoint x: 379, endPoint y: 92, distance: 3.3
click at [378, 89] on select "Choose an option... Pending Applied Excluded (Questions) Excluded (Expired) Exc…" at bounding box center [381, 89] width 47 height 9
click at [358, 85] on select "Choose an option... Pending Applied Excluded (Questions) Excluded (Expired) Exc…" at bounding box center [381, 89] width 47 height 9
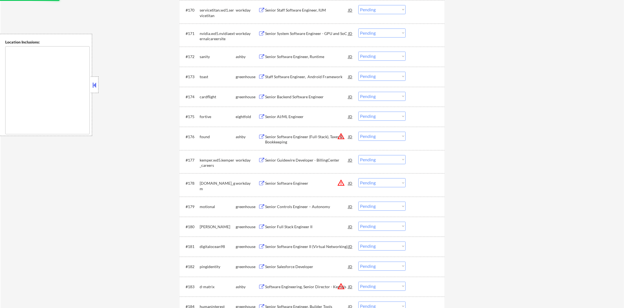
select select ""pending""
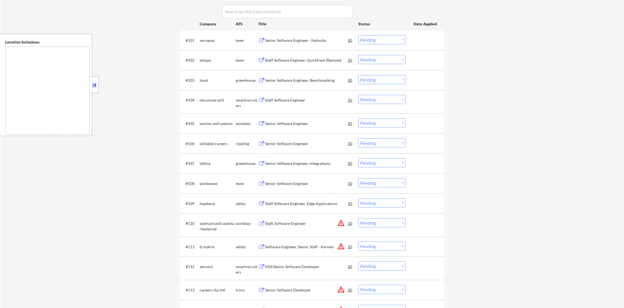
scroll to position [0, 0]
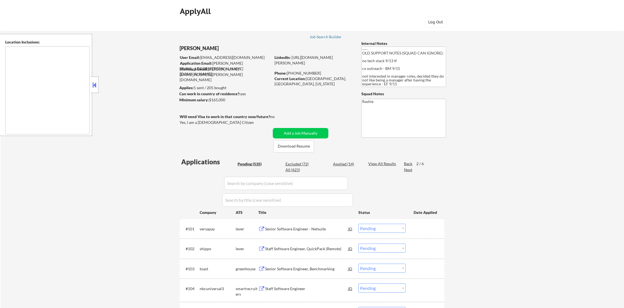
click at [409, 173] on div "Next" at bounding box center [408, 170] width 9 height 6
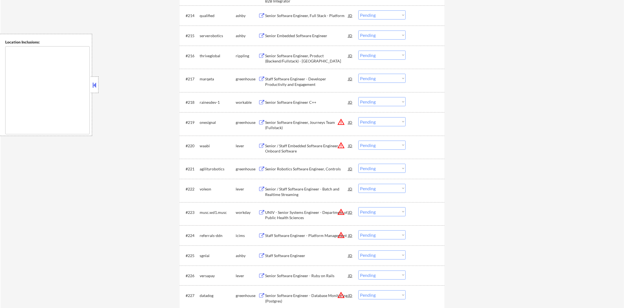
scroll to position [494, 0]
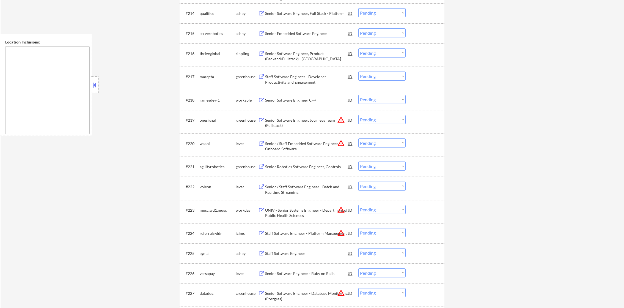
click at [308, 101] on div "Senior Software Engineer C++" at bounding box center [306, 99] width 83 height 5
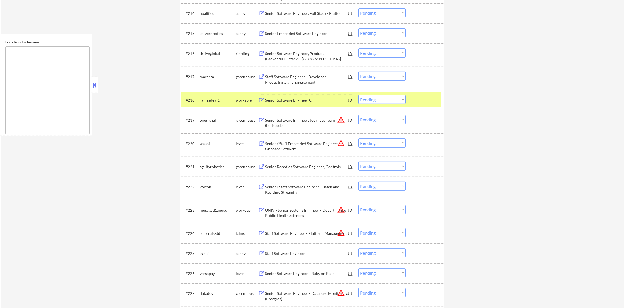
drag, startPoint x: 360, startPoint y: 95, endPoint x: 365, endPoint y: 99, distance: 6.2
click at [363, 96] on select "Choose an option... Pending Applied Excluded (Questions) Excluded (Expired) Exc…" at bounding box center [381, 99] width 47 height 9
click at [358, 95] on select "Choose an option... Pending Applied Excluded (Questions) Excluded (Expired) Exc…" at bounding box center [381, 99] width 47 height 9
click at [217, 95] on div "rainesdev-1" at bounding box center [218, 100] width 36 height 10
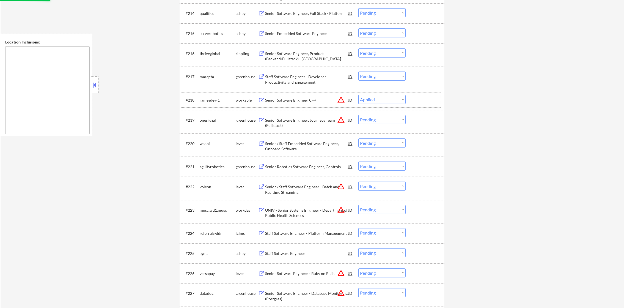
select select ""pending""
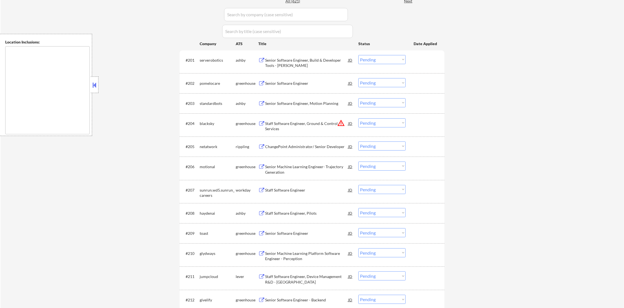
scroll to position [81, 0]
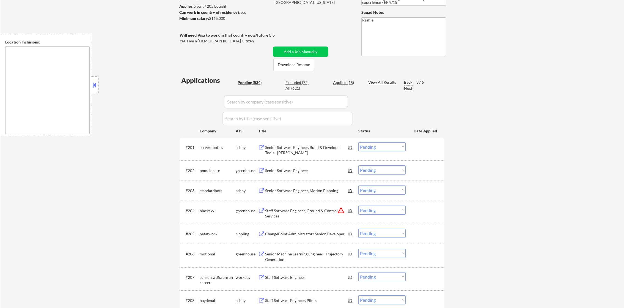
click at [405, 88] on div "Next" at bounding box center [408, 87] width 9 height 5
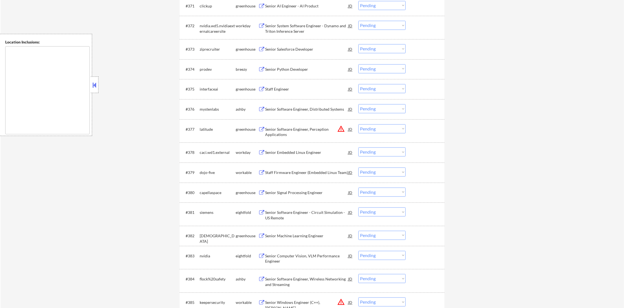
scroll to position [1703, 0]
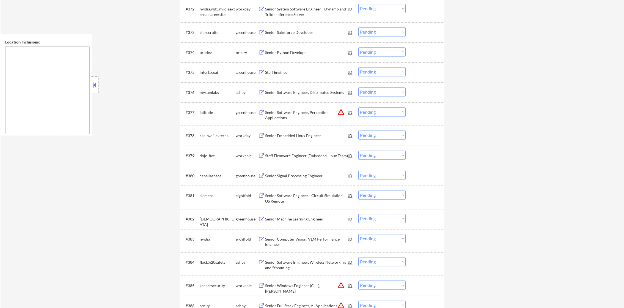
click at [300, 157] on div "Staff Firmware Engineer (Embedded Linux Team)" at bounding box center [306, 155] width 83 height 5
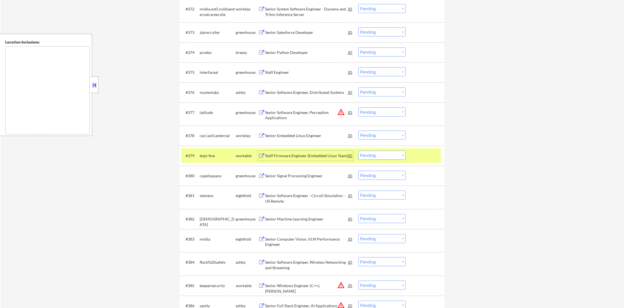
click at [378, 158] on select "Choose an option... Pending Applied Excluded (Questions) Excluded (Expired) Exc…" at bounding box center [381, 154] width 47 height 9
click at [358, 150] on select "Choose an option... Pending Applied Excluded (Questions) Excluded (Expired) Exc…" at bounding box center [381, 154] width 47 height 9
select select ""pending""
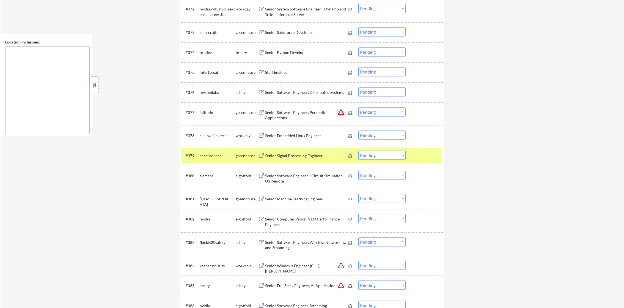
click at [228, 152] on div "capellaspace" at bounding box center [218, 155] width 36 height 10
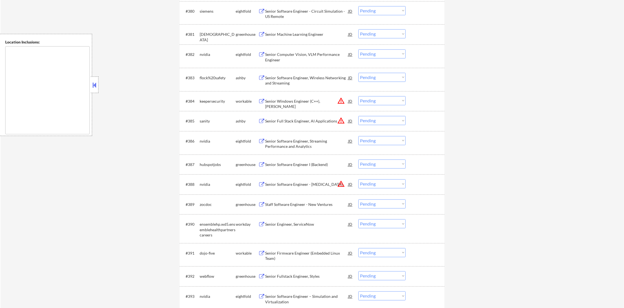
scroll to position [1895, 0]
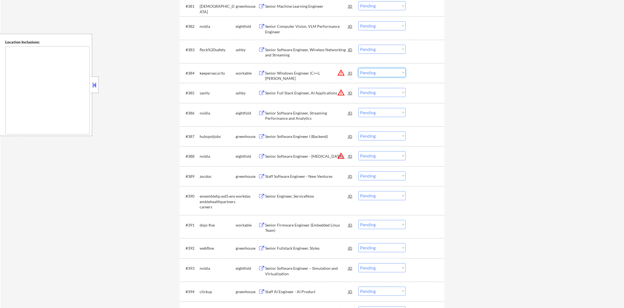
click at [391, 73] on select "Choose an option... Pending Applied Excluded (Questions) Excluded (Expired) Exc…" at bounding box center [381, 72] width 47 height 9
click at [358, 68] on select "Choose an option... Pending Applied Excluded (Questions) Excluded (Expired) Exc…" at bounding box center [381, 72] width 47 height 9
select select ""pending""
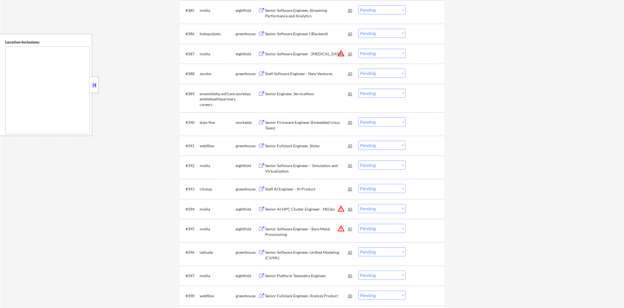
scroll to position [1992, 0]
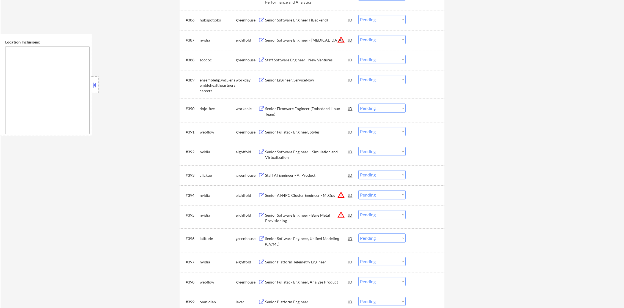
click at [319, 109] on div "Senior Firmware Engineer (Embedded Linux Team)" at bounding box center [306, 111] width 83 height 11
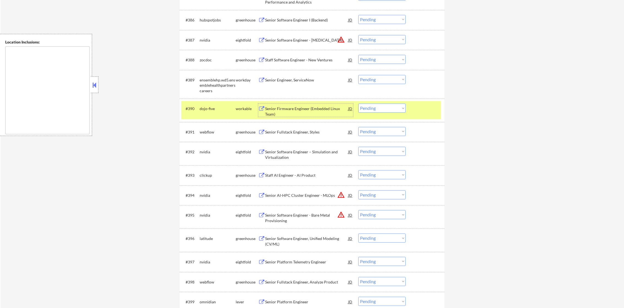
click at [383, 106] on select "Choose an option... Pending Applied Excluded (Questions) Excluded (Expired) Exc…" at bounding box center [381, 107] width 47 height 9
click at [358, 103] on select "Choose an option... Pending Applied Excluded (Questions) Excluded (Expired) Exc…" at bounding box center [381, 107] width 47 height 9
click at [199, 106] on div "#390 dojo-five workable Senior Firmware Engineer (Embedded Linux Team) JD warni…" at bounding box center [310, 110] width 259 height 18
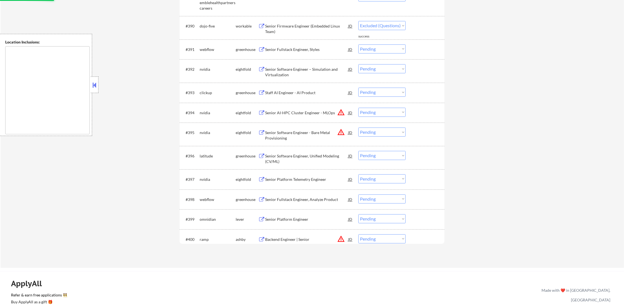
select select ""pending""
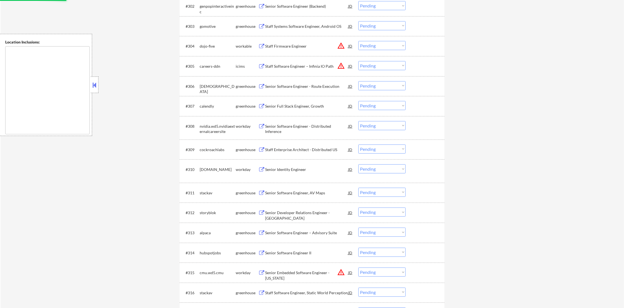
scroll to position [102, 0]
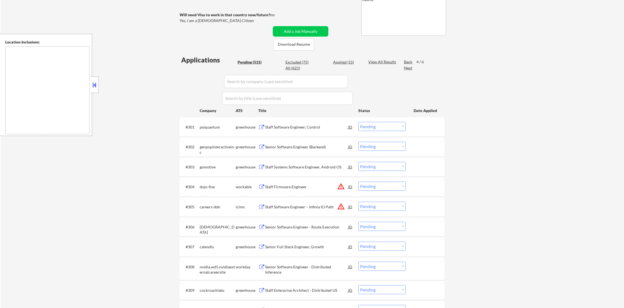
click at [405, 71] on div "Next" at bounding box center [408, 68] width 9 height 6
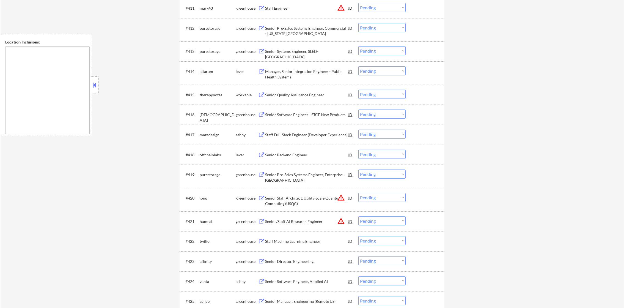
scroll to position [432, 0]
click at [303, 93] on div "Senior Quality Assurance Engineer" at bounding box center [306, 92] width 83 height 5
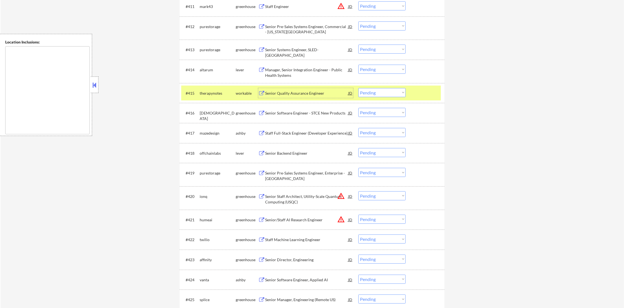
click at [385, 92] on select "Choose an option... Pending Applied Excluded (Questions) Excluded (Expired) Exc…" at bounding box center [381, 92] width 47 height 9
click at [358, 88] on select "Choose an option... Pending Applied Excluded (Questions) Excluded (Expired) Exc…" at bounding box center [381, 92] width 47 height 9
click at [216, 96] on div "therapynotes" at bounding box center [218, 93] width 36 height 10
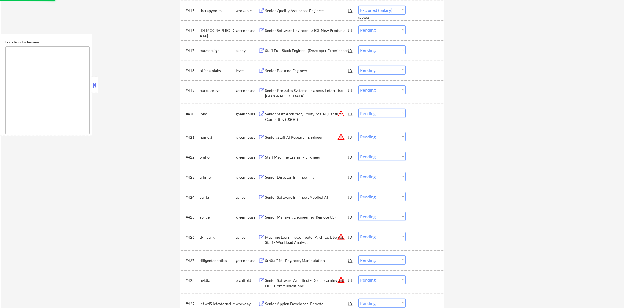
select select ""pending""
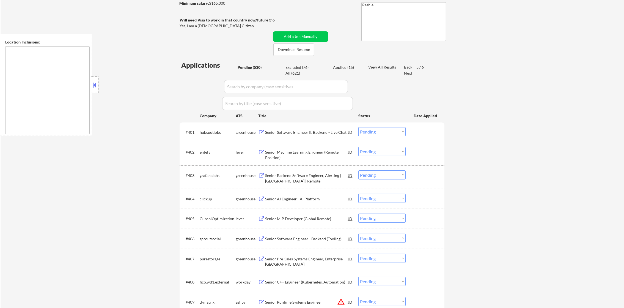
scroll to position [24, 0]
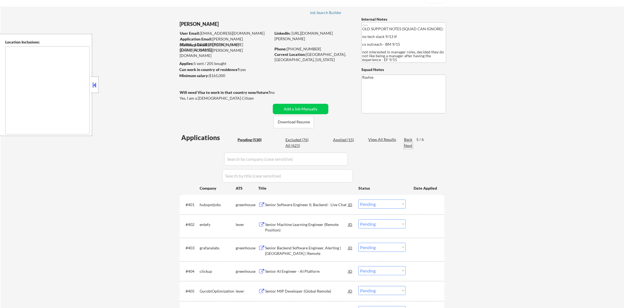
click at [405, 145] on div "Next" at bounding box center [408, 145] width 9 height 5
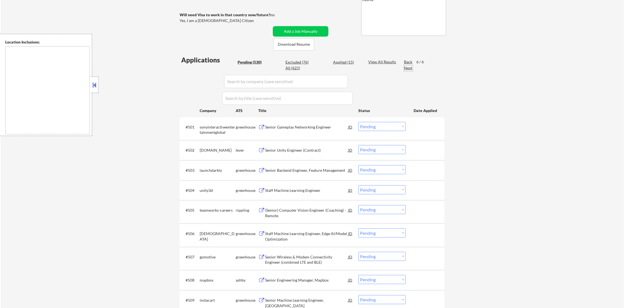
scroll to position [0, 0]
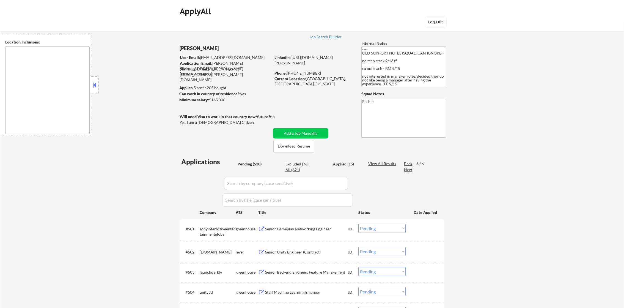
click at [405, 161] on div "Back" at bounding box center [408, 163] width 9 height 5
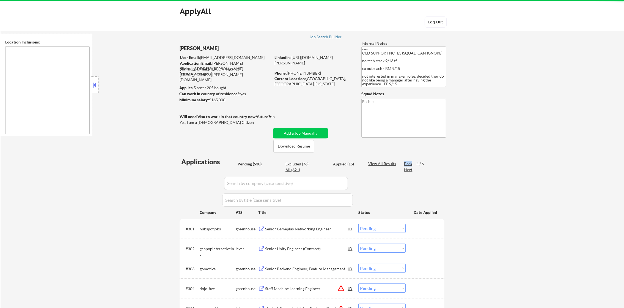
click at [405, 161] on div "Back" at bounding box center [408, 163] width 9 height 5
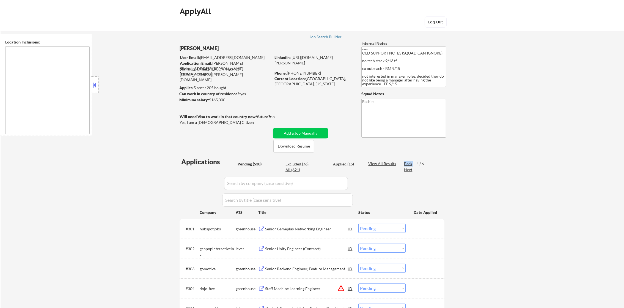
click at [405, 161] on div "Back" at bounding box center [408, 163] width 9 height 5
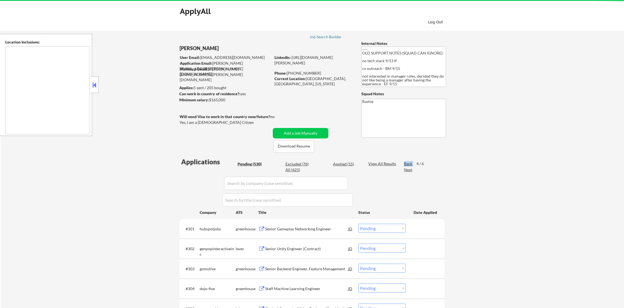
click at [405, 161] on div "Back" at bounding box center [408, 163] width 9 height 5
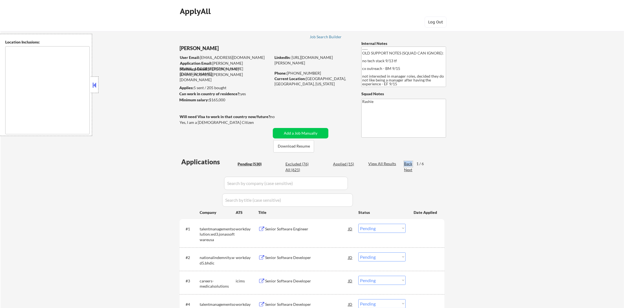
scroll to position [55, 0]
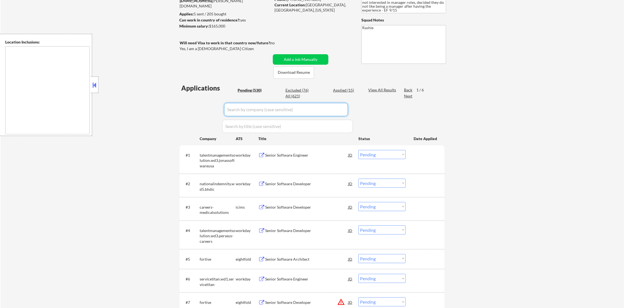
scroll to position [123, 0]
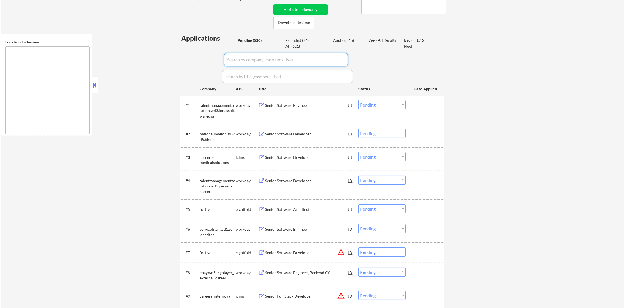
click at [296, 106] on div "Senior Software Engineer" at bounding box center [306, 105] width 83 height 5
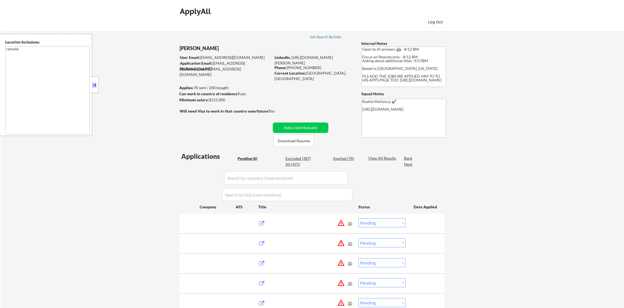
select select ""pending""
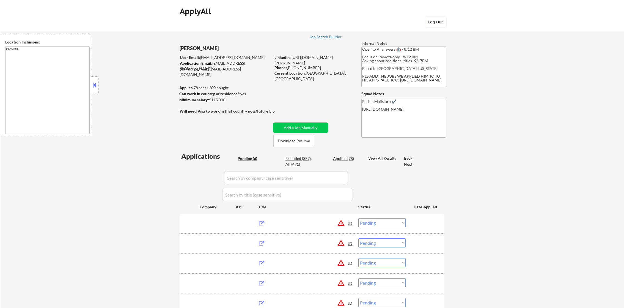
select select ""pending""
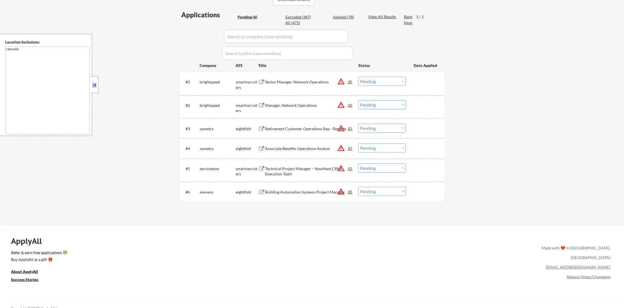
scroll to position [151, 0]
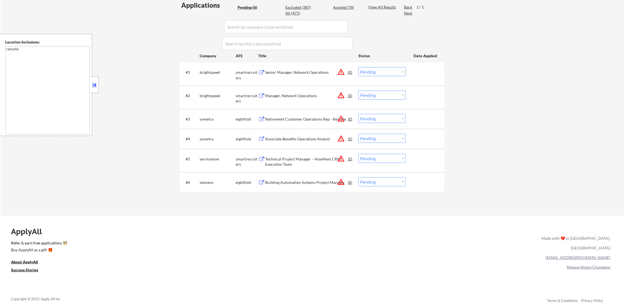
click at [291, 71] on div "Senior Manager, Network Operations" at bounding box center [306, 72] width 83 height 5
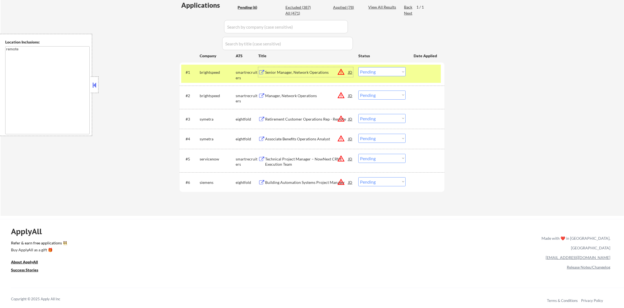
click at [373, 71] on select "Choose an option... Pending Applied Excluded (Questions) Excluded (Expired) Exc…" at bounding box center [381, 71] width 47 height 9
click at [358, 67] on select "Choose an option... Pending Applied Excluded (Questions) Excluded (Expired) Exc…" at bounding box center [381, 71] width 47 height 9
click at [210, 71] on div "brightspeed" at bounding box center [218, 72] width 36 height 5
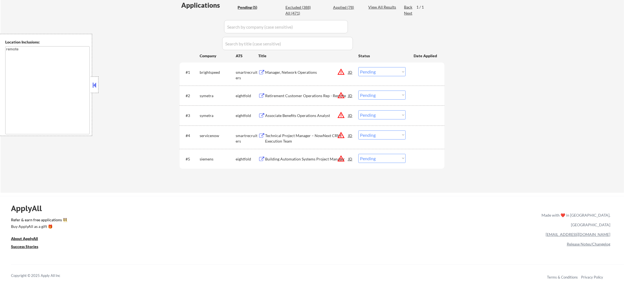
click at [301, 72] on div "Manager, Network Operations" at bounding box center [306, 72] width 83 height 5
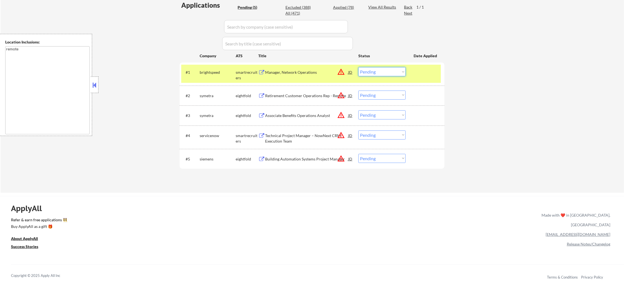
click at [382, 71] on select "Choose an option... Pending Applied Excluded (Questions) Excluded (Expired) Exc…" at bounding box center [381, 71] width 47 height 9
click at [358, 67] on select "Choose an option... Pending Applied Excluded (Questions) Excluded (Expired) Exc…" at bounding box center [381, 71] width 47 height 9
click at [206, 77] on div "#1 brightspeed smartrecruiters Manager, Network Operations JD warning_amber Cho…" at bounding box center [310, 74] width 259 height 18
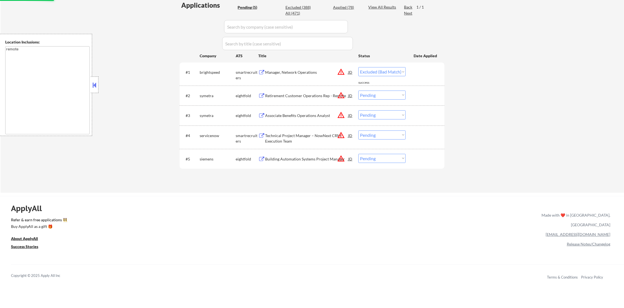
select select ""pending""
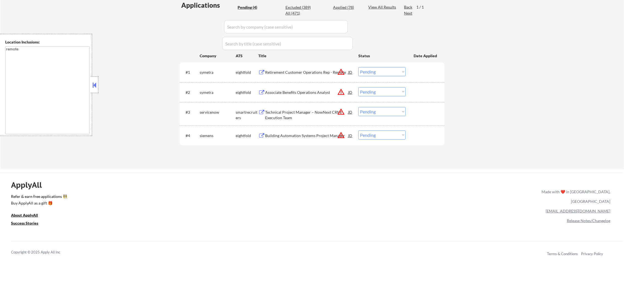
click at [315, 116] on div "Technical Project Manager – NowNext CRM Execution Team" at bounding box center [306, 114] width 83 height 11
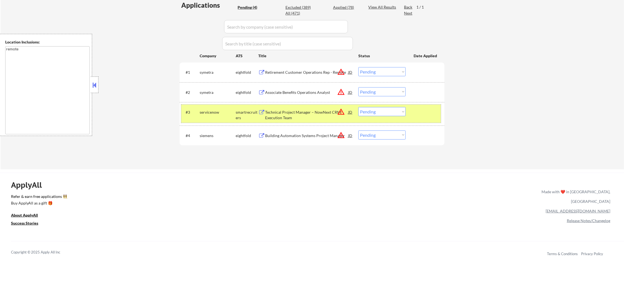
click at [373, 117] on div "#3 servicenow smartrecruiters Technical Project Manager – NowNext CRM Execution…" at bounding box center [310, 113] width 259 height 18
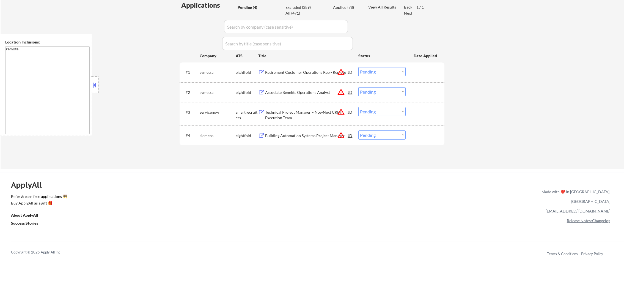
drag, startPoint x: 377, startPoint y: 110, endPoint x: 377, endPoint y: 117, distance: 6.3
click at [377, 110] on select "Choose an option... Pending Applied Excluded (Questions) Excluded (Expired) Exc…" at bounding box center [381, 111] width 47 height 9
click at [358, 107] on select "Choose an option... Pending Applied Excluded (Questions) Excluded (Expired) Exc…" at bounding box center [381, 111] width 47 height 9
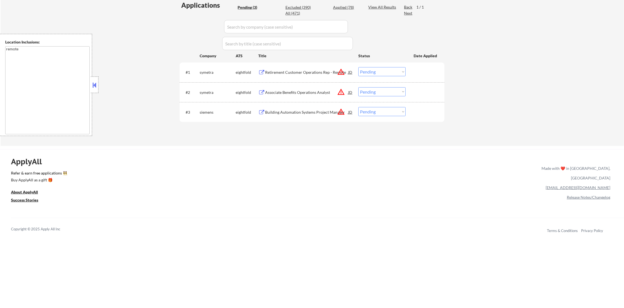
click at [323, 71] on div "Retirement Customer Operations Rep - Remote" at bounding box center [306, 72] width 83 height 5
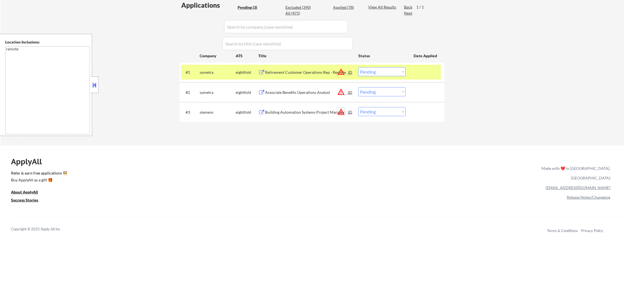
click at [339, 110] on button "warning_amber" at bounding box center [341, 112] width 8 height 8
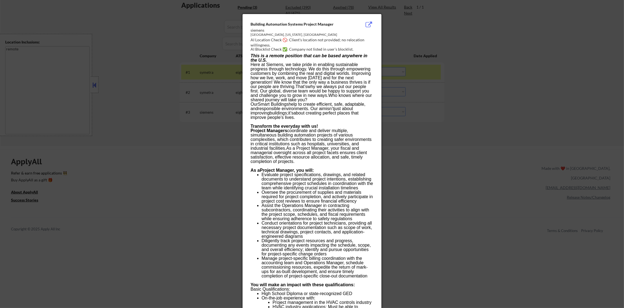
click at [439, 107] on div at bounding box center [312, 154] width 624 height 308
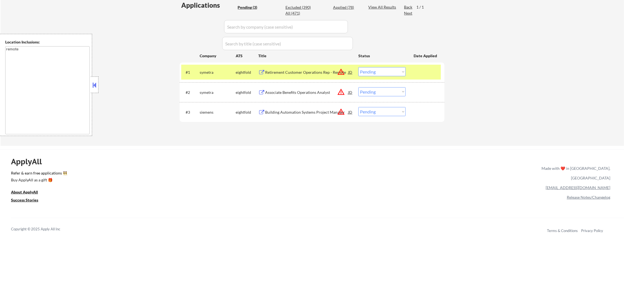
click at [372, 110] on select "Choose an option... Pending Applied Excluded (Questions) Excluded (Expired) Exc…" at bounding box center [381, 111] width 47 height 9
click at [374, 116] on div "#3 siemens eightfold Building Automation Systems Project Manager JD warning_amb…" at bounding box center [310, 111] width 259 height 15
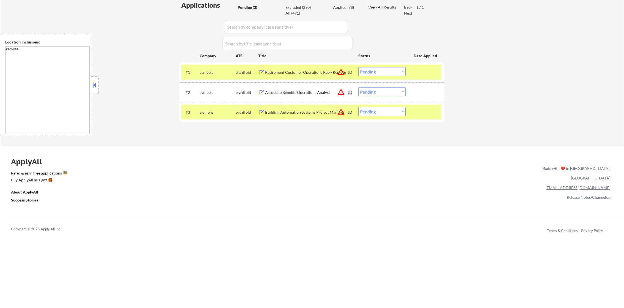
click at [380, 114] on select "Choose an option... Pending Applied Excluded (Questions) Excluded (Expired) Exc…" at bounding box center [381, 111] width 47 height 9
select select ""excluded__location_""
click at [358, 107] on select "Choose an option... Pending Applied Excluded (Questions) Excluded (Expired) Exc…" at bounding box center [381, 111] width 47 height 9
click at [213, 109] on div "siemens" at bounding box center [218, 112] width 36 height 10
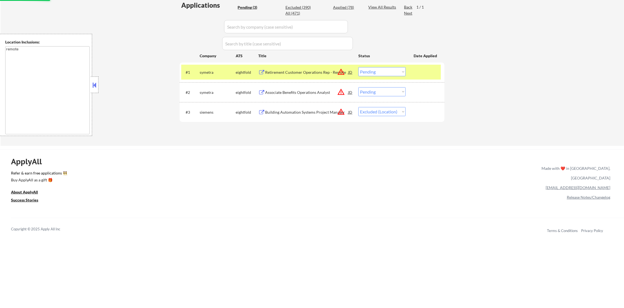
click at [213, 71] on div "symetra" at bounding box center [218, 72] width 36 height 5
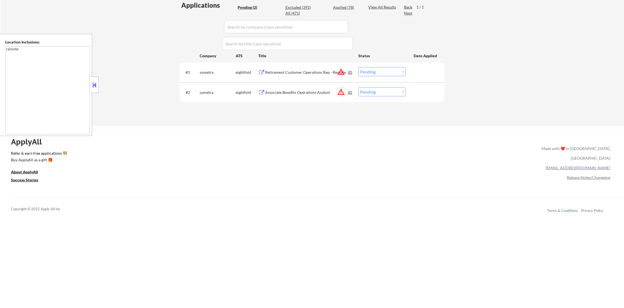
click at [339, 94] on button "warning_amber" at bounding box center [341, 92] width 8 height 8
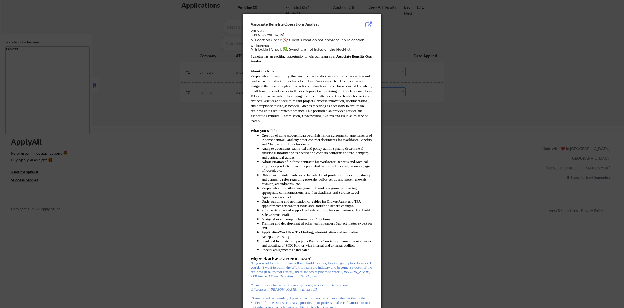
click at [428, 75] on div at bounding box center [312, 154] width 624 height 308
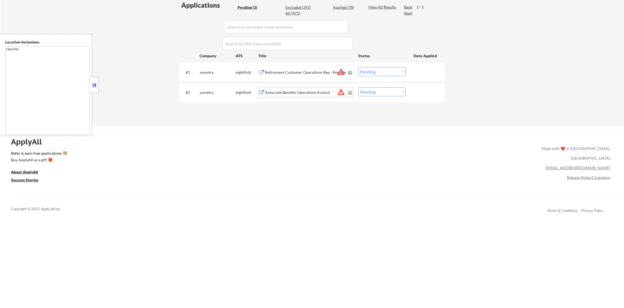
click at [296, 87] on div "Associate Benefits Operations Analyst" at bounding box center [306, 92] width 83 height 10
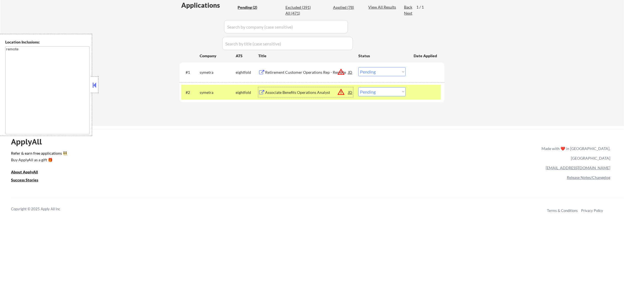
click at [366, 86] on div "#2 symetra eightfold Associate Benefits Operations Analyst JD warning_amber Cho…" at bounding box center [310, 92] width 259 height 15
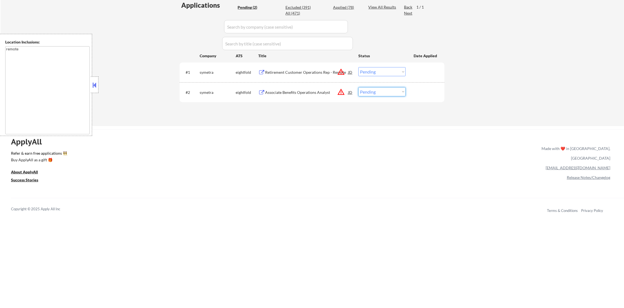
click at [379, 95] on select "Choose an option... Pending Applied Excluded (Questions) Excluded (Expired) Exc…" at bounding box center [381, 91] width 47 height 9
select select ""excluded""
click at [358, 87] on select "Choose an option... Pending Applied Excluded (Questions) Excluded (Expired) Exc…" at bounding box center [381, 91] width 47 height 9
click at [380, 71] on select "Choose an option... Pending Applied Excluded (Questions) Excluded (Expired) Exc…" at bounding box center [381, 71] width 47 height 9
select select ""excluded""
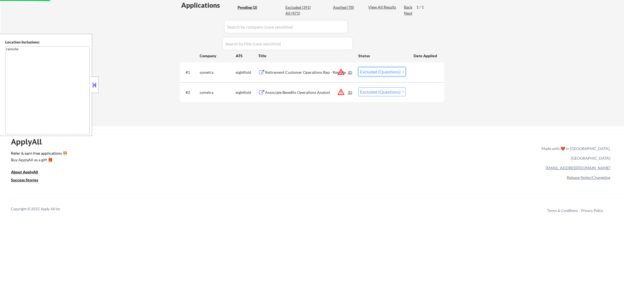
click at [358, 67] on select "Choose an option... Pending Applied Excluded (Questions) Excluded (Expired) Exc…" at bounding box center [381, 71] width 47 height 9
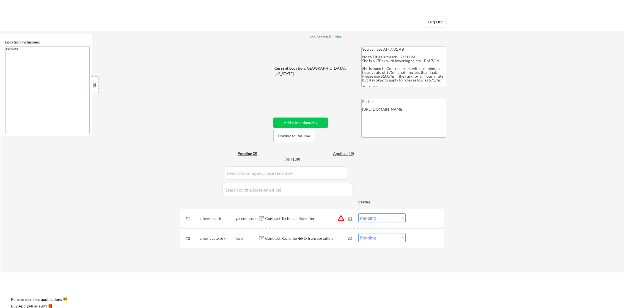
select select ""pending""
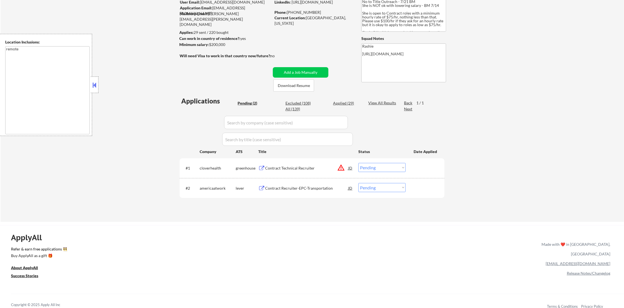
scroll to position [68, 0]
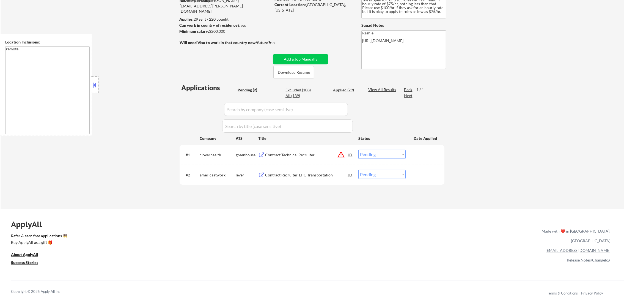
click at [342, 153] on button "warning_amber" at bounding box center [341, 154] width 8 height 8
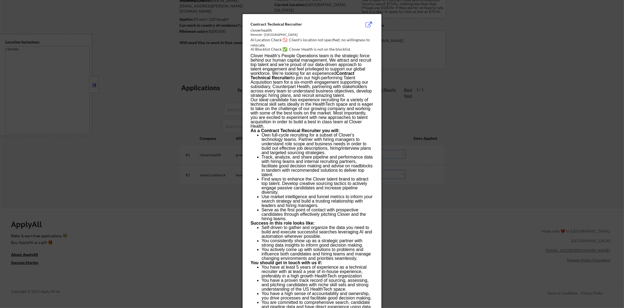
click at [424, 153] on div at bounding box center [312, 154] width 624 height 308
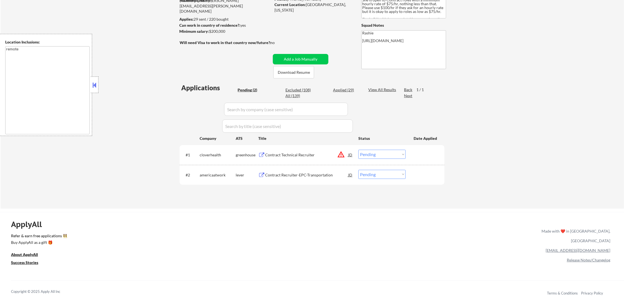
click at [285, 155] on div "Contract Technical Recruiter" at bounding box center [306, 154] width 83 height 5
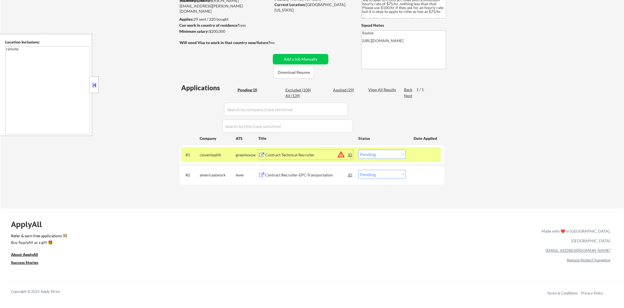
drag, startPoint x: 364, startPoint y: 153, endPoint x: 364, endPoint y: 157, distance: 3.3
click at [364, 156] on select "Choose an option... Pending Applied Excluded (Questions) Excluded (Expired) Exc…" at bounding box center [381, 154] width 47 height 9
click at [358, 150] on select "Choose an option... Pending Applied Excluded (Questions) Excluded (Expired) Exc…" at bounding box center [381, 154] width 47 height 9
click at [217, 155] on div "cloverhealth" at bounding box center [218, 154] width 36 height 5
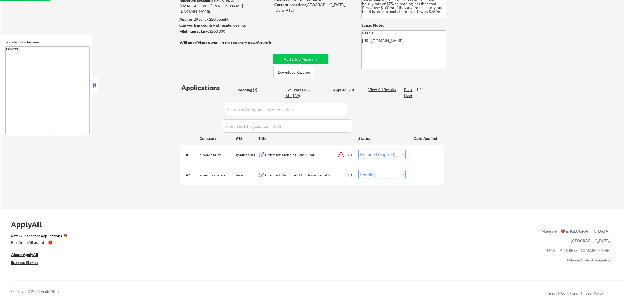
click at [293, 171] on div "Contract Recruiter-EPC-Transportation" at bounding box center [306, 175] width 83 height 10
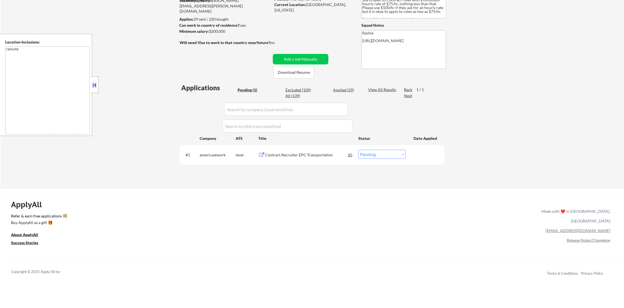
click at [375, 153] on select "Choose an option... Pending Applied Excluded (Questions) Excluded (Expired) Exc…" at bounding box center [381, 154] width 47 height 9
select select ""applied""
click at [358, 150] on select "Choose an option... Pending Applied Excluded (Questions) Excluded (Expired) Exc…" at bounding box center [381, 154] width 47 height 9
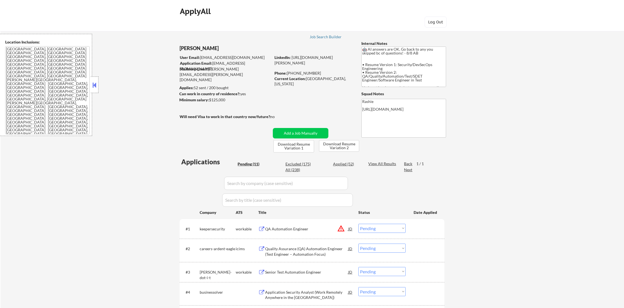
select select ""pending""
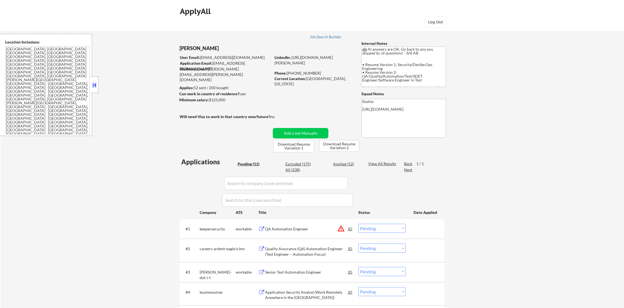
select select ""pending""
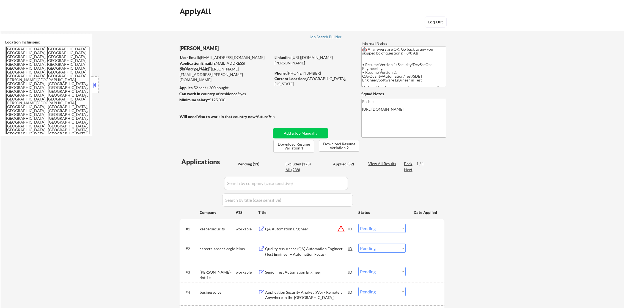
select select ""pending""
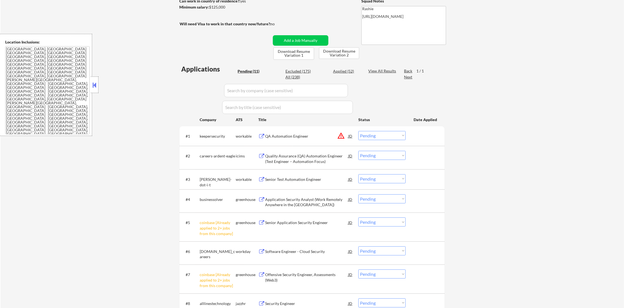
scroll to position [96, 0]
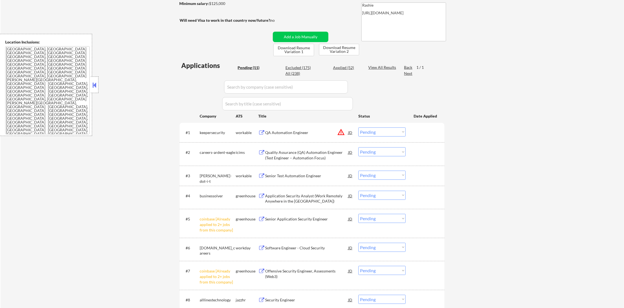
click at [378, 131] on select "Choose an option... Pending Applied Excluded (Questions) Excluded (Expired) Exc…" at bounding box center [381, 131] width 47 height 9
click at [358, 127] on select "Choose an option... Pending Applied Excluded (Questions) Excluded (Expired) Exc…" at bounding box center [381, 131] width 47 height 9
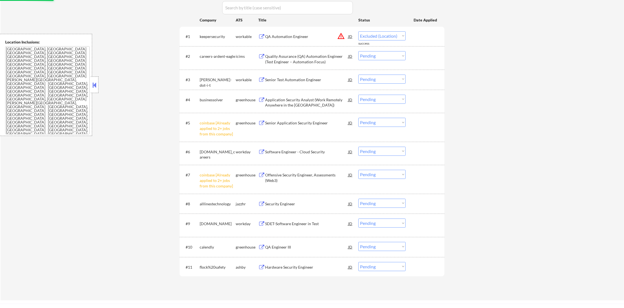
select select ""pending""
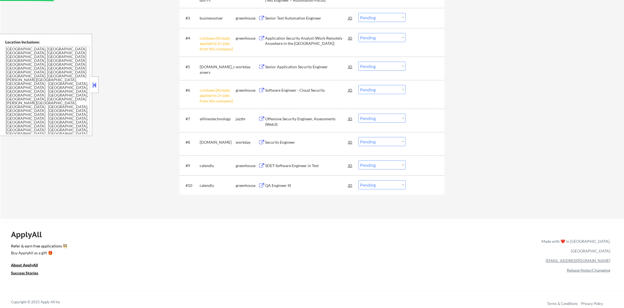
scroll to position [261, 0]
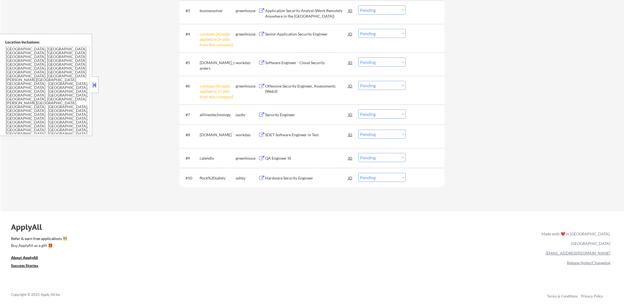
click at [384, 84] on select "Choose an option... Pending Applied Excluded (Questions) Excluded (Expired) Exc…" at bounding box center [381, 85] width 47 height 9
click at [358, 81] on select "Choose an option... Pending Applied Excluded (Questions) Excluded (Expired) Exc…" at bounding box center [381, 85] width 47 height 9
select select ""pending""
click at [394, 31] on select "Choose an option... Pending Applied Excluded (Questions) Excluded (Expired) Exc…" at bounding box center [381, 33] width 47 height 9
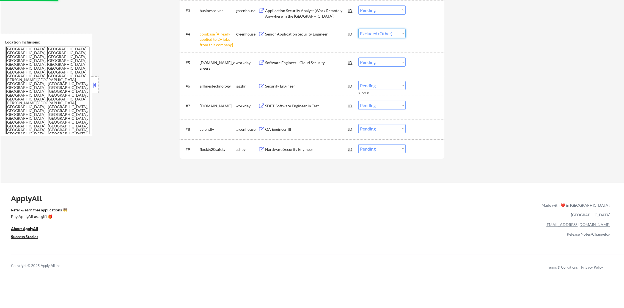
click at [358, 29] on select "Choose an option... Pending Applied Excluded (Questions) Excluded (Expired) Exc…" at bounding box center [381, 33] width 47 height 9
select select ""pending""
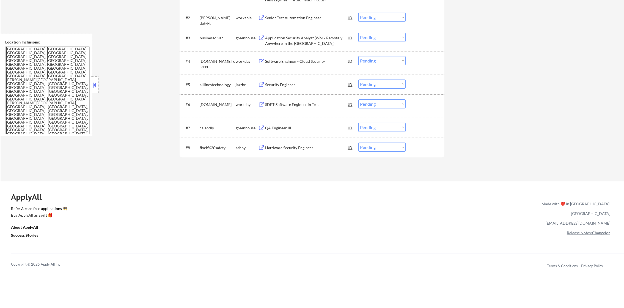
scroll to position [233, 0]
click at [292, 148] on div "Hardware Security Engineer" at bounding box center [306, 147] width 83 height 5
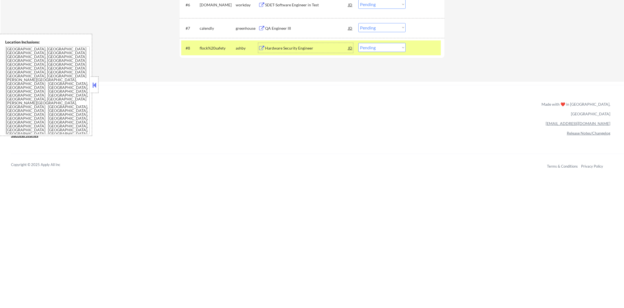
scroll to position [344, 0]
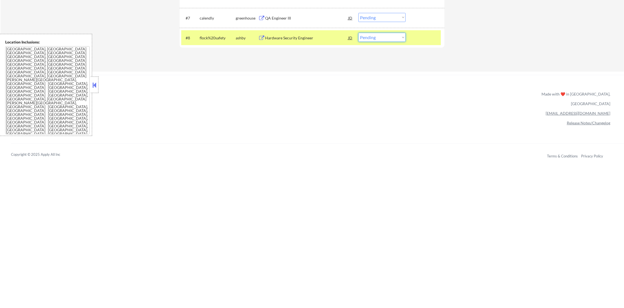
drag, startPoint x: 371, startPoint y: 38, endPoint x: 372, endPoint y: 42, distance: 4.0
click at [371, 38] on select "Choose an option... Pending Applied Excluded (Questions) Excluded (Expired) Exc…" at bounding box center [381, 37] width 47 height 9
select select ""excluded__salary_""
click at [358, 33] on select "Choose an option... Pending Applied Excluded (Questions) Excluded (Expired) Exc…" at bounding box center [381, 37] width 47 height 9
click at [215, 39] on div "flock%20safety" at bounding box center [218, 37] width 36 height 5
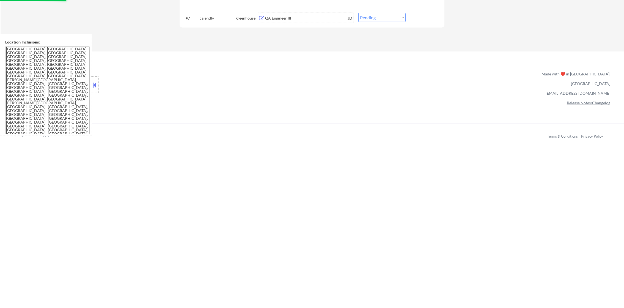
click at [295, 15] on div "QA Engineer III" at bounding box center [306, 17] width 83 height 5
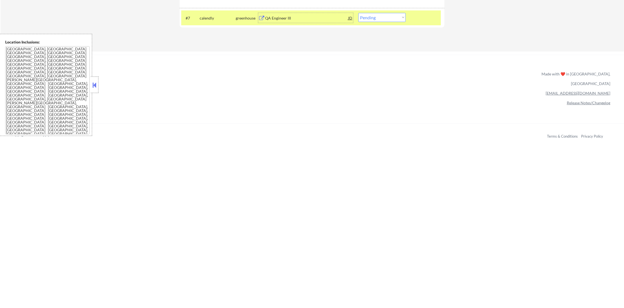
click at [369, 17] on select "Choose an option... Pending Applied Excluded (Questions) Excluded (Expired) Exc…" at bounding box center [381, 17] width 47 height 9
select select ""excluded__expired_""
click at [358, 13] on select "Choose an option... Pending Applied Excluded (Questions) Excluded (Expired) Exc…" at bounding box center [381, 17] width 47 height 9
click at [197, 16] on div "#7 calendly greenhouse QA Engineer III JD Choose an option... Pending Applied E…" at bounding box center [310, 17] width 259 height 15
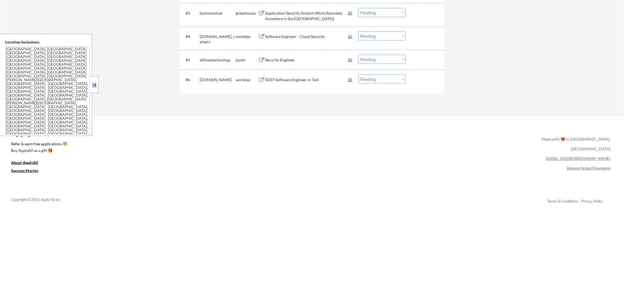
scroll to position [247, 0]
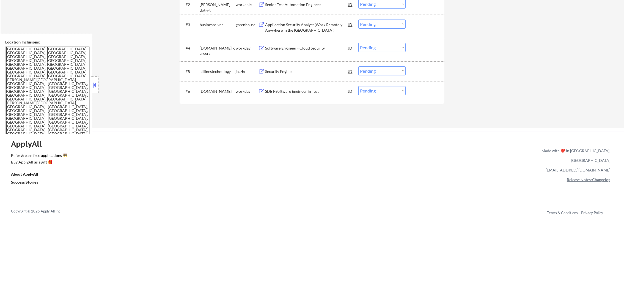
click at [291, 93] on div "SDET-Software Engineer in Test" at bounding box center [306, 90] width 83 height 5
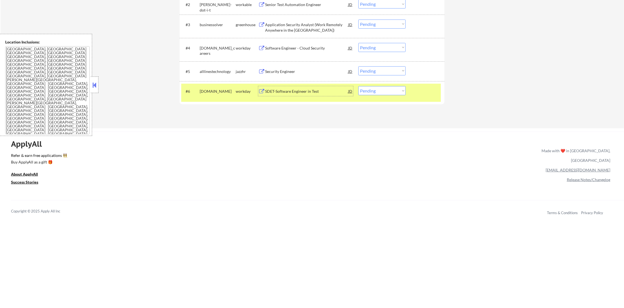
click at [305, 93] on div "SDET-Software Engineer in Test" at bounding box center [306, 90] width 83 height 5
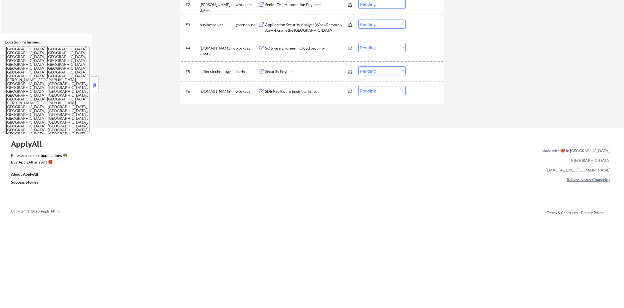
click at [227, 94] on div "modivcare.wd1.careers" at bounding box center [218, 90] width 36 height 5
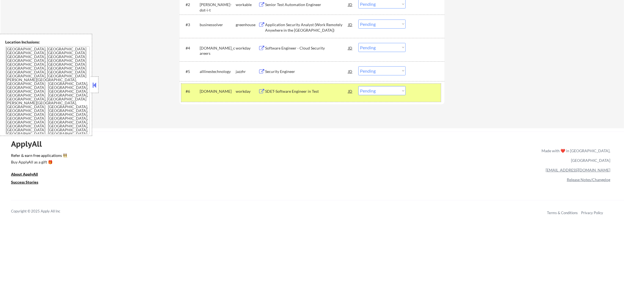
click at [405, 92] on select "Choose an option... Pending Applied Excluded (Questions) Excluded (Expired) Exc…" at bounding box center [381, 90] width 47 height 9
select select ""applied""
click at [358, 86] on select "Choose an option... Pending Applied Excluded (Questions) Excluded (Expired) Exc…" at bounding box center [381, 90] width 47 height 9
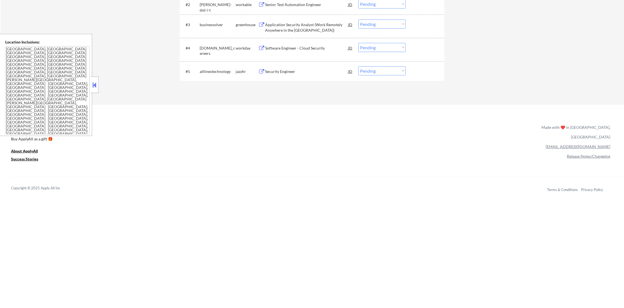
click at [292, 71] on div "Security Engineer" at bounding box center [306, 71] width 83 height 5
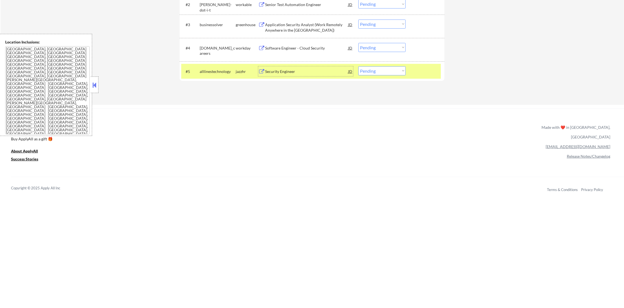
drag, startPoint x: 395, startPoint y: 69, endPoint x: 394, endPoint y: 74, distance: 5.2
click at [395, 69] on select "Choose an option... Pending Applied Excluded (Questions) Excluded (Expired) Exc…" at bounding box center [381, 70] width 47 height 9
select select ""applied""
click at [358, 66] on select "Choose an option... Pending Applied Excluded (Questions) Excluded (Expired) Exc…" at bounding box center [381, 70] width 47 height 9
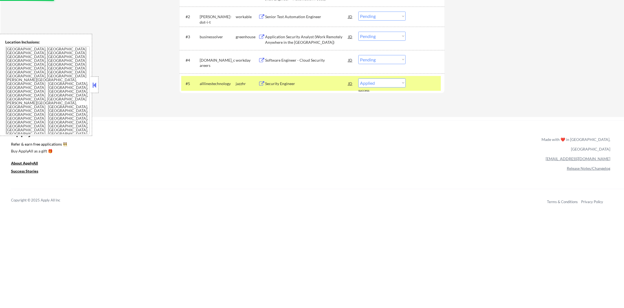
scroll to position [206, 0]
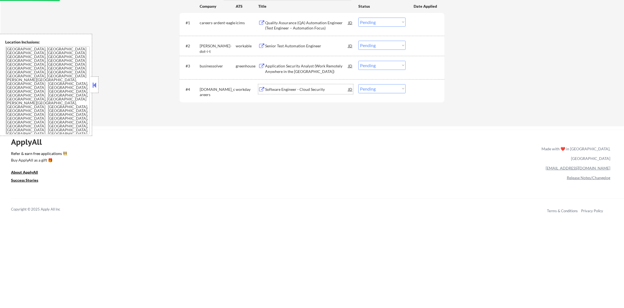
click at [301, 89] on div "Software Engineer - Cloud Security" at bounding box center [306, 89] width 83 height 5
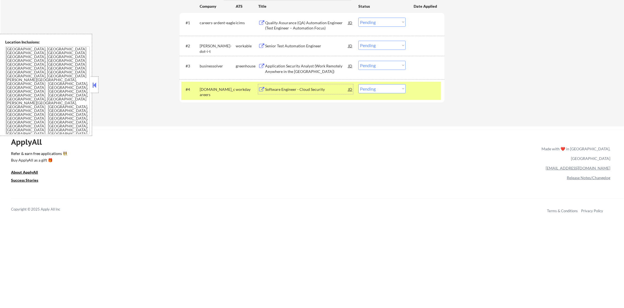
click at [308, 92] on div "Software Engineer - Cloud Security" at bounding box center [306, 89] width 83 height 10
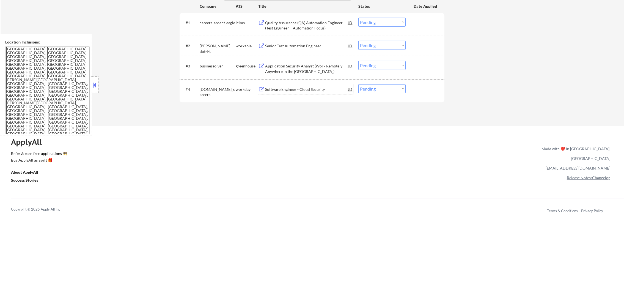
click at [212, 94] on div "allstate.wd5.allstate_careers" at bounding box center [218, 92] width 36 height 11
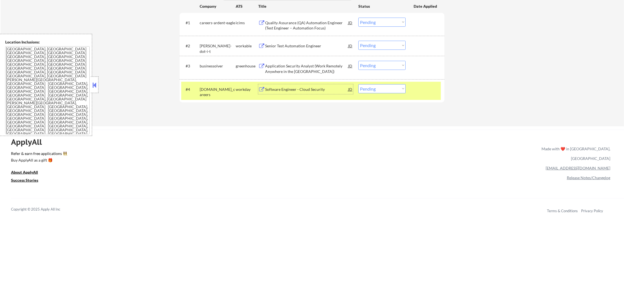
click at [331, 88] on div "Software Engineer - Cloud Security" at bounding box center [306, 89] width 83 height 5
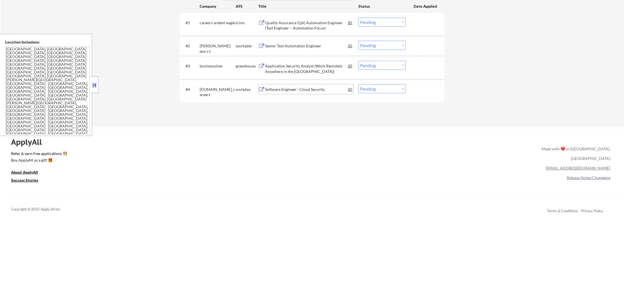
click at [220, 87] on div "allstate.wd5.allstate_careers" at bounding box center [218, 92] width 36 height 11
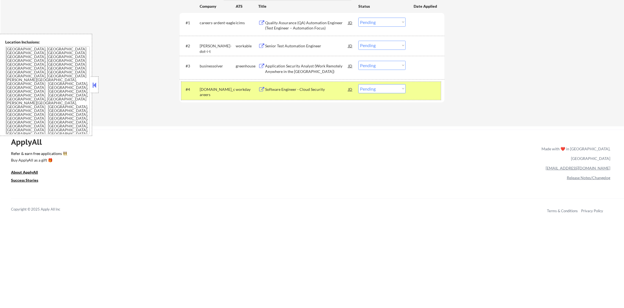
click at [295, 91] on div "Software Engineer - Cloud Security" at bounding box center [306, 89] width 83 height 5
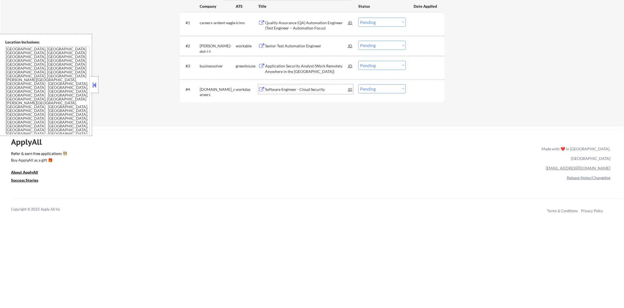
click at [369, 92] on select "Choose an option... Pending Applied Excluded (Questions) Excluded (Expired) Exc…" at bounding box center [381, 88] width 47 height 9
select select ""applied""
click at [358, 84] on select "Choose an option... Pending Applied Excluded (Questions) Excluded (Expired) Exc…" at bounding box center [381, 88] width 47 height 9
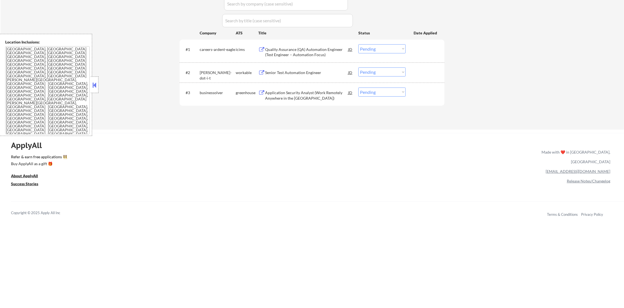
scroll to position [179, 0]
click at [308, 92] on div "Application Security Analyst (Work Remotely Anywhere in the United States)" at bounding box center [306, 95] width 83 height 11
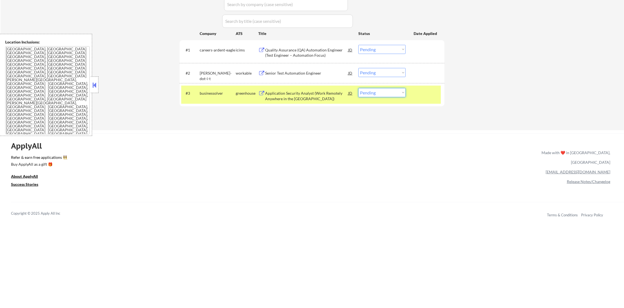
click at [387, 95] on select "Choose an option... Pending Applied Excluded (Questions) Excluded (Expired) Exc…" at bounding box center [381, 92] width 47 height 9
select select ""excluded""
click at [358, 88] on select "Choose an option... Pending Applied Excluded (Questions) Excluded (Expired) Exc…" at bounding box center [381, 92] width 47 height 9
click at [213, 96] on div "businessolver" at bounding box center [218, 93] width 36 height 10
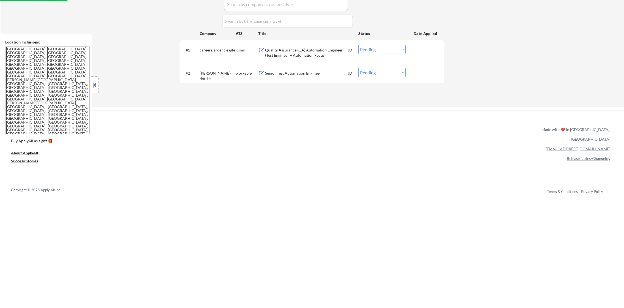
click at [303, 71] on div "Senior Test Automation Engineer" at bounding box center [306, 72] width 83 height 5
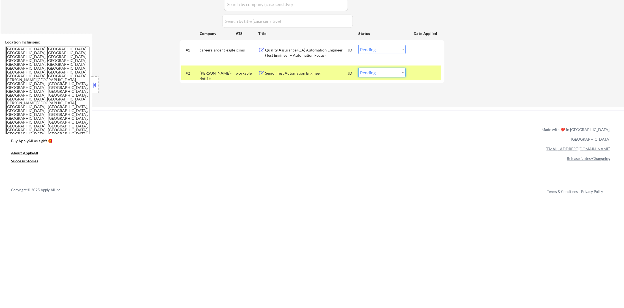
click at [369, 76] on select "Choose an option... Pending Applied Excluded (Questions) Excluded (Expired) Exc…" at bounding box center [381, 72] width 47 height 9
select select ""excluded""
click at [358, 68] on select "Choose an option... Pending Applied Excluded (Questions) Excluded (Expired) Exc…" at bounding box center [381, 72] width 47 height 9
click at [212, 78] on div "#2 clearwaters-dot-i-t workable Senior Test Automation Engineer JD Choose an op…" at bounding box center [310, 72] width 259 height 15
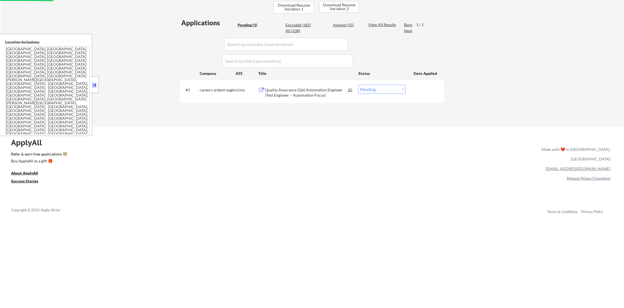
scroll to position [137, 0]
click at [341, 26] on div "Applied (55)" at bounding box center [346, 26] width 27 height 5
select select ""applied""
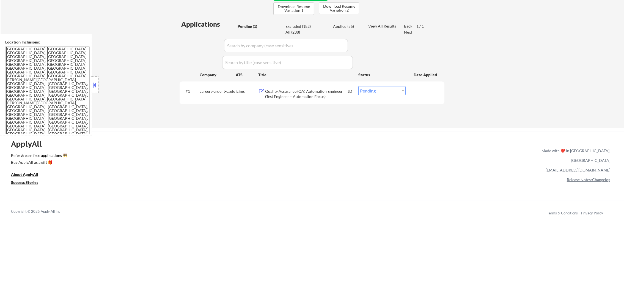
select select ""applied""
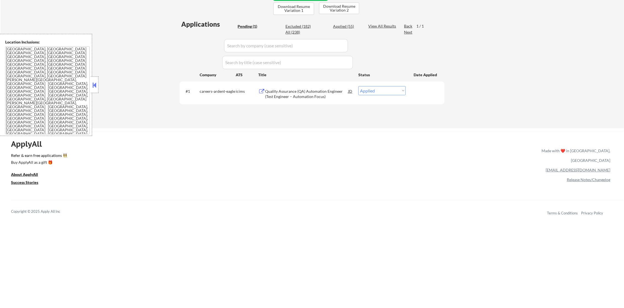
select select ""applied""
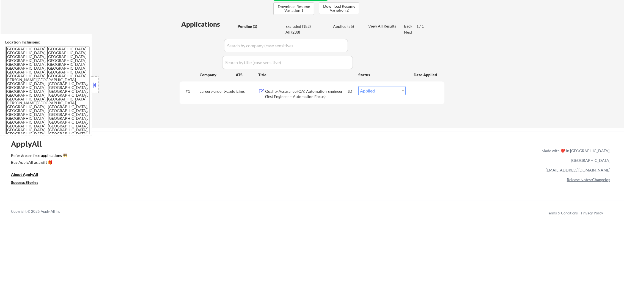
select select ""applied""
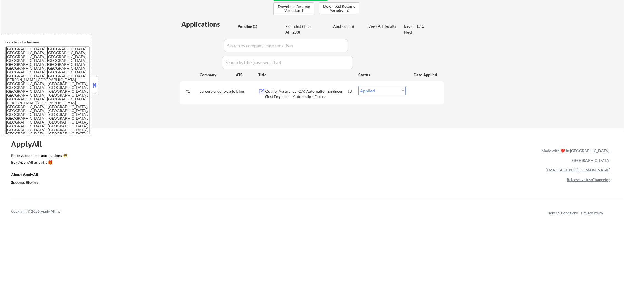
select select ""applied""
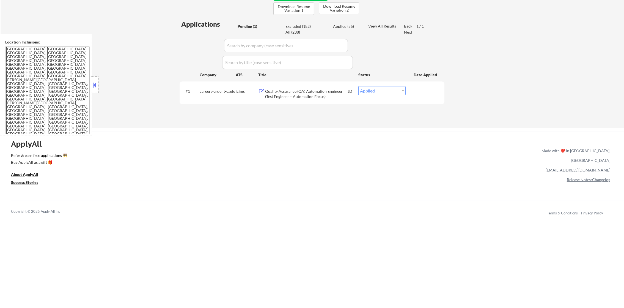
select select ""applied""
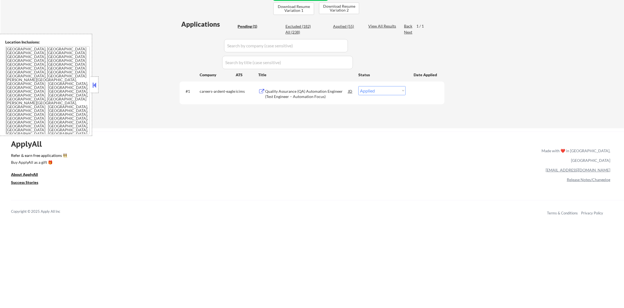
select select ""applied""
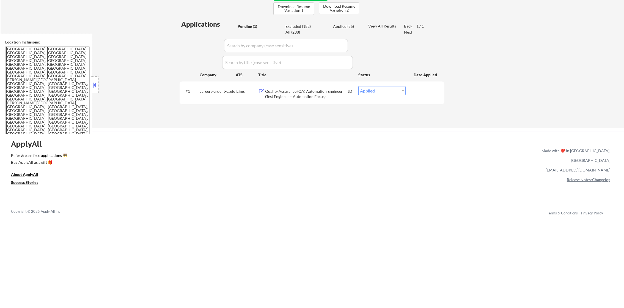
select select ""applied""
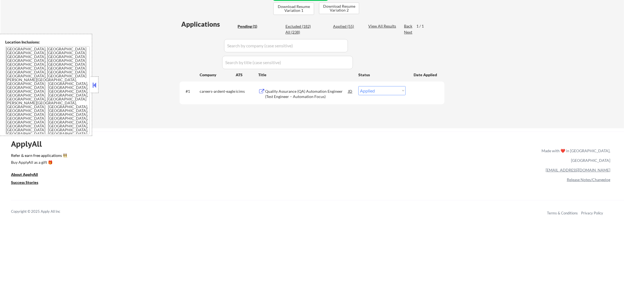
select select ""applied""
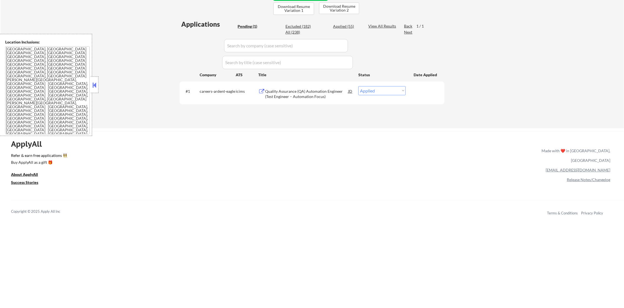
select select ""applied""
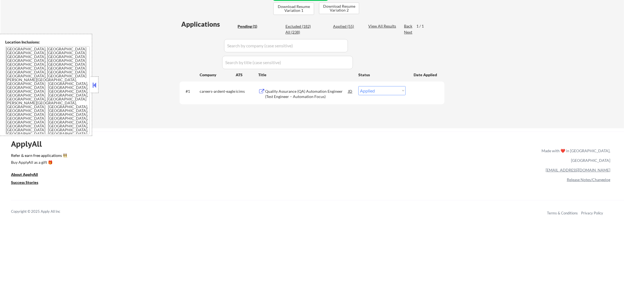
select select ""applied""
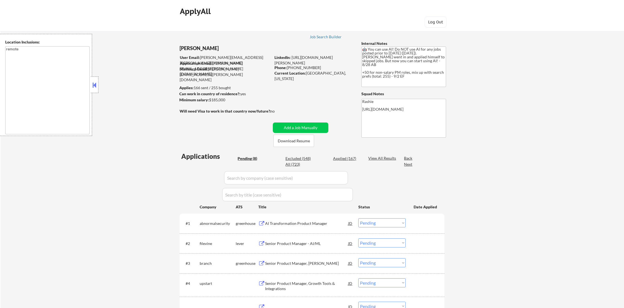
select select ""pending""
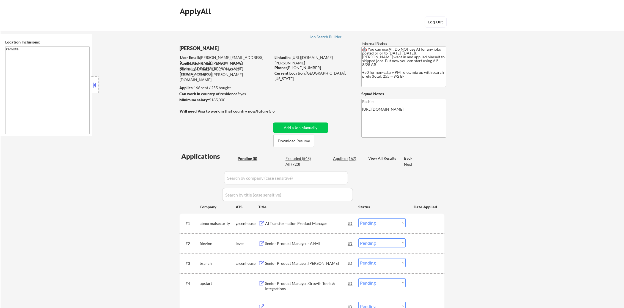
select select ""pending""
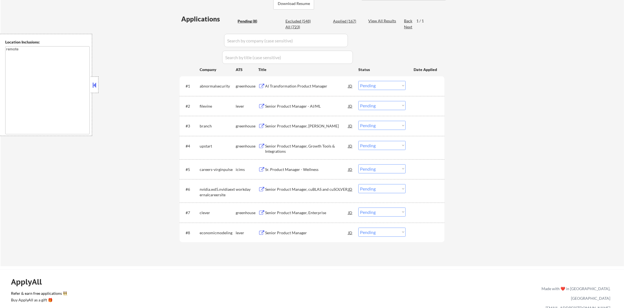
scroll to position [137, 0]
click at [313, 87] on div "AI Transformation Product Manager" at bounding box center [306, 85] width 83 height 5
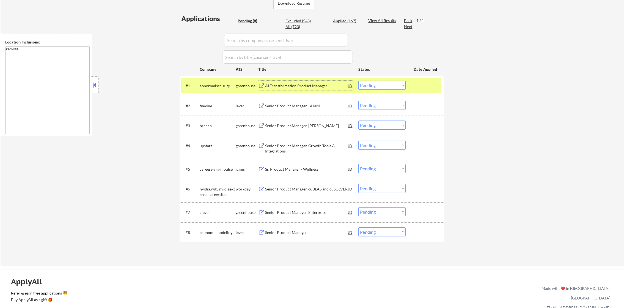
click at [357, 85] on div "#1 abnormalsecurity greenhouse AI Transformation Product Manager JD Choose an o…" at bounding box center [310, 85] width 259 height 15
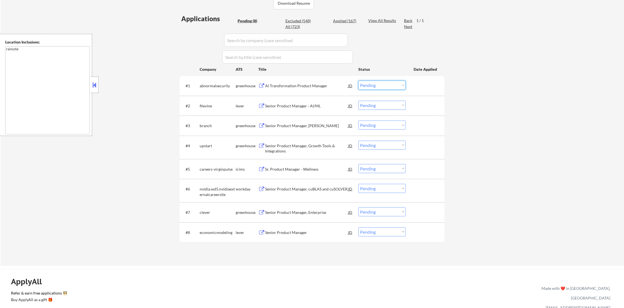
click at [367, 85] on select "Choose an option... Pending Applied Excluded (Questions) Excluded (Expired) Exc…" at bounding box center [381, 85] width 47 height 9
click at [358, 81] on select "Choose an option... Pending Applied Excluded (Questions) Excluded (Expired) Exc…" at bounding box center [381, 85] width 47 height 9
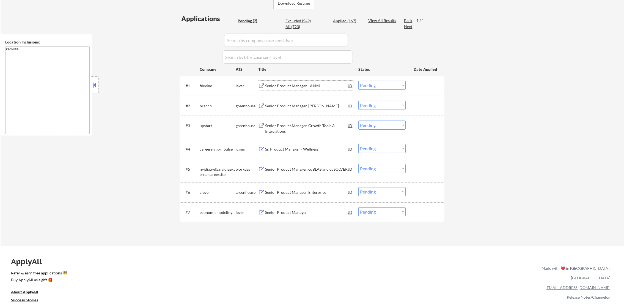
click at [303, 88] on div "Senior Product Manager - AI/ML" at bounding box center [306, 86] width 83 height 10
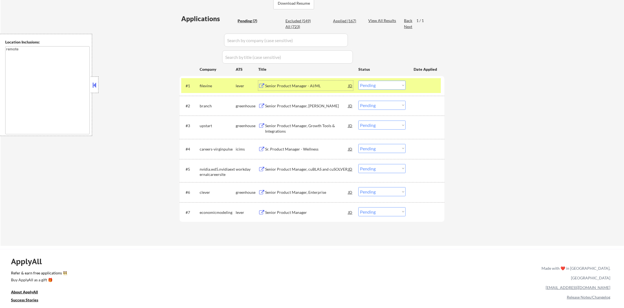
click at [372, 90] on div "#1 filevine lever Senior Product Manager - AI/ML JD Choose an option... Pending…" at bounding box center [310, 85] width 259 height 15
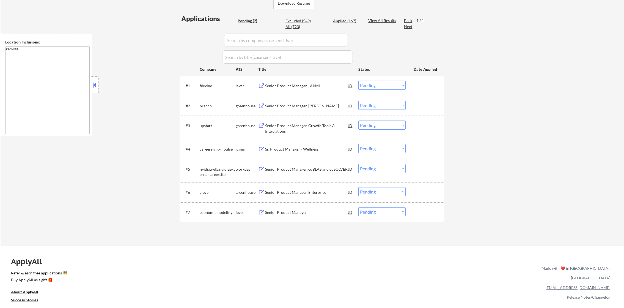
drag, startPoint x: 382, startPoint y: 85, endPoint x: 383, endPoint y: 90, distance: 5.1
click at [382, 85] on select "Choose an option... Pending Applied Excluded (Questions) Excluded (Expired) Exc…" at bounding box center [381, 85] width 47 height 9
click at [358, 81] on select "Choose an option... Pending Applied Excluded (Questions) Excluded (Expired) Exc…" at bounding box center [381, 85] width 47 height 9
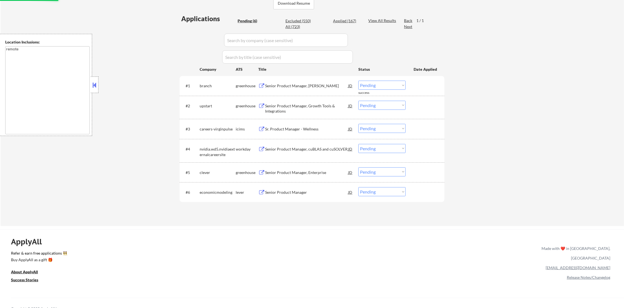
click at [308, 85] on div "Senior Product Manager, EWA" at bounding box center [306, 85] width 83 height 5
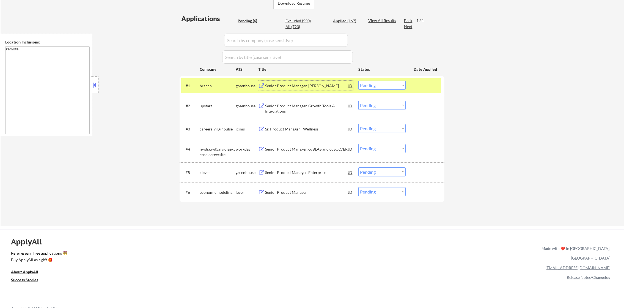
click at [380, 85] on select "Choose an option... Pending Applied Excluded (Questions) Excluded (Expired) Exc…" at bounding box center [381, 85] width 47 height 9
click at [358, 81] on select "Choose an option... Pending Applied Excluded (Questions) Excluded (Expired) Exc…" at bounding box center [381, 85] width 47 height 9
click at [206, 85] on div "branch" at bounding box center [218, 85] width 36 height 5
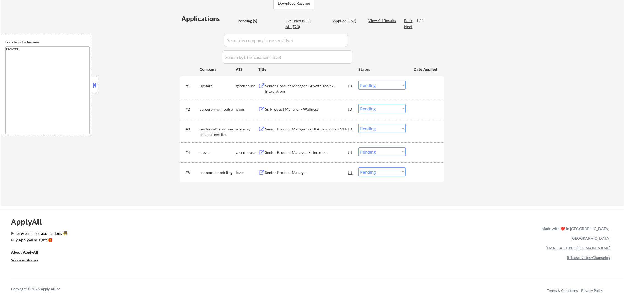
click at [314, 90] on div "Senior Product Manager, Growth Tools & Integrations" at bounding box center [306, 88] width 83 height 11
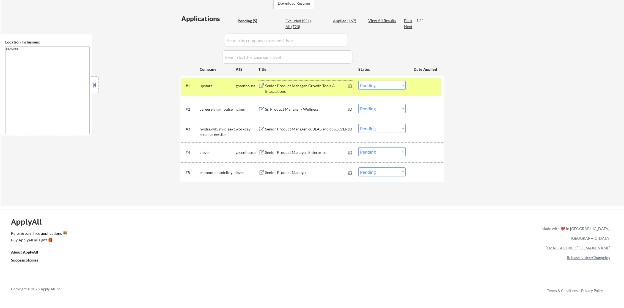
click at [372, 85] on select "Choose an option... Pending Applied Excluded (Questions) Excluded (Expired) Exc…" at bounding box center [381, 85] width 47 height 9
click at [358, 81] on select "Choose an option... Pending Applied Excluded (Questions) Excluded (Expired) Exc…" at bounding box center [381, 85] width 47 height 9
click at [201, 89] on div "upstart" at bounding box center [218, 86] width 36 height 10
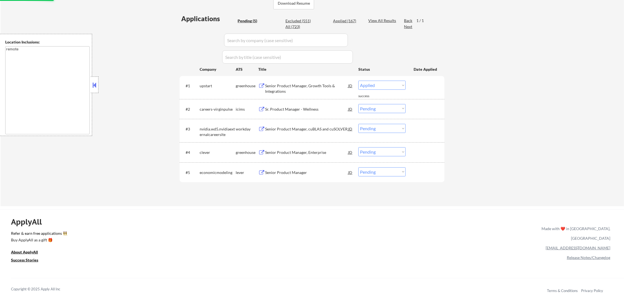
select select ""pending""
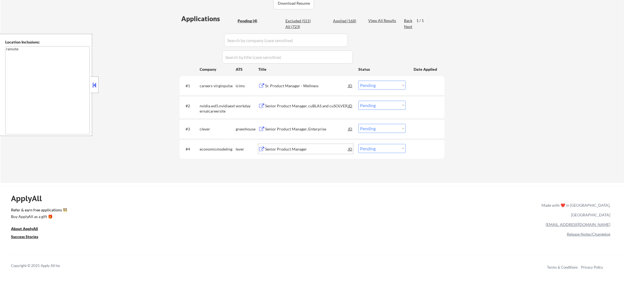
click at [305, 150] on div "Senior Product Manager" at bounding box center [306, 148] width 83 height 5
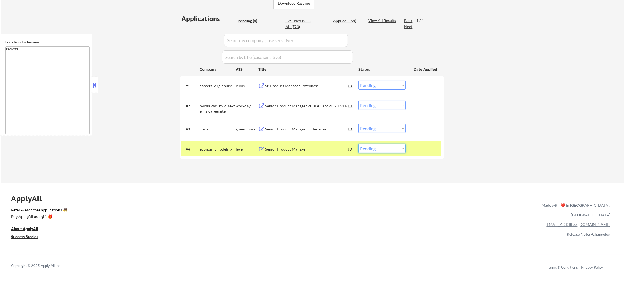
click at [368, 149] on select "Choose an option... Pending Applied Excluded (Questions) Excluded (Expired) Exc…" at bounding box center [381, 148] width 47 height 9
select select ""excluded__blocklist_""
click at [358, 144] on select "Choose an option... Pending Applied Excluded (Questions) Excluded (Expired) Exc…" at bounding box center [381, 148] width 47 height 9
click at [205, 146] on div "economicmodeling" at bounding box center [218, 148] width 36 height 5
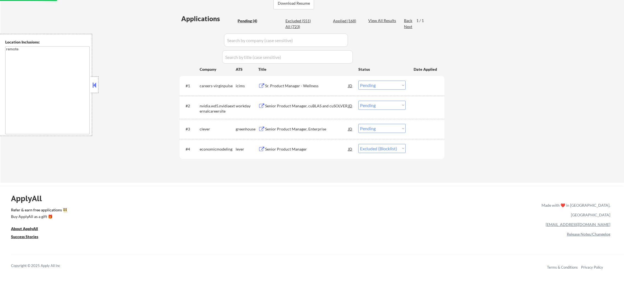
click at [294, 127] on div "Senior Product Manager, Enterprise" at bounding box center [306, 128] width 83 height 5
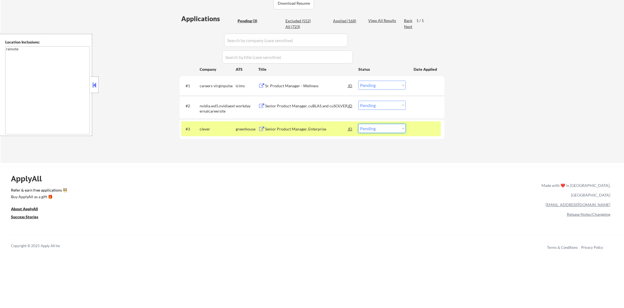
click at [365, 128] on select "Choose an option... Pending Applied Excluded (Questions) Excluded (Expired) Exc…" at bounding box center [381, 128] width 47 height 9
select select ""applied""
click at [358, 124] on select "Choose an option... Pending Applied Excluded (Questions) Excluded (Expired) Exc…" at bounding box center [381, 128] width 47 height 9
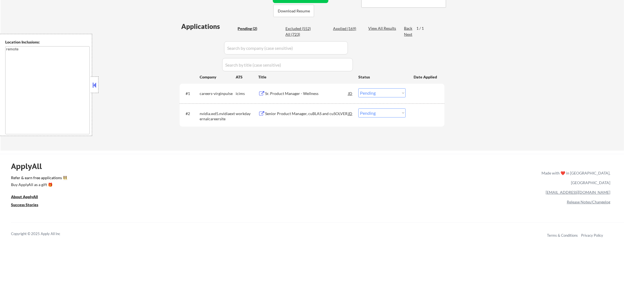
scroll to position [123, 0]
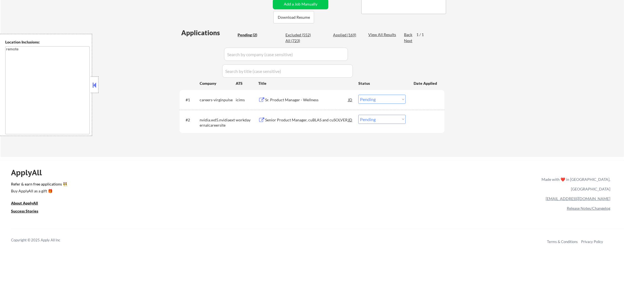
click at [352, 35] on div "Applied (169)" at bounding box center [346, 34] width 27 height 5
select select ""applied""
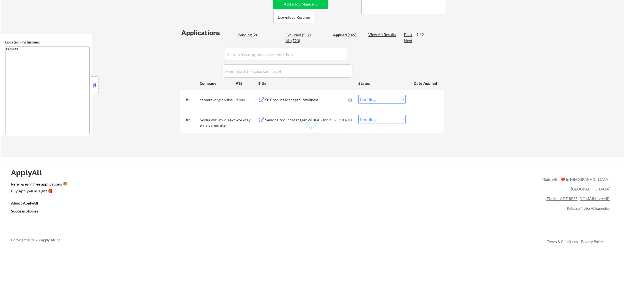
select select ""applied""
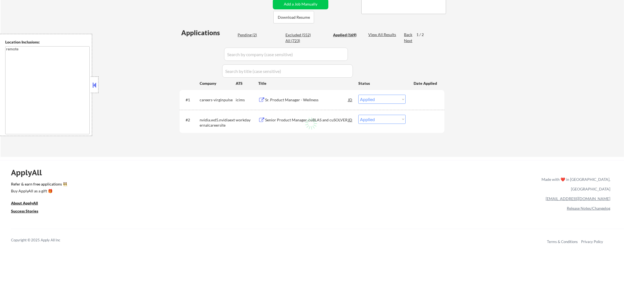
select select ""applied""
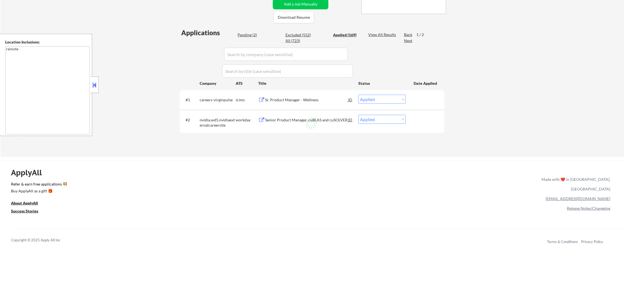
select select ""applied""
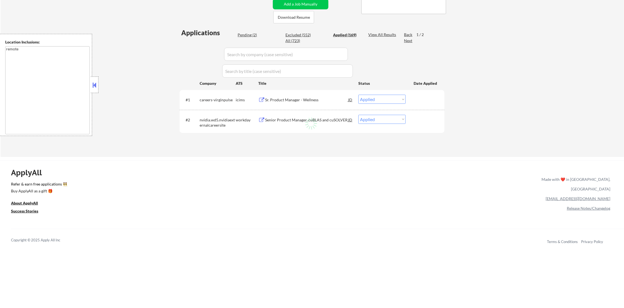
select select ""applied""
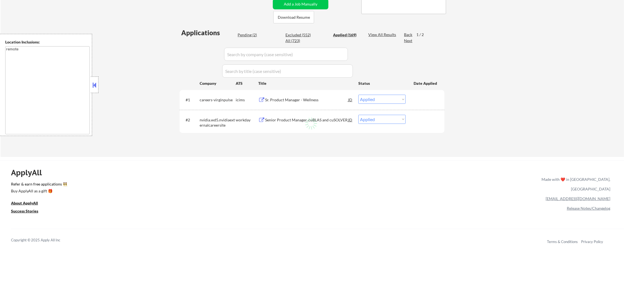
select select ""applied""
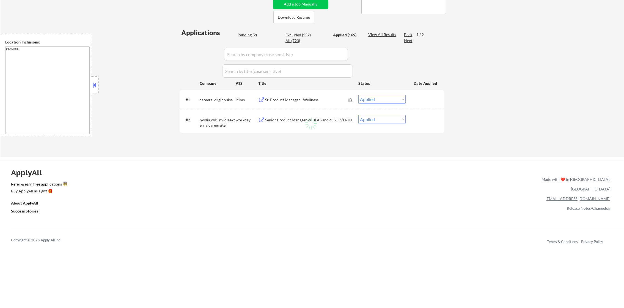
select select ""applied""
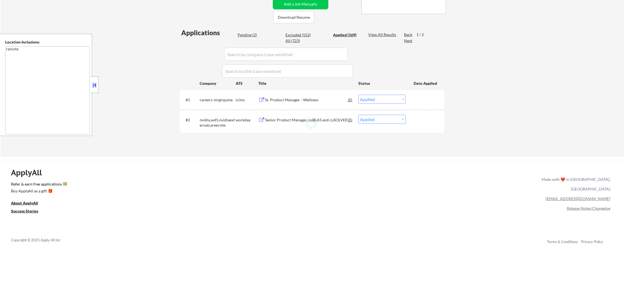
select select ""applied""
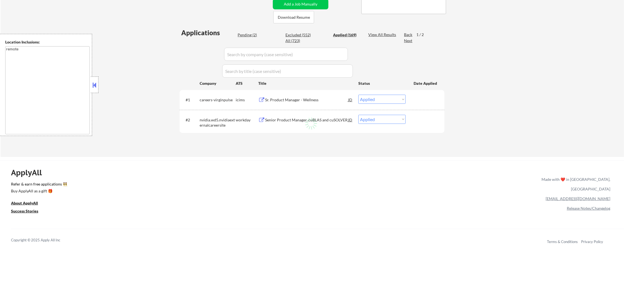
select select ""applied""
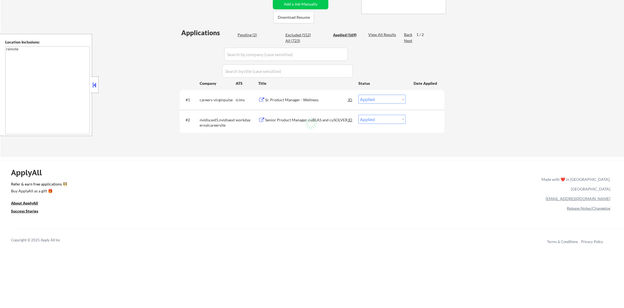
select select ""applied""
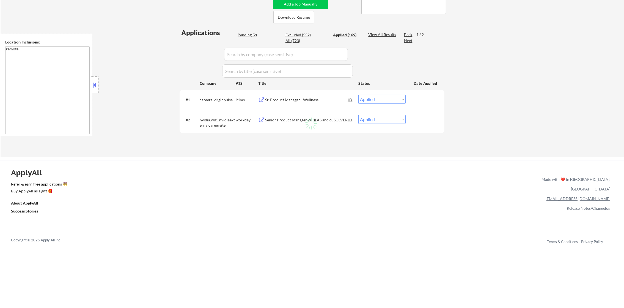
select select ""applied""
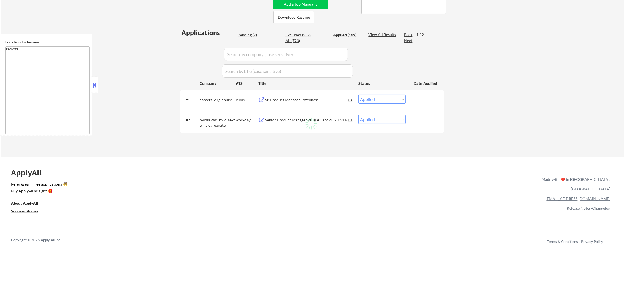
select select ""applied""
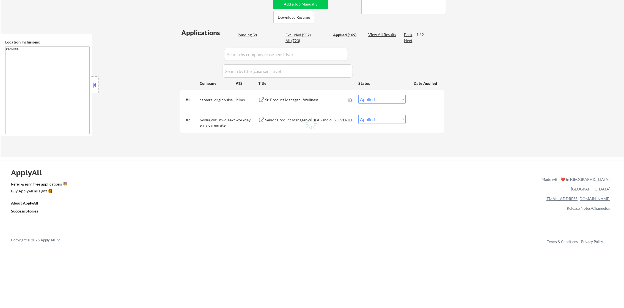
select select ""applied""
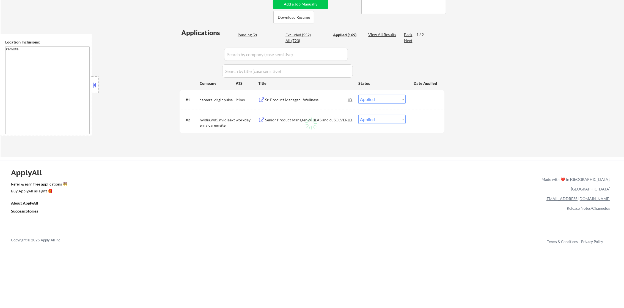
select select ""applied""
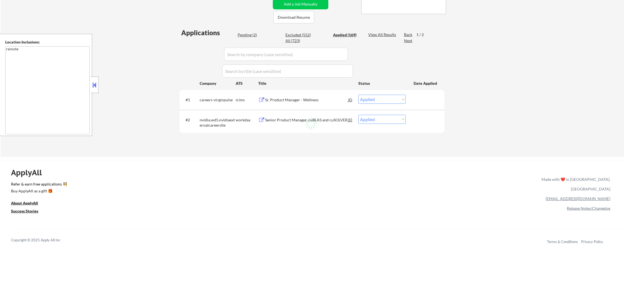
select select ""applied""
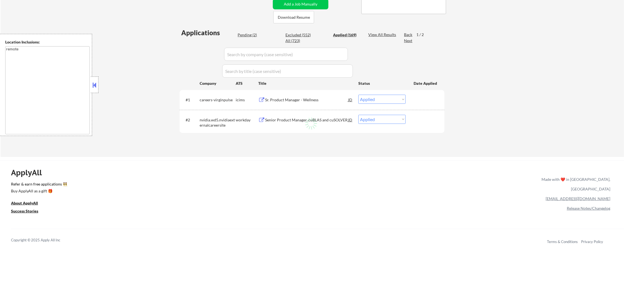
select select ""applied""
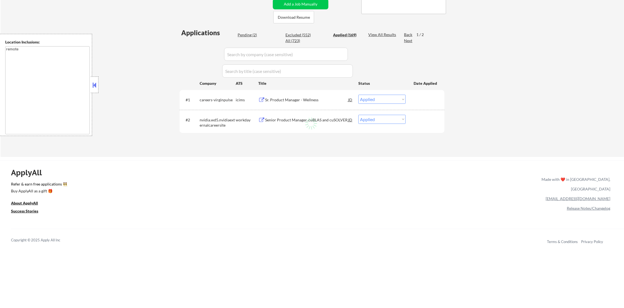
select select ""applied""
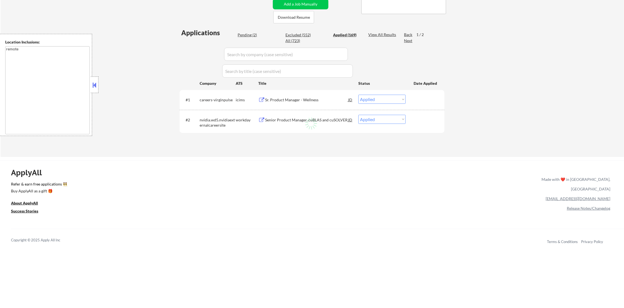
select select ""applied""
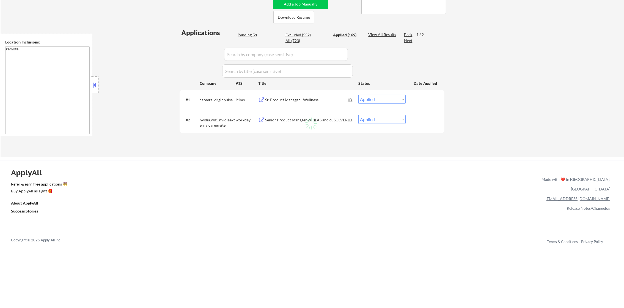
select select ""applied""
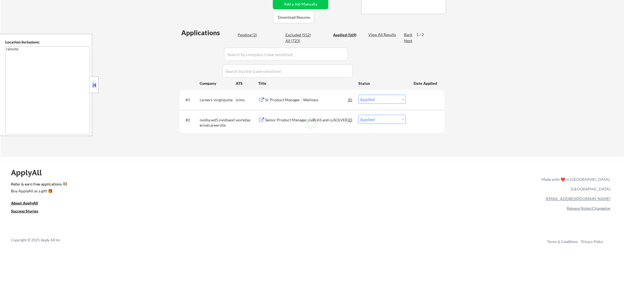
select select ""applied""
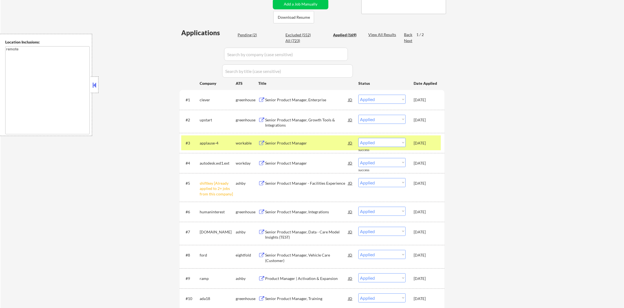
click at [199, 140] on div "#3 applause-4 workable Senior Product Manager JD Choose an option... Pending Ap…" at bounding box center [310, 142] width 259 height 15
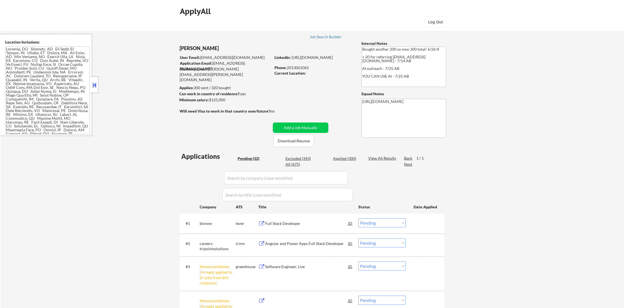
select select ""pending""
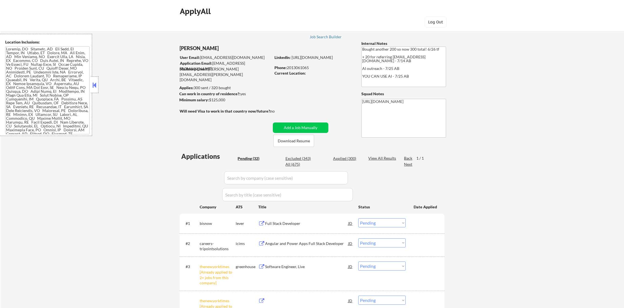
select select ""pending""
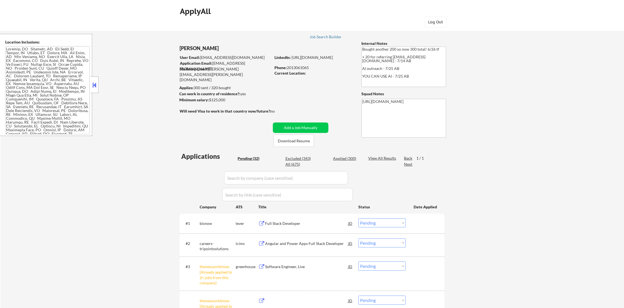
select select ""pending""
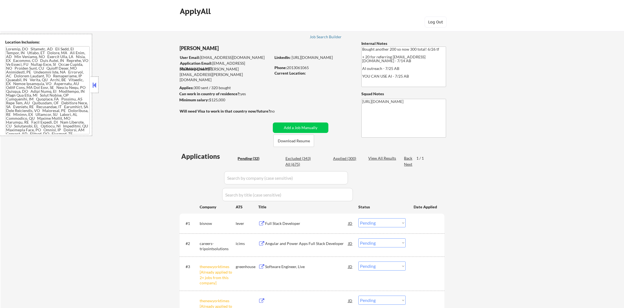
select select ""pending""
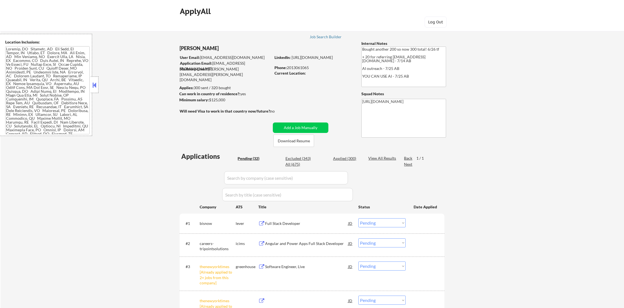
select select ""pending""
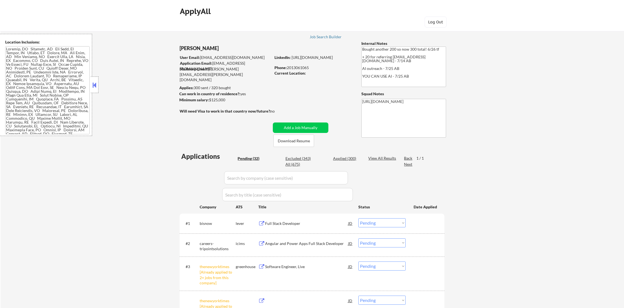
select select ""pending""
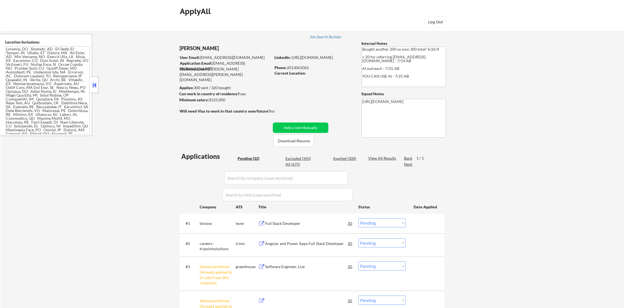
select select ""pending""
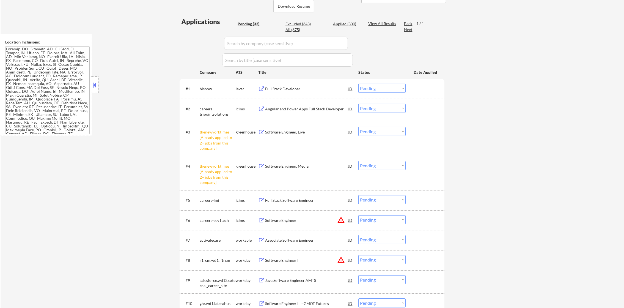
scroll to position [179, 0]
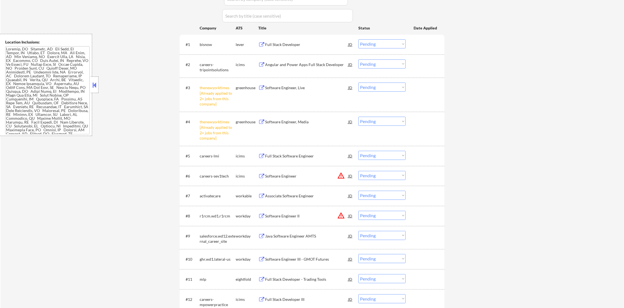
click at [394, 117] on select "Choose an option... Pending Applied Excluded (Questions) Excluded (Expired) Exc…" at bounding box center [381, 121] width 47 height 9
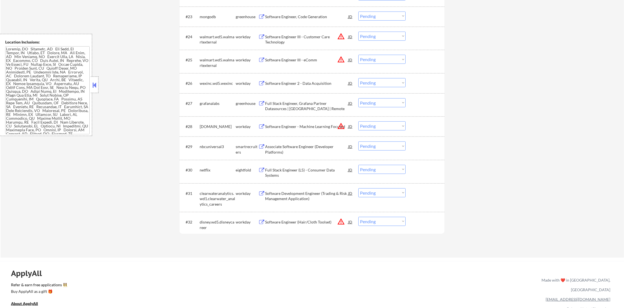
scroll to position [695, 0]
click at [342, 222] on button "warning_amber" at bounding box center [341, 221] width 8 height 8
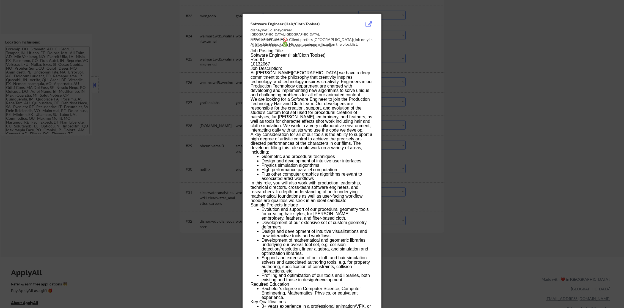
click at [349, 39] on div "AI Location Check 🚫: Client prefers [GEOGRAPHIC_DATA]; job only in [GEOGRAPHIC_…" at bounding box center [312, 42] width 125 height 11
copy div "urbank,"
click at [398, 51] on div at bounding box center [312, 154] width 624 height 308
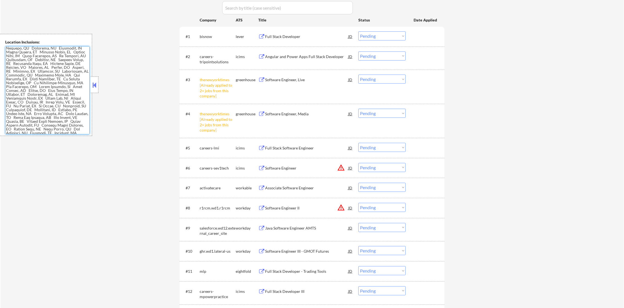
scroll to position [186, 0]
click at [389, 113] on select "Choose an option... Pending Applied Excluded (Questions) Excluded (Expired) Exc…" at bounding box center [381, 113] width 47 height 9
select select ""excluded__other_""
click at [358, 109] on select "Choose an option... Pending Applied Excluded (Questions) Excluded (Expired) Exc…" at bounding box center [381, 113] width 47 height 9
click at [387, 81] on select "Choose an option... Pending Applied Excluded (Questions) Excluded (Expired) Exc…" at bounding box center [381, 79] width 47 height 9
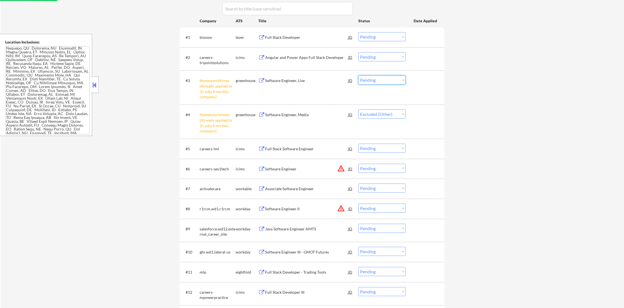
select select ""excluded__other_""
click at [358, 75] on select "Choose an option... Pending Applied Excluded (Questions) Excluded (Expired) Exc…" at bounding box center [381, 79] width 47 height 9
select select ""pending""
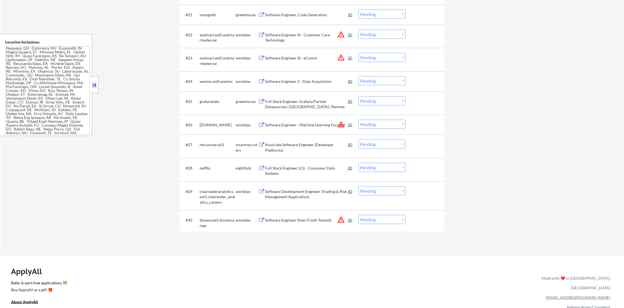
scroll to position [630, 0]
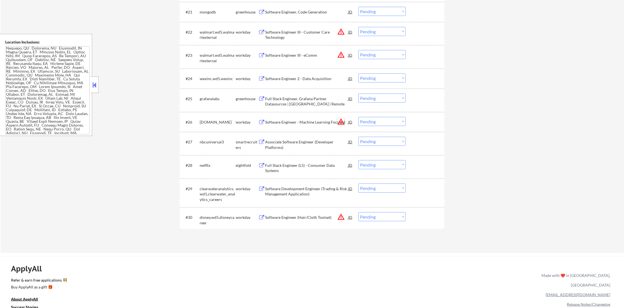
click at [341, 120] on button "warning_amber" at bounding box center [341, 122] width 8 height 8
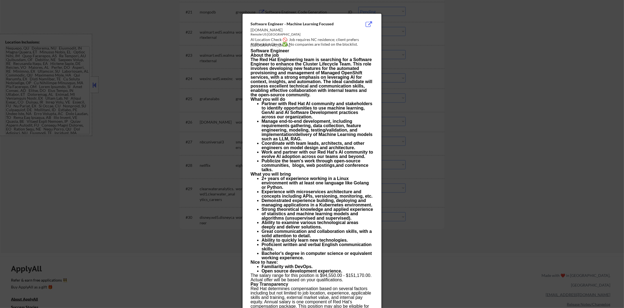
click at [429, 53] on div at bounding box center [312, 154] width 624 height 308
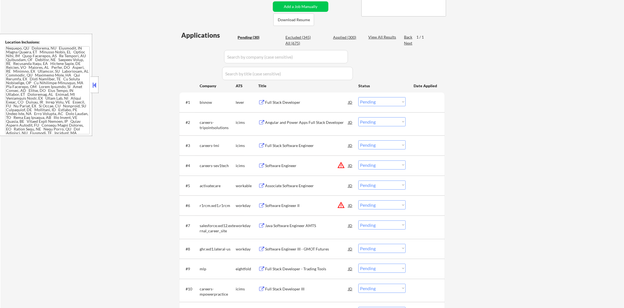
scroll to position [134, 0]
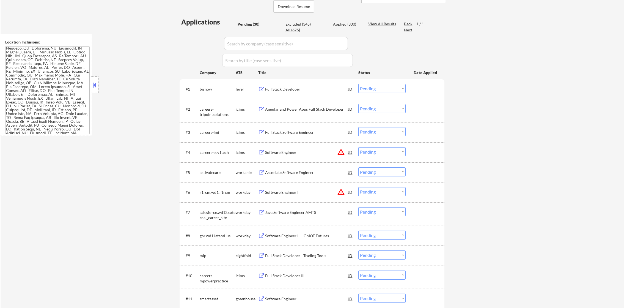
click at [290, 85] on div "Full Stack Developer" at bounding box center [306, 89] width 83 height 10
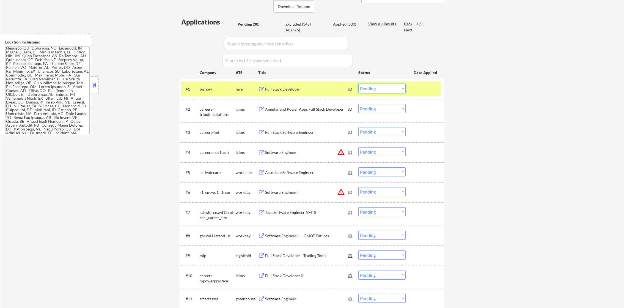
drag, startPoint x: 371, startPoint y: 85, endPoint x: 371, endPoint y: 90, distance: 5.0
click at [371, 85] on select "Choose an option... Pending Applied Excluded (Questions) Excluded (Expired) Exc…" at bounding box center [381, 88] width 47 height 9
click at [358, 84] on select "Choose an option... Pending Applied Excluded (Questions) Excluded (Expired) Exc…" at bounding box center [381, 88] width 47 height 9
click at [211, 89] on div "bisnow" at bounding box center [218, 88] width 36 height 5
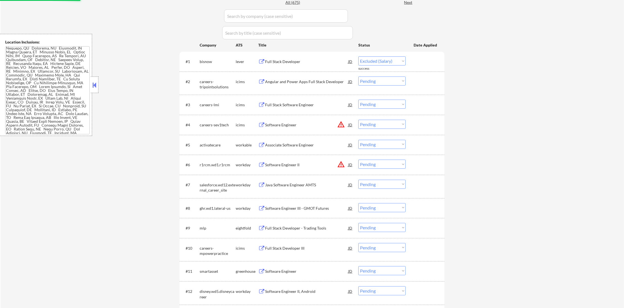
select select ""pending""
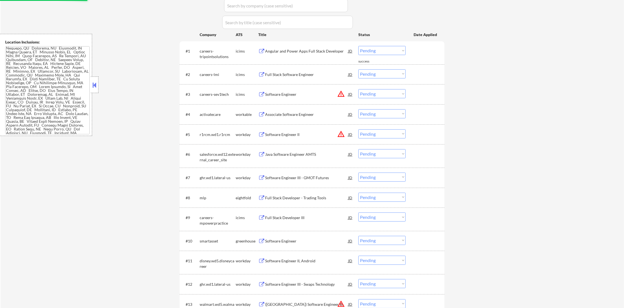
scroll to position [189, 0]
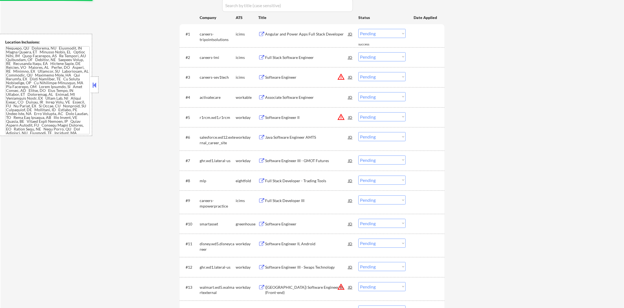
click at [307, 98] on div "Associate Software Engineer" at bounding box center [306, 97] width 83 height 5
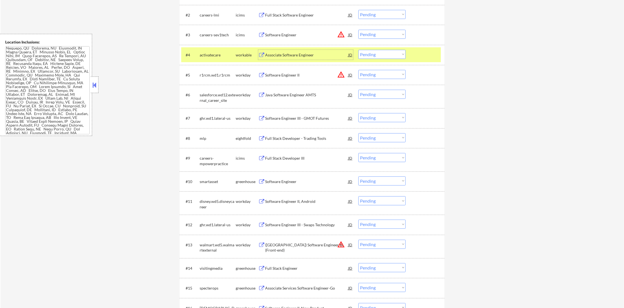
scroll to position [230, 0]
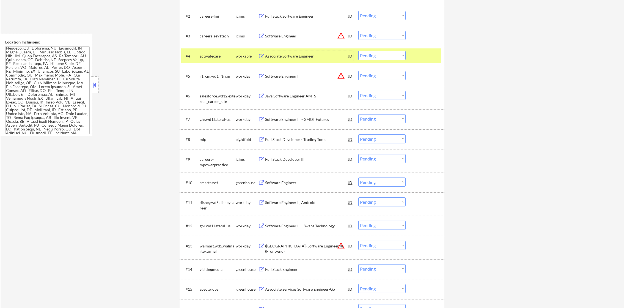
click at [366, 57] on select "Choose an option... Pending Applied Excluded (Questions) Excluded (Expired) Exc…" at bounding box center [381, 55] width 47 height 9
click at [358, 51] on select "Choose an option... Pending Applied Excluded (Questions) Excluded (Expired) Exc…" at bounding box center [381, 55] width 47 height 9
click at [213, 60] on div "activatecare" at bounding box center [218, 56] width 36 height 10
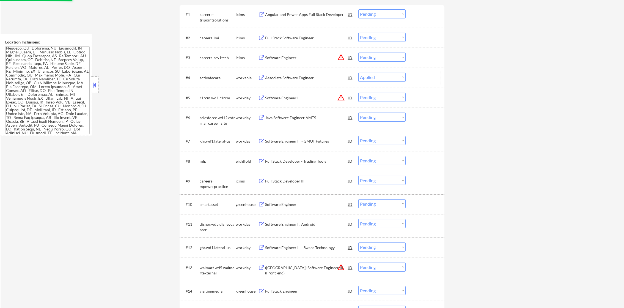
scroll to position [175, 0]
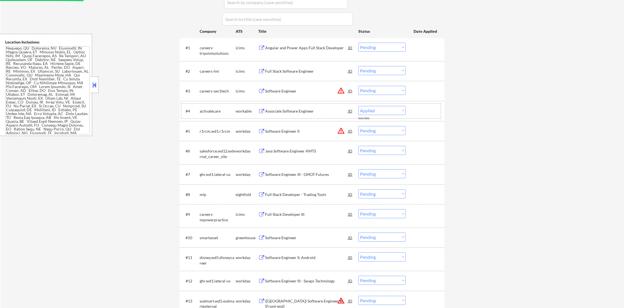
select select ""pending""
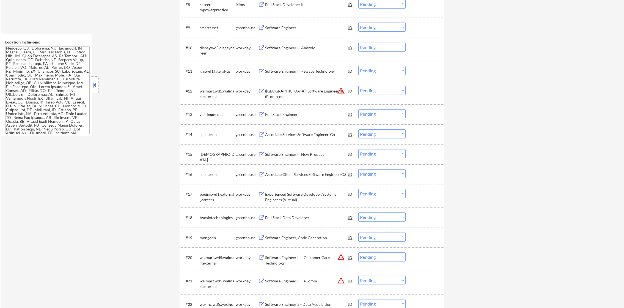
scroll to position [367, 0]
click at [304, 23] on div "Software Engineer" at bounding box center [306, 25] width 83 height 5
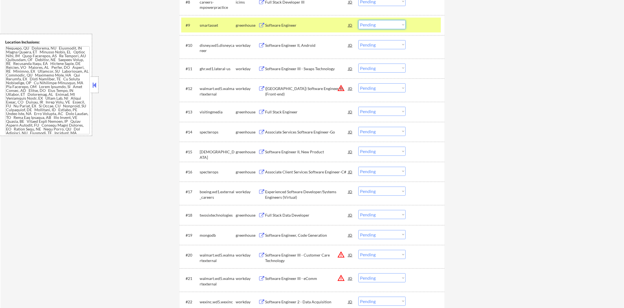
click at [367, 24] on select "Choose an option... Pending Applied Excluded (Questions) Excluded (Expired) Exc…" at bounding box center [381, 24] width 47 height 9
click at [358, 20] on select "Choose an option... Pending Applied Excluded (Questions) Excluded (Expired) Exc…" at bounding box center [381, 24] width 47 height 9
click at [216, 22] on div "smartasset" at bounding box center [218, 25] width 36 height 10
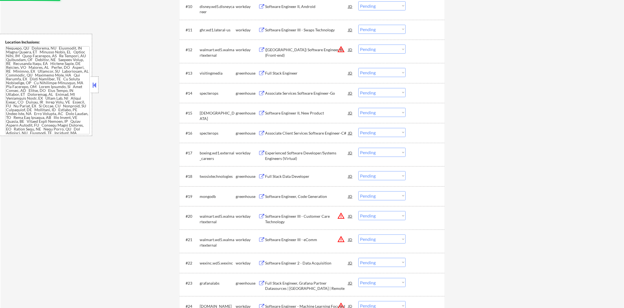
scroll to position [409, 0]
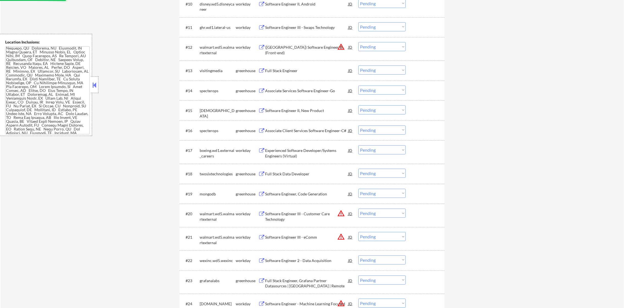
select select ""pending""
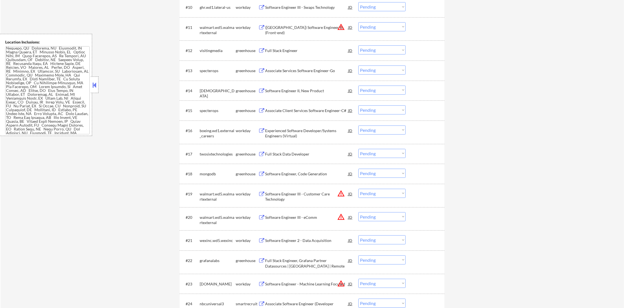
click at [300, 49] on div "Full Stack Engineer" at bounding box center [306, 50] width 83 height 5
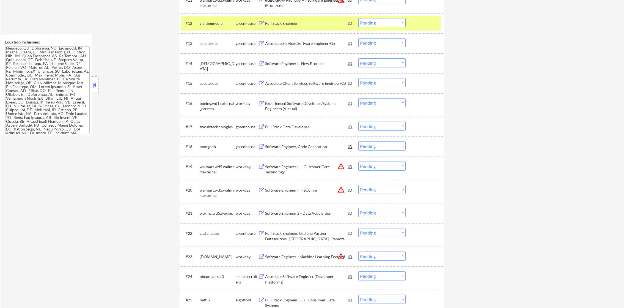
scroll to position [436, 0]
click at [373, 20] on select "Choose an option... Pending Applied Excluded (Questions) Excluded (Expired) Exc…" at bounding box center [381, 22] width 47 height 9
click at [358, 18] on select "Choose an option... Pending Applied Excluded (Questions) Excluded (Expired) Exc…" at bounding box center [381, 22] width 47 height 9
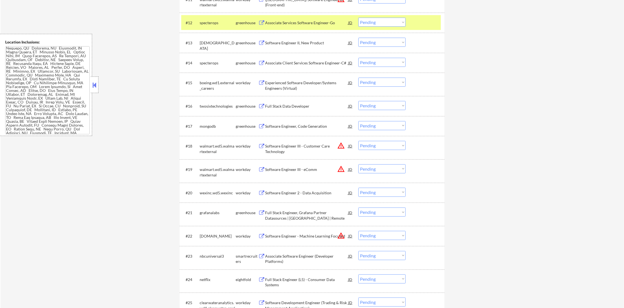
click at [214, 26] on div "specterops" at bounding box center [218, 23] width 36 height 10
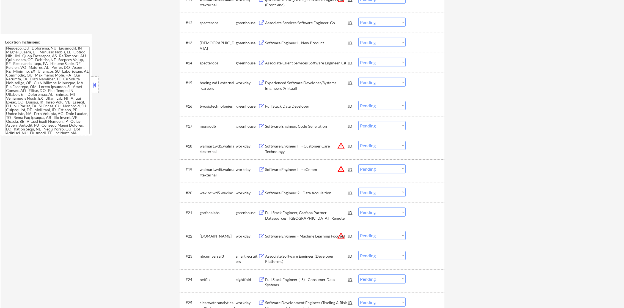
click at [316, 24] on div "Associate Services Software Engineer-Go" at bounding box center [306, 22] width 83 height 5
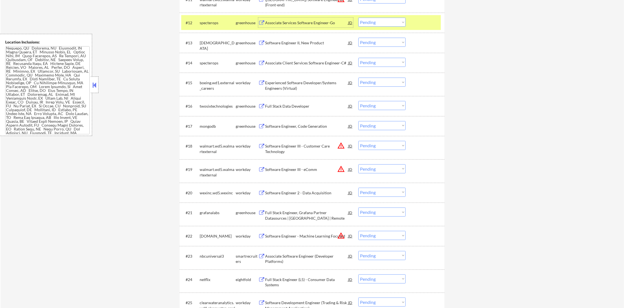
click at [380, 23] on select "Choose an option... Pending Applied Excluded (Questions) Excluded (Expired) Exc…" at bounding box center [381, 22] width 47 height 9
click at [358, 18] on select "Choose an option... Pending Applied Excluded (Questions) Excluded (Expired) Exc…" at bounding box center [381, 22] width 47 height 9
click at [198, 24] on div "#12 specterops greenhouse Associate Services Software Engineer-Go JD warning_am…" at bounding box center [310, 22] width 259 height 15
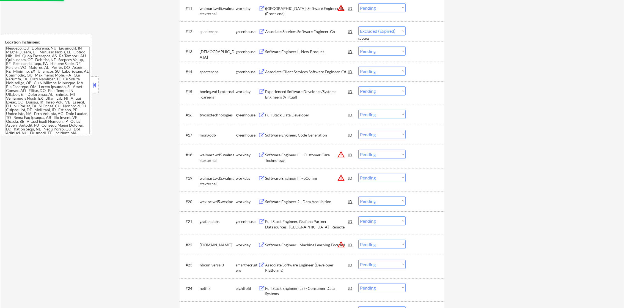
select select ""pending""
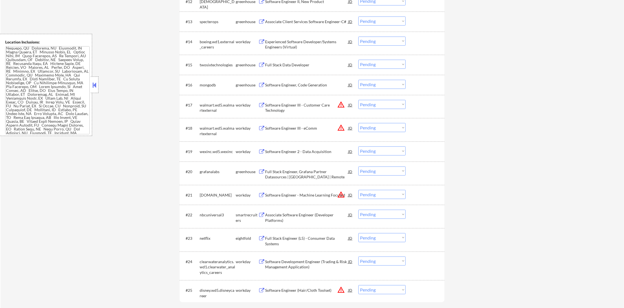
scroll to position [464, 0]
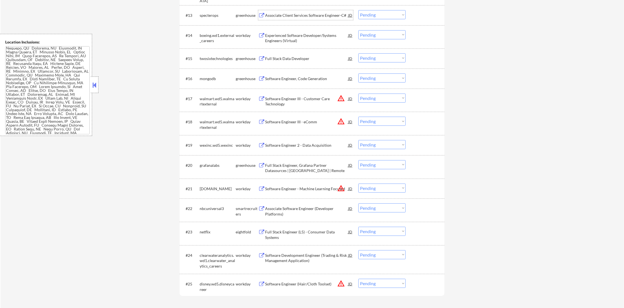
click at [310, 13] on div "Associate Client Services Software Engineer-C#" at bounding box center [306, 15] width 83 height 5
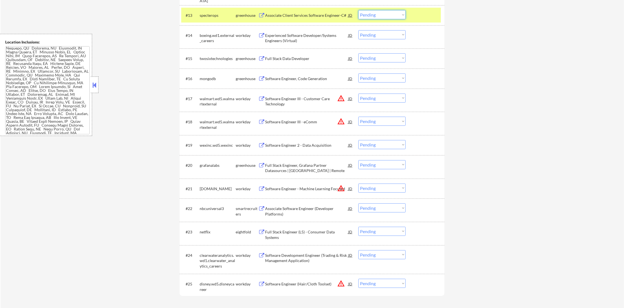
click at [378, 15] on select "Choose an option... Pending Applied Excluded (Questions) Excluded (Expired) Exc…" at bounding box center [381, 14] width 47 height 9
click at [358, 10] on select "Choose an option... Pending Applied Excluded (Questions) Excluded (Expired) Exc…" at bounding box center [381, 14] width 47 height 9
click at [206, 17] on div "specterops" at bounding box center [218, 15] width 36 height 5
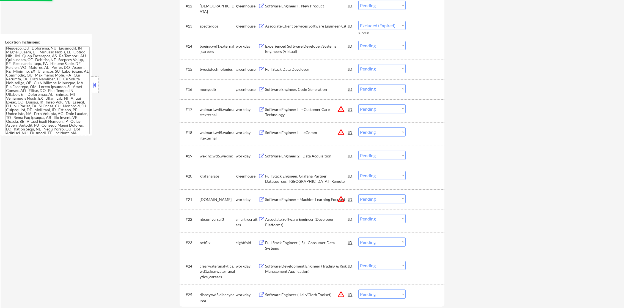
scroll to position [450, 0]
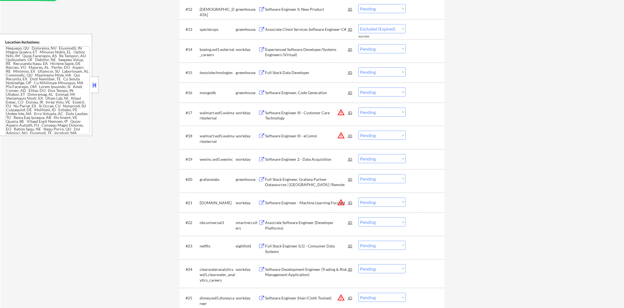
select select ""pending""
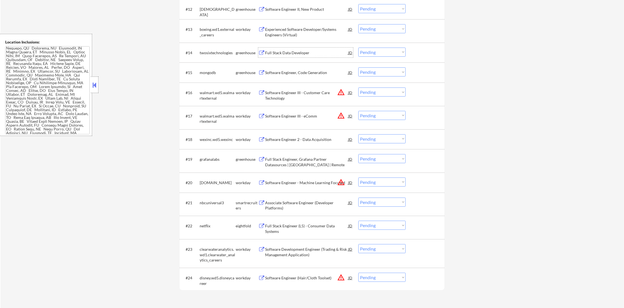
click at [303, 53] on div "Full Stack Data Developer" at bounding box center [306, 52] width 83 height 5
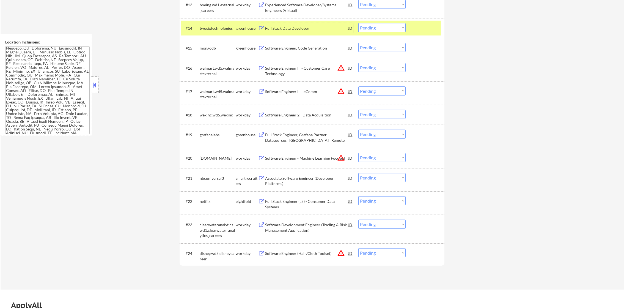
scroll to position [478, 0]
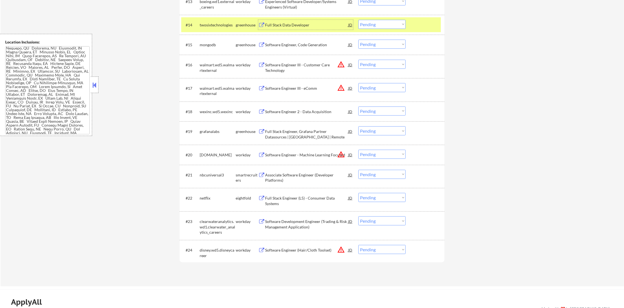
drag, startPoint x: 379, startPoint y: 24, endPoint x: 379, endPoint y: 27, distance: 3.3
click at [379, 24] on select "Choose an option... Pending Applied Excluded (Questions) Excluded (Expired) Exc…" at bounding box center [381, 24] width 47 height 9
click at [358, 20] on select "Choose an option... Pending Applied Excluded (Questions) Excluded (Expired) Exc…" at bounding box center [381, 24] width 47 height 9
click at [203, 29] on div "#14 twosixtechnologies greenhouse Full Stack Data Developer JD warning_amber Ch…" at bounding box center [310, 24] width 259 height 15
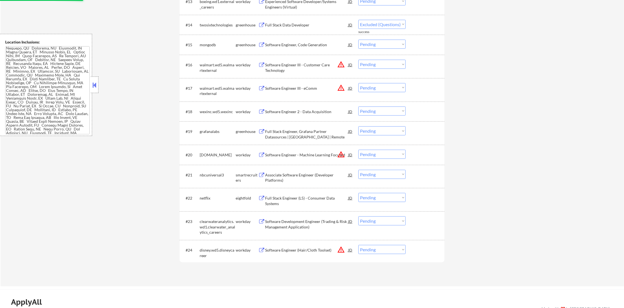
select select ""pending""
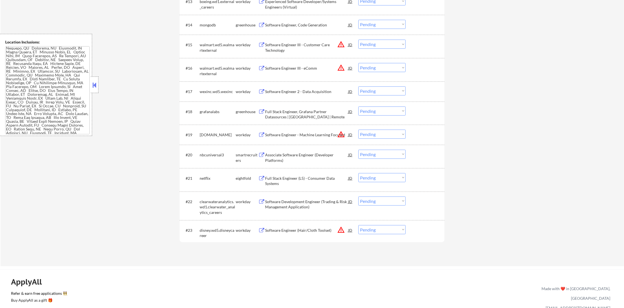
click at [341, 134] on button "warning_amber" at bounding box center [341, 134] width 8 height 8
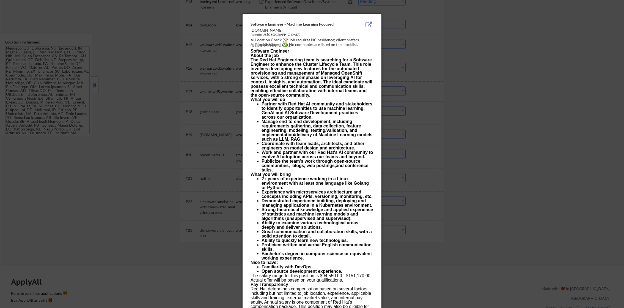
click at [433, 114] on div at bounding box center [312, 154] width 624 height 308
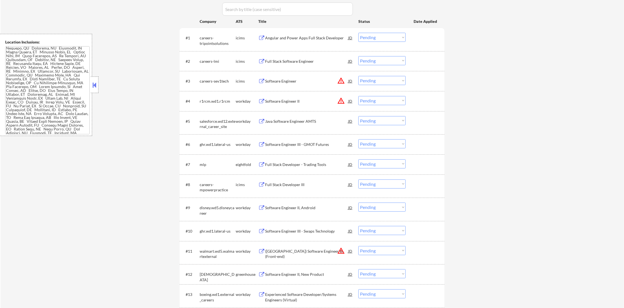
scroll to position [183, 0]
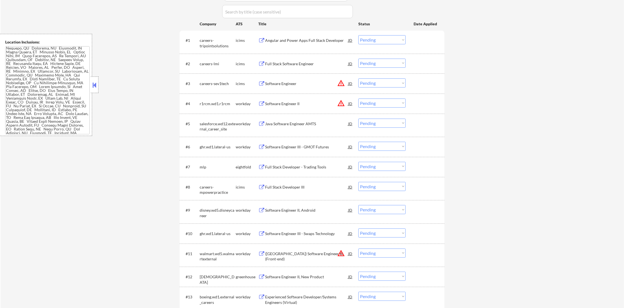
click at [339, 85] on button "warning_amber" at bounding box center [341, 83] width 8 height 8
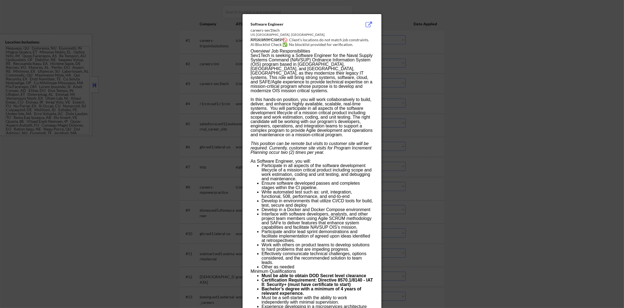
click at [411, 82] on div at bounding box center [312, 154] width 624 height 308
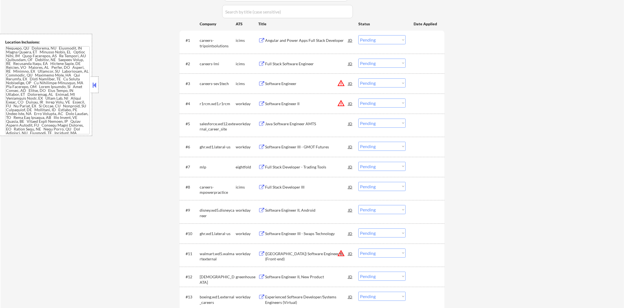
drag, startPoint x: 377, startPoint y: 84, endPoint x: 377, endPoint y: 88, distance: 3.3
click at [377, 84] on select "Choose an option... Pending Applied Excluded (Questions) Excluded (Expired) Exc…" at bounding box center [381, 82] width 47 height 9
click at [358, 78] on select "Choose an option... Pending Applied Excluded (Questions) Excluded (Expired) Exc…" at bounding box center [381, 82] width 47 height 9
click at [339, 104] on button "warning_amber" at bounding box center [341, 103] width 8 height 8
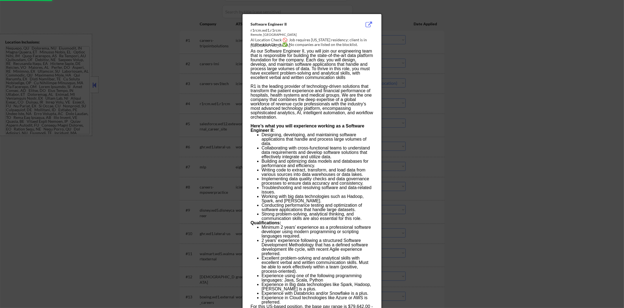
click at [413, 99] on div at bounding box center [312, 154] width 624 height 308
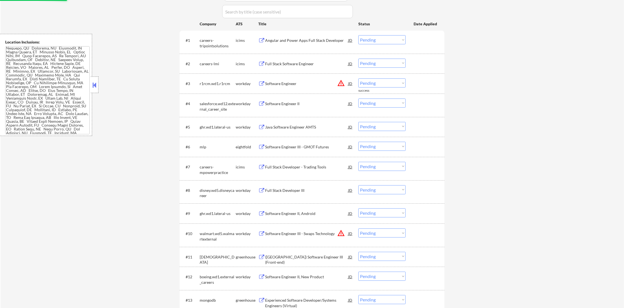
click at [382, 82] on select "Choose an option... Pending Applied Excluded (Questions) Excluded (Expired) Exc…" at bounding box center [381, 82] width 47 height 9
select select ""excluded__location_""
click at [358, 78] on select "Choose an option... Pending Applied Excluded (Questions) Excluded (Expired) Exc…" at bounding box center [381, 82] width 47 height 9
click at [496, 102] on div "← Return to /applysquad Mailslurp Inbox Job Search Builder Ariel Davies User Em…" at bounding box center [312, 190] width 623 height 702
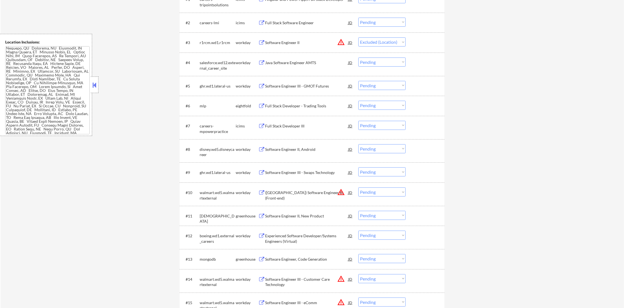
scroll to position [224, 0]
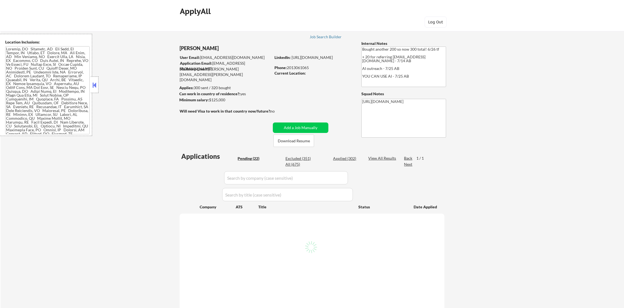
scroll to position [68, 0]
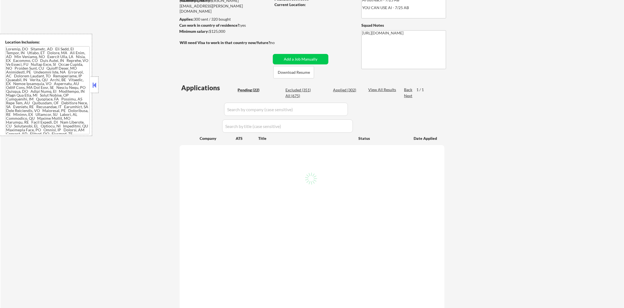
select select ""pending""
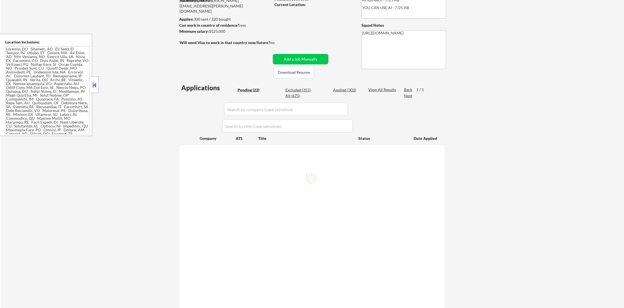
select select ""pending""
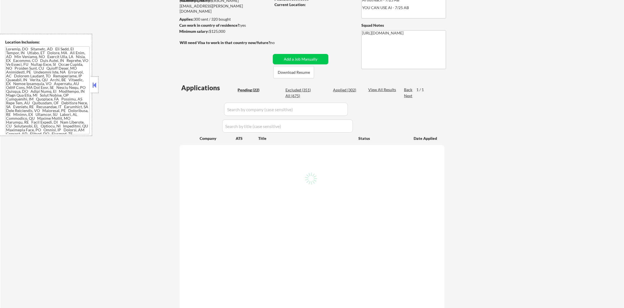
select select ""pending""
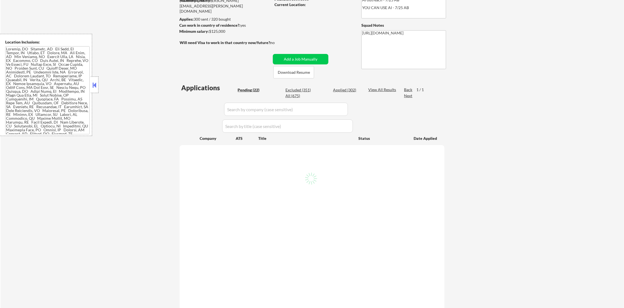
select select ""pending""
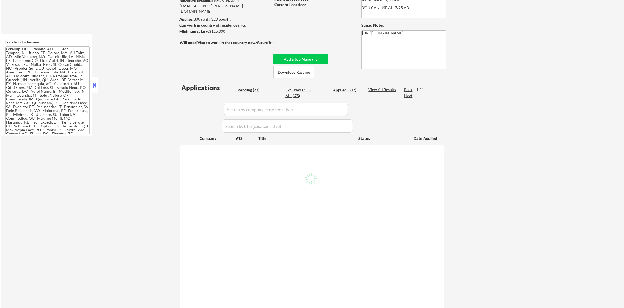
select select ""pending""
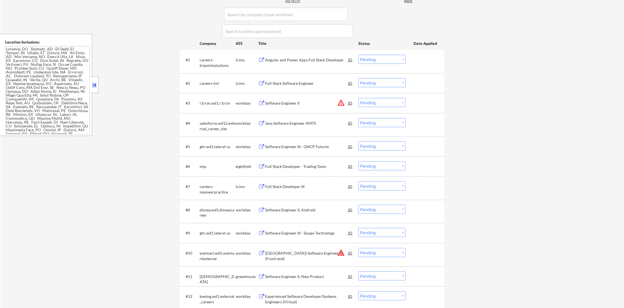
scroll to position [165, 0]
drag, startPoint x: 365, startPoint y: 99, endPoint x: 369, endPoint y: 103, distance: 5.5
click at [365, 99] on select "Choose an option... Pending Applied Excluded (Questions) Excluded (Expired) Exc…" at bounding box center [381, 100] width 47 height 9
click at [392, 102] on select "Choose an option... Pending Applied Excluded (Questions) Excluded (Expired) Exc…" at bounding box center [381, 100] width 47 height 9
click at [358, 96] on select "Choose an option... Pending Applied Excluded (Questions) Excluded (Expired) Exc…" at bounding box center [381, 100] width 47 height 9
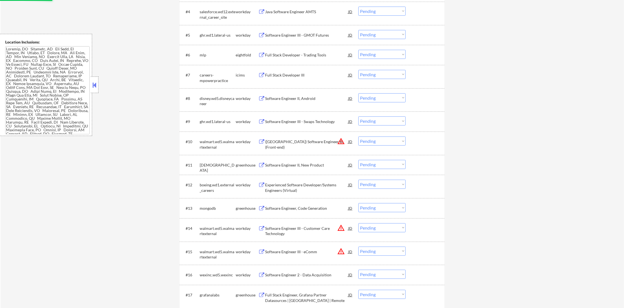
select select ""pending""
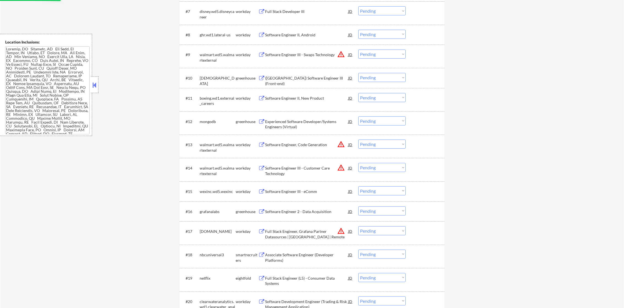
scroll to position [344, 0]
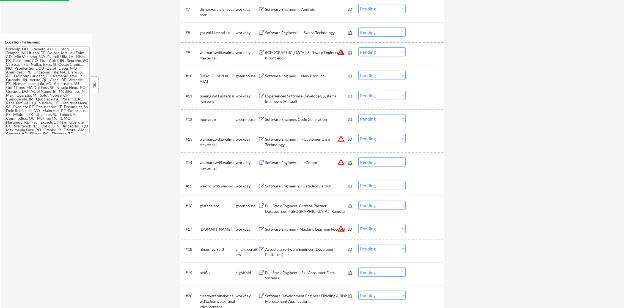
click at [339, 53] on button "warning_amber" at bounding box center [341, 52] width 8 height 8
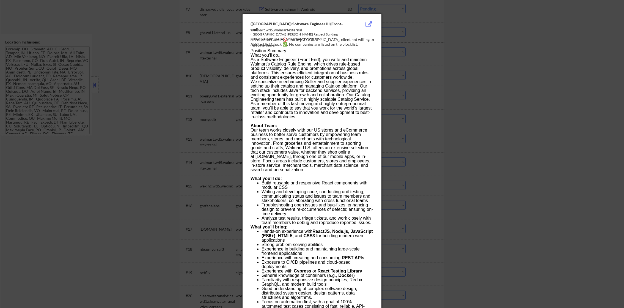
click at [311, 35] on div "([GEOGRAPHIC_DATA]) [PERSON_NAME] Respect Building [GEOGRAPHIC_DATA] SUNNYVALE …" at bounding box center [297, 36] width 95 height 9
copy div "SUNNYVALE"
click at [447, 50] on div at bounding box center [312, 154] width 624 height 308
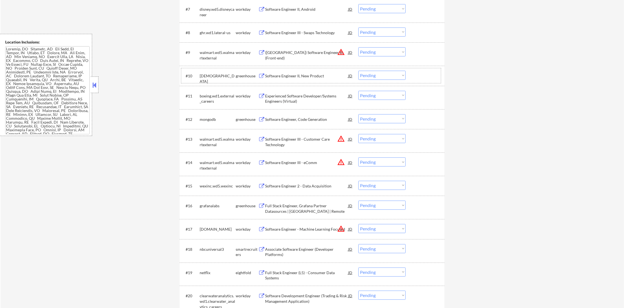
click at [428, 75] on div at bounding box center [425, 76] width 24 height 10
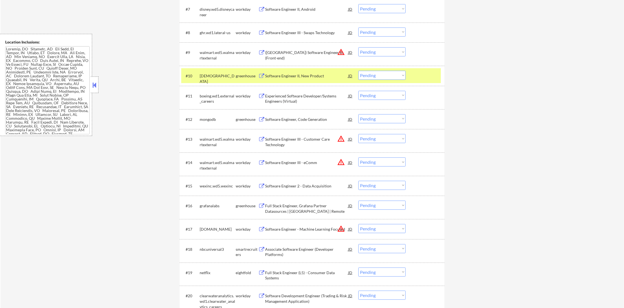
click at [338, 52] on button "warning_amber" at bounding box center [341, 52] width 8 height 8
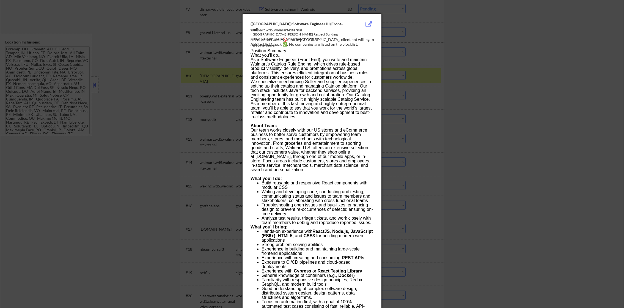
click at [293, 35] on div "([GEOGRAPHIC_DATA]) [PERSON_NAME] Respect Building [GEOGRAPHIC_DATA] SUNNYVALE …" at bounding box center [297, 36] width 95 height 9
click at [436, 81] on div at bounding box center [312, 154] width 624 height 308
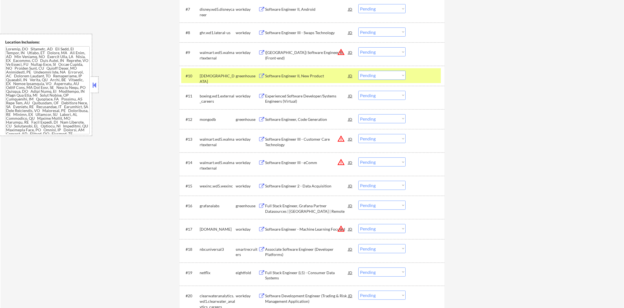
click at [370, 53] on select "Choose an option... Pending Applied Excluded (Questions) Excluded (Expired) Exc…" at bounding box center [381, 51] width 47 height 9
click at [358, 47] on select "Choose an option... Pending Applied Excluded (Questions) Excluded (Expired) Exc…" at bounding box center [381, 51] width 47 height 9
click at [195, 71] on div "#10 samsara greenhouse Software Engineer II, New Product JD warning_amber Choos…" at bounding box center [310, 75] width 259 height 15
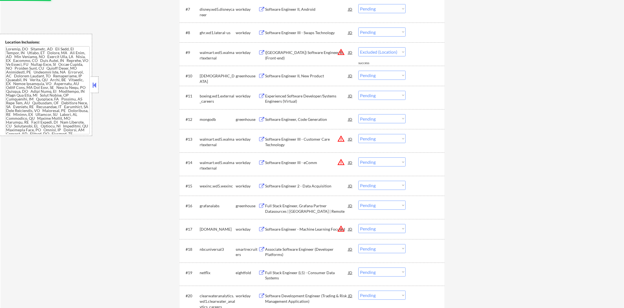
select select ""pending""
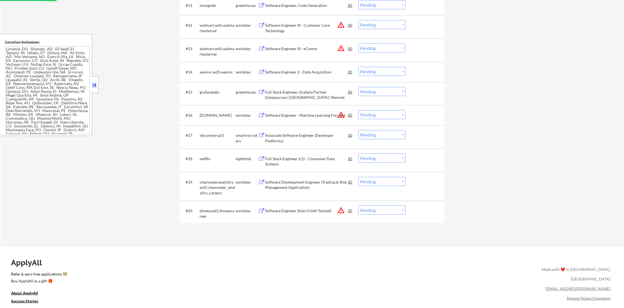
scroll to position [453, 0]
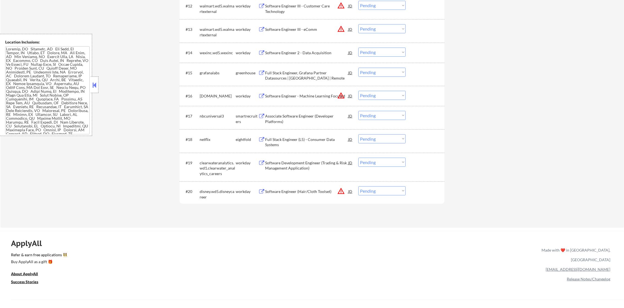
click at [342, 191] on button "warning_amber" at bounding box center [341, 191] width 8 height 8
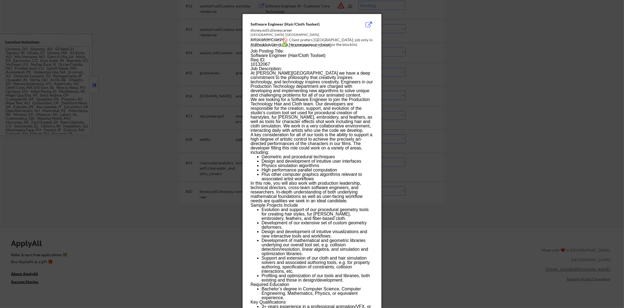
click at [464, 157] on div at bounding box center [312, 154] width 624 height 308
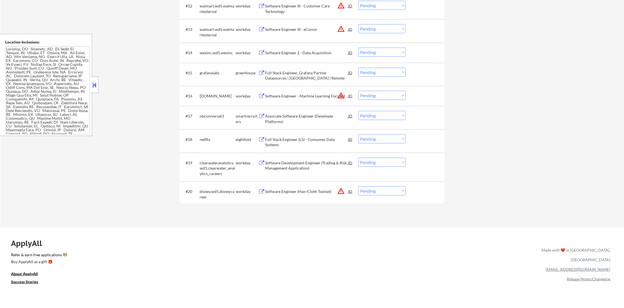
click at [342, 94] on button "warning_amber" at bounding box center [341, 96] width 8 height 8
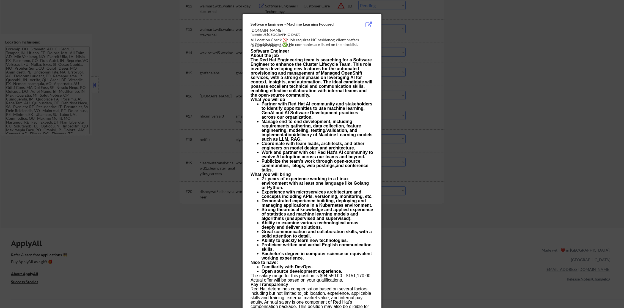
click at [425, 80] on div at bounding box center [312, 154] width 624 height 308
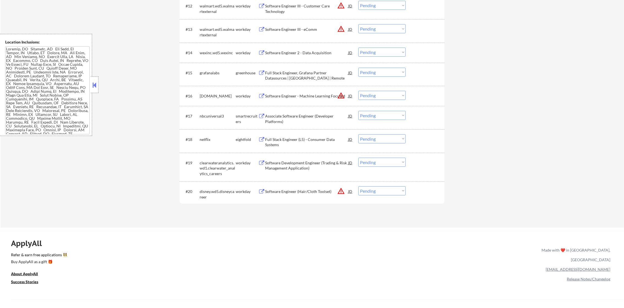
click at [295, 68] on div "Full Stack Engineer, Grafana Partner Datasources | [GEOGRAPHIC_DATA] | Remote" at bounding box center [306, 74] width 83 height 13
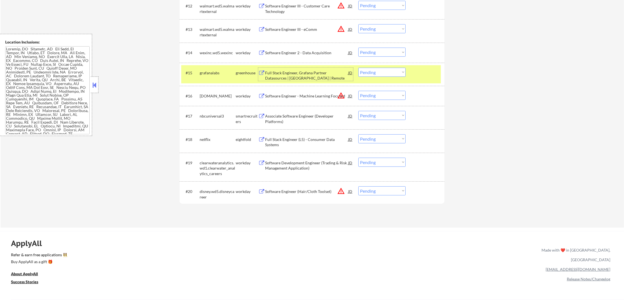
click at [365, 68] on select "Choose an option... Pending Applied Excluded (Questions) Excluded (Expired) Exc…" at bounding box center [381, 72] width 47 height 9
click at [358, 68] on select "Choose an option... Pending Applied Excluded (Questions) Excluded (Expired) Exc…" at bounding box center [381, 72] width 47 height 9
click at [206, 65] on div "#15 grafanalabs greenhouse Full Stack Engineer, Grafana Partner Datasources | […" at bounding box center [310, 74] width 259 height 18
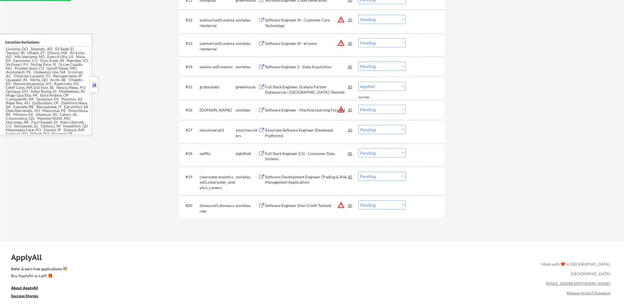
select select ""pending""
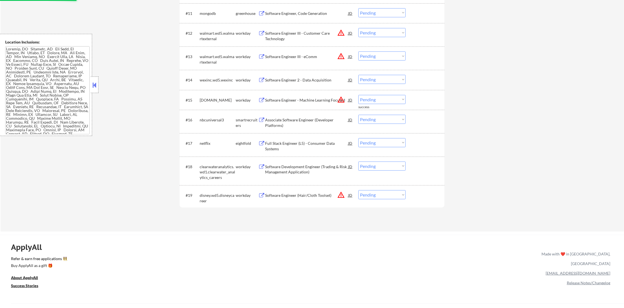
scroll to position [412, 0]
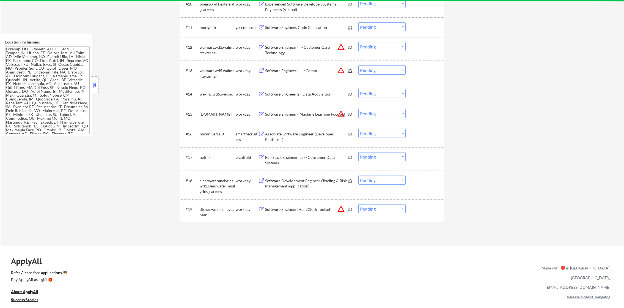
click at [297, 30] on div "Software Engineer, Code Generation" at bounding box center [306, 27] width 83 height 10
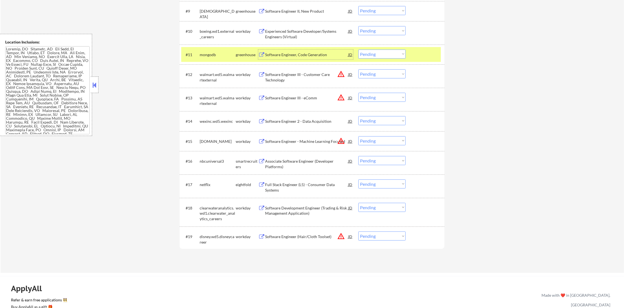
scroll to position [398, 0]
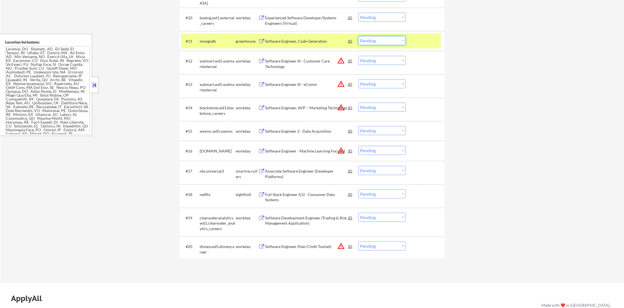
click at [385, 38] on select "Choose an option... Pending Applied Excluded (Questions) Excluded (Expired) Exc…" at bounding box center [381, 40] width 47 height 9
click at [358, 36] on select "Choose an option... Pending Applied Excluded (Questions) Excluded (Expired) Exc…" at bounding box center [381, 40] width 47 height 9
click at [212, 35] on div "#11 mongodb greenhouse Software Engineer, Code Generation JD Choose an option..…" at bounding box center [310, 41] width 259 height 15
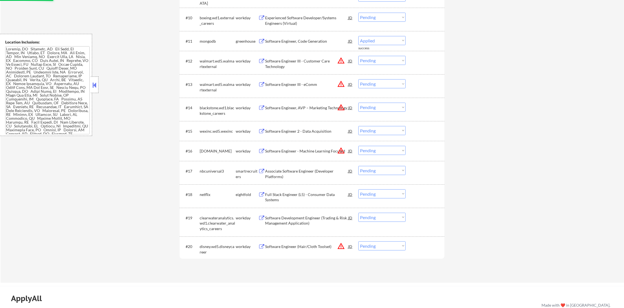
select select ""pending""
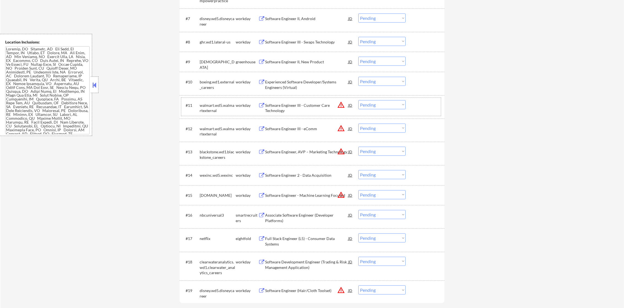
scroll to position [336, 0]
click at [315, 58] on div "Software Engineer II, New Product" at bounding box center [306, 60] width 83 height 5
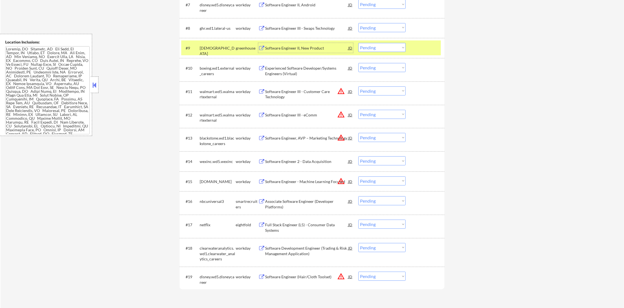
scroll to position [377, 0]
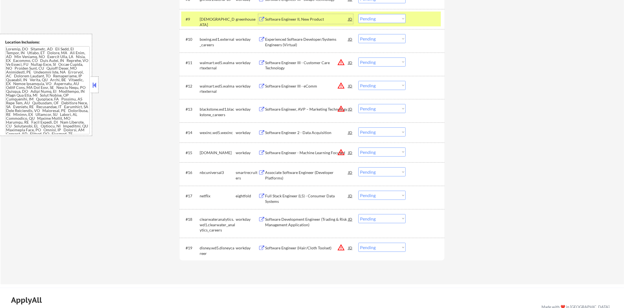
click at [372, 18] on select "Choose an option... Pending Applied Excluded (Questions) Excluded (Expired) Exc…" at bounding box center [381, 18] width 47 height 9
click at [358, 14] on select "Choose an option... Pending Applied Excluded (Questions) Excluded (Expired) Exc…" at bounding box center [381, 18] width 47 height 9
click at [217, 18] on div "[DEMOGRAPHIC_DATA]" at bounding box center [218, 21] width 36 height 11
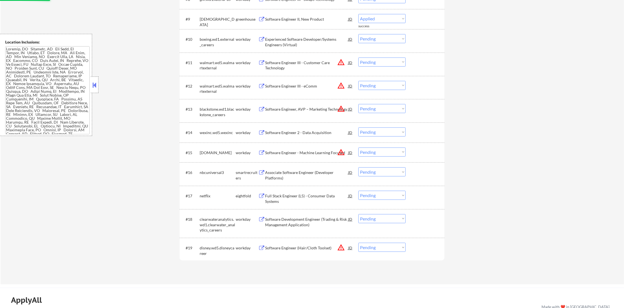
select select ""pending""
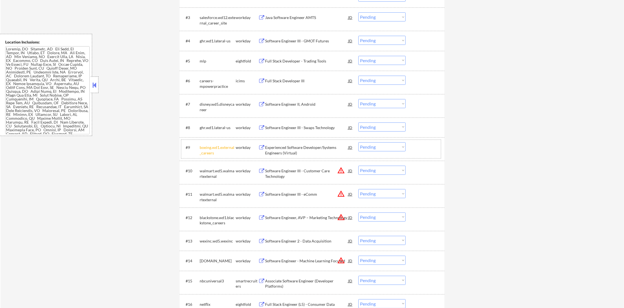
drag, startPoint x: 629, startPoint y: 174, endPoint x: 629, endPoint y: 123, distance: 51.1
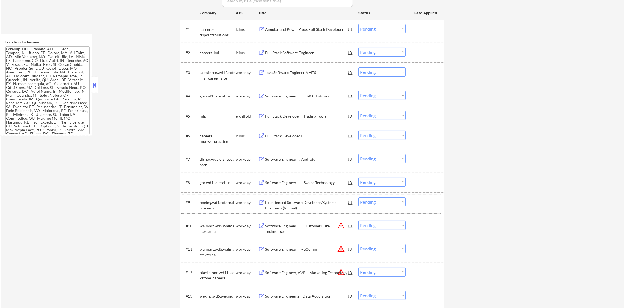
scroll to position [0, 0]
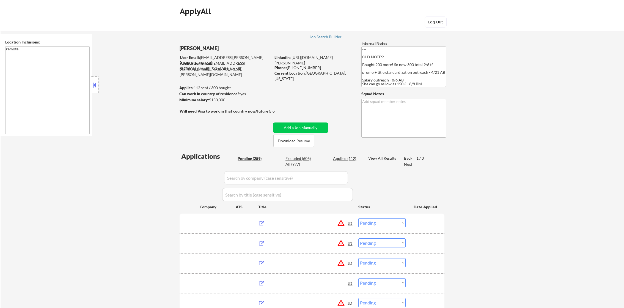
select select ""pending""
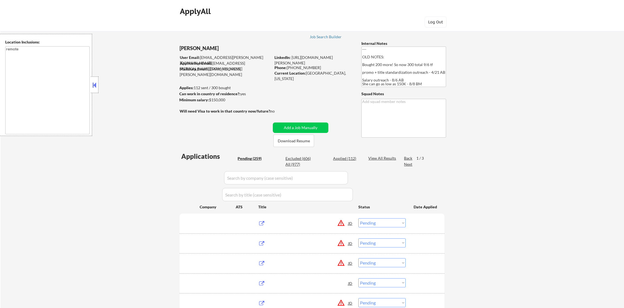
select select ""pending""
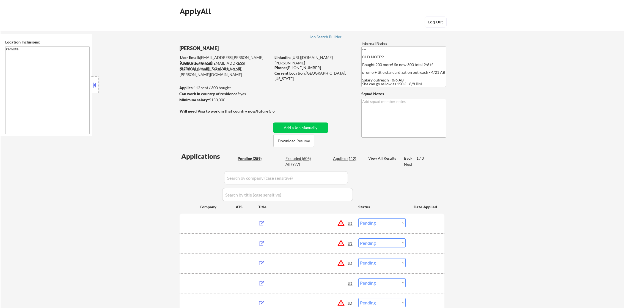
select select ""pending""
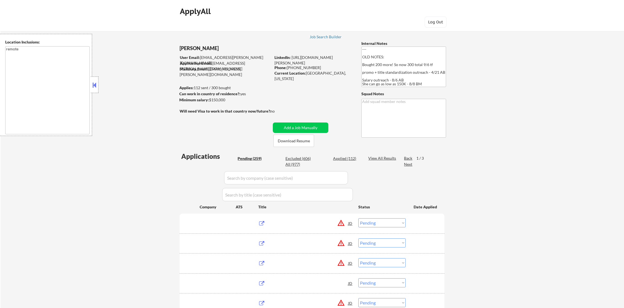
select select ""pending""
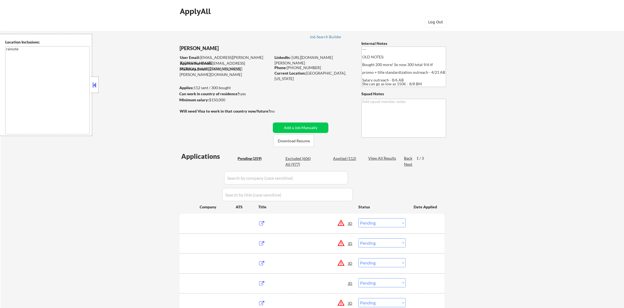
select select ""pending""
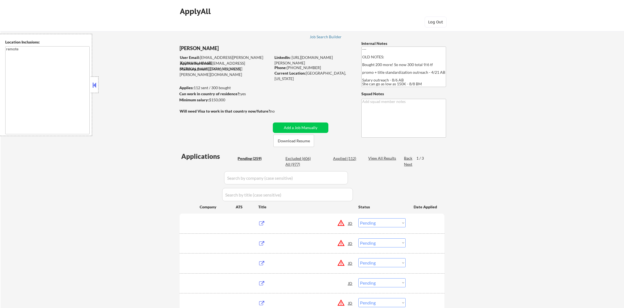
select select ""pending""
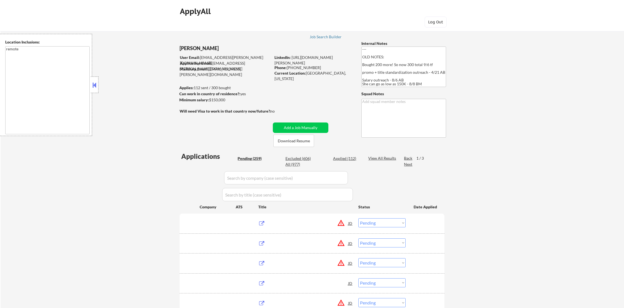
select select ""pending""
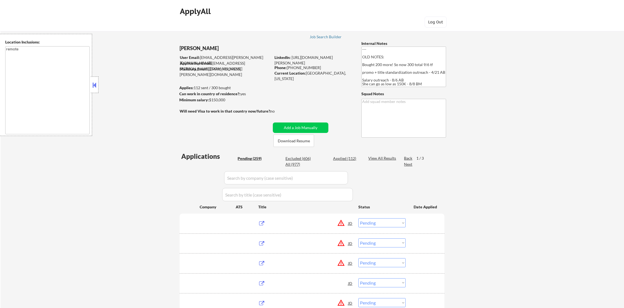
select select ""pending""
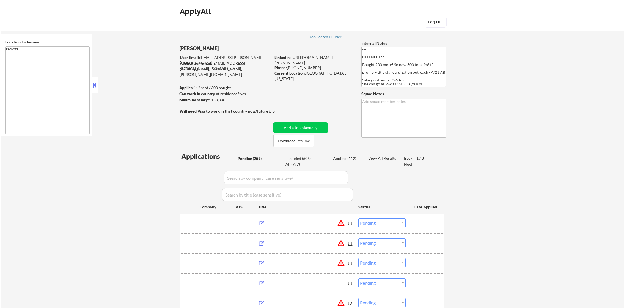
select select ""pending""
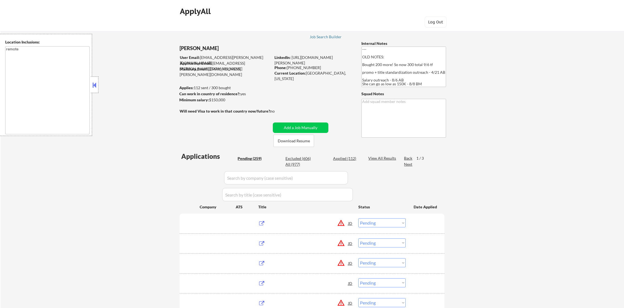
select select ""pending""
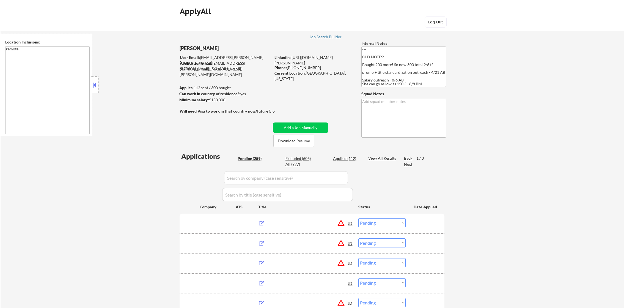
select select ""pending""
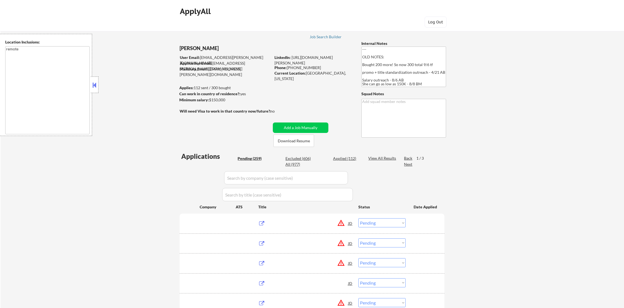
select select ""pending""
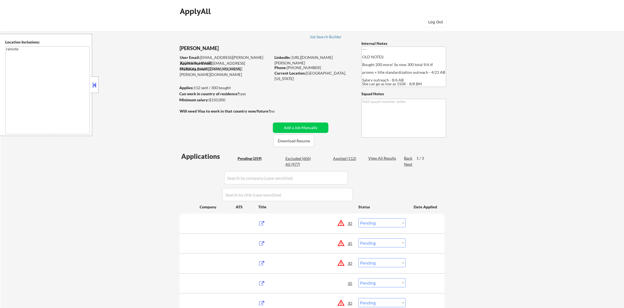
select select ""pending""
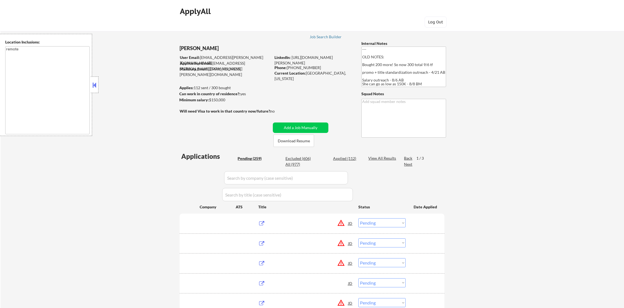
select select ""pending""
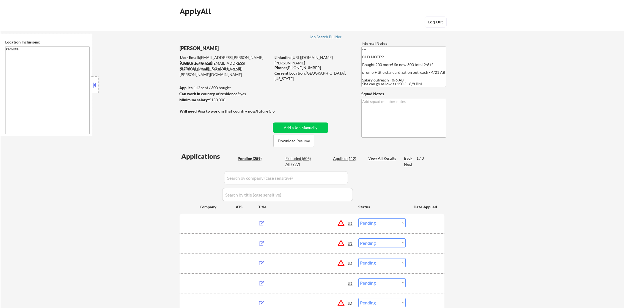
select select ""pending""
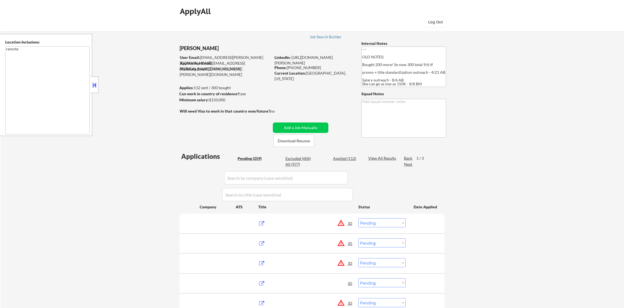
select select ""pending""
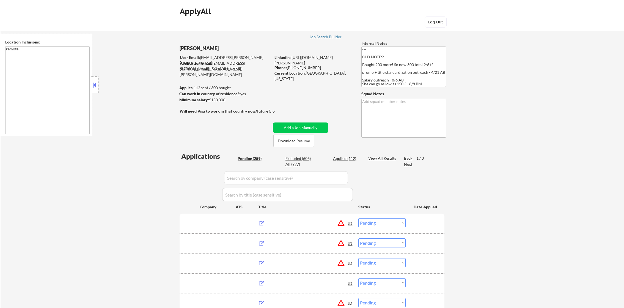
select select ""pending""
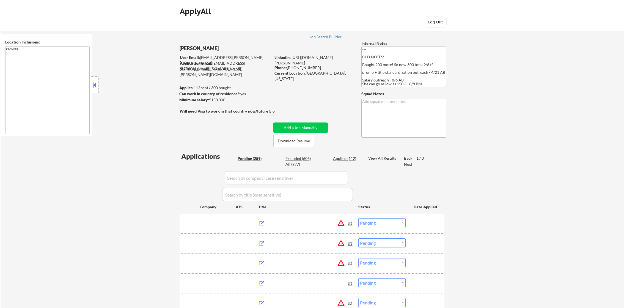
select select ""pending""
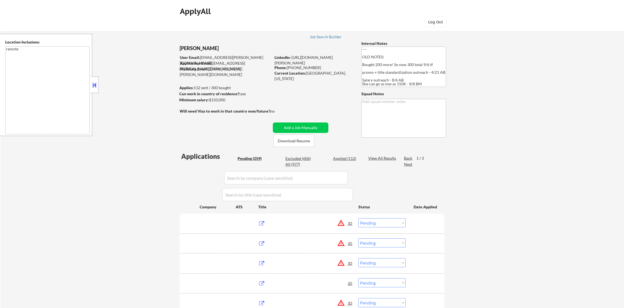
select select ""pending""
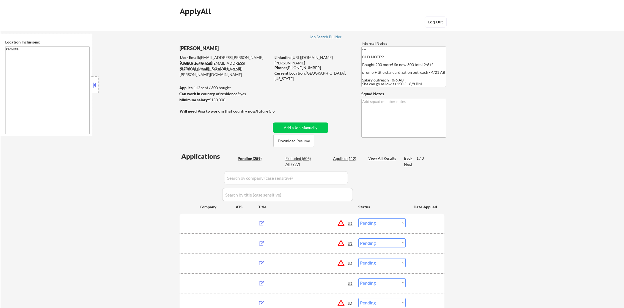
select select ""pending""
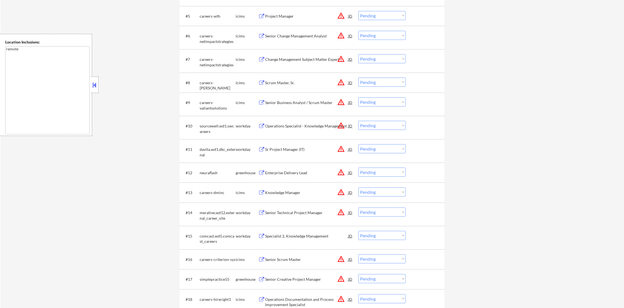
scroll to position [351, 0]
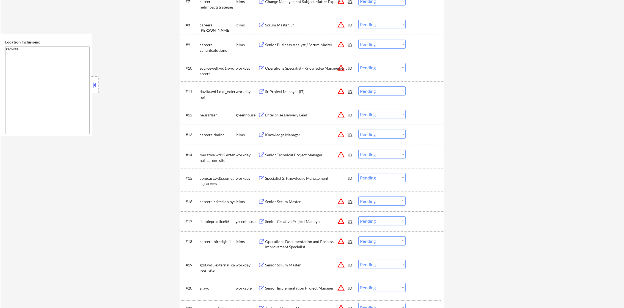
click at [193, 307] on div "#21" at bounding box center [191, 307] width 10 height 5
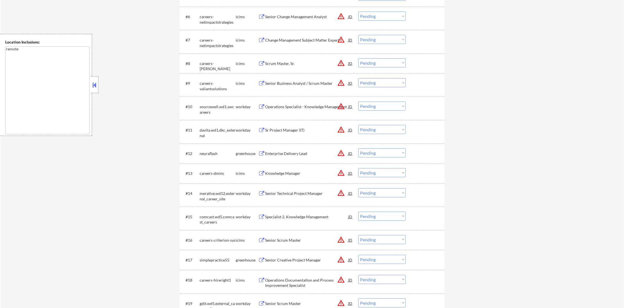
scroll to position [310, 0]
